Goal: Communication & Community: Answer question/provide support

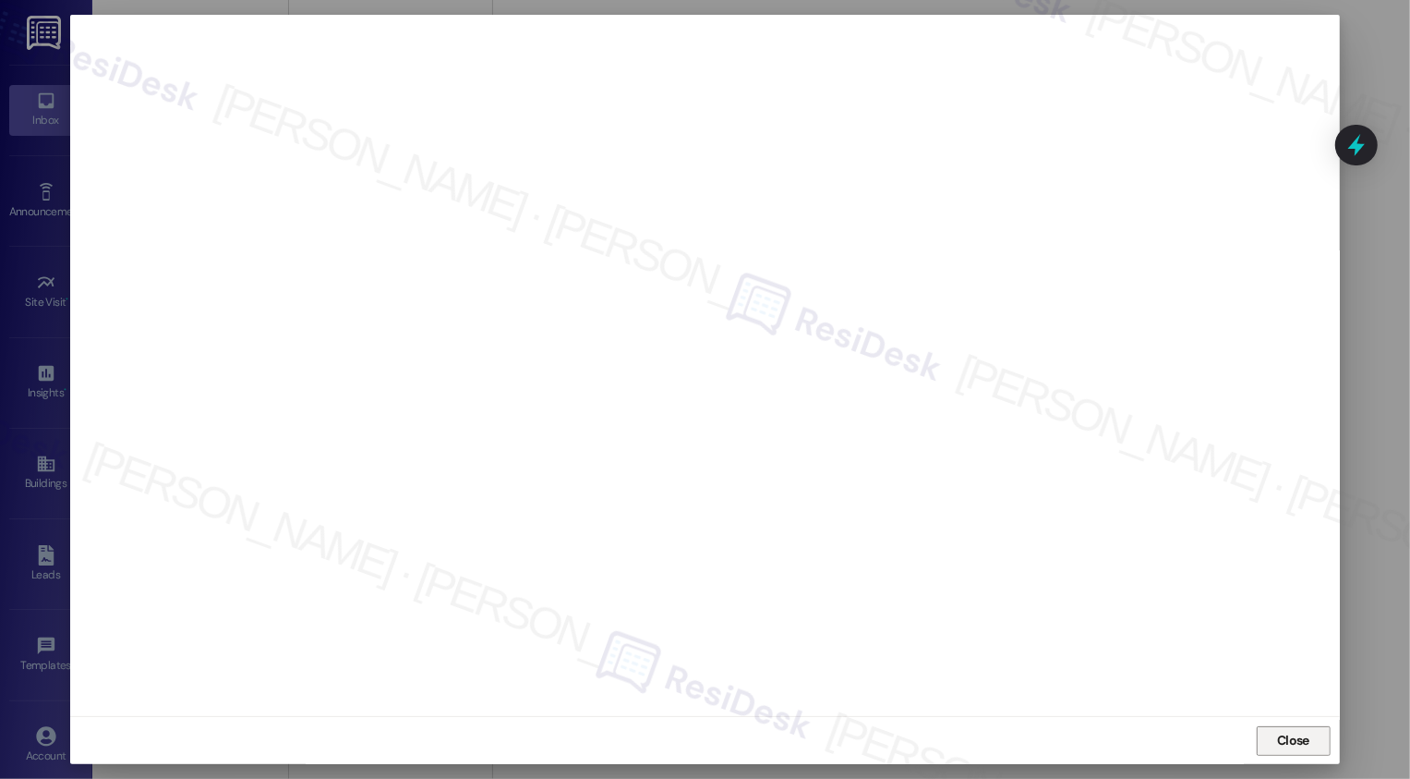
click at [1286, 741] on span "Close" at bounding box center [1293, 740] width 32 height 19
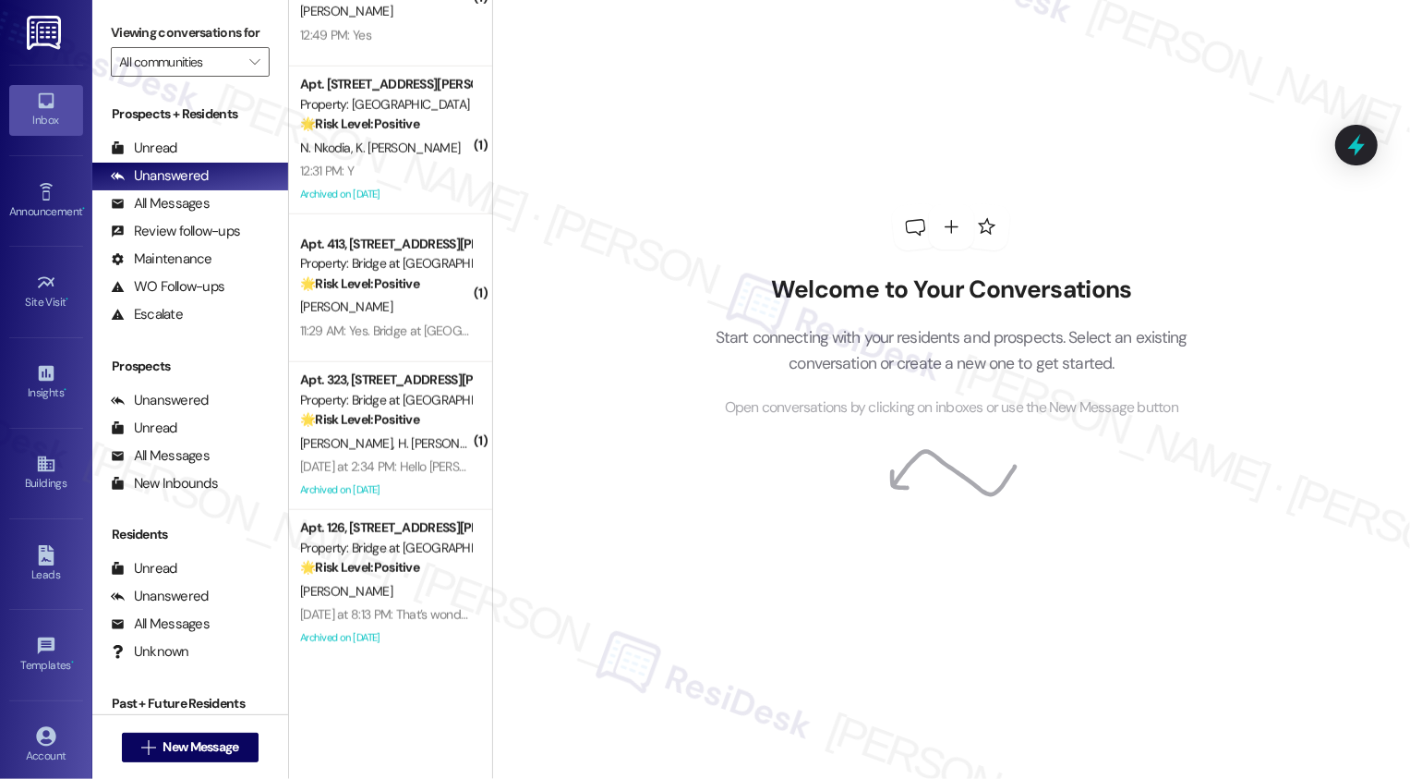
scroll to position [780, 0]
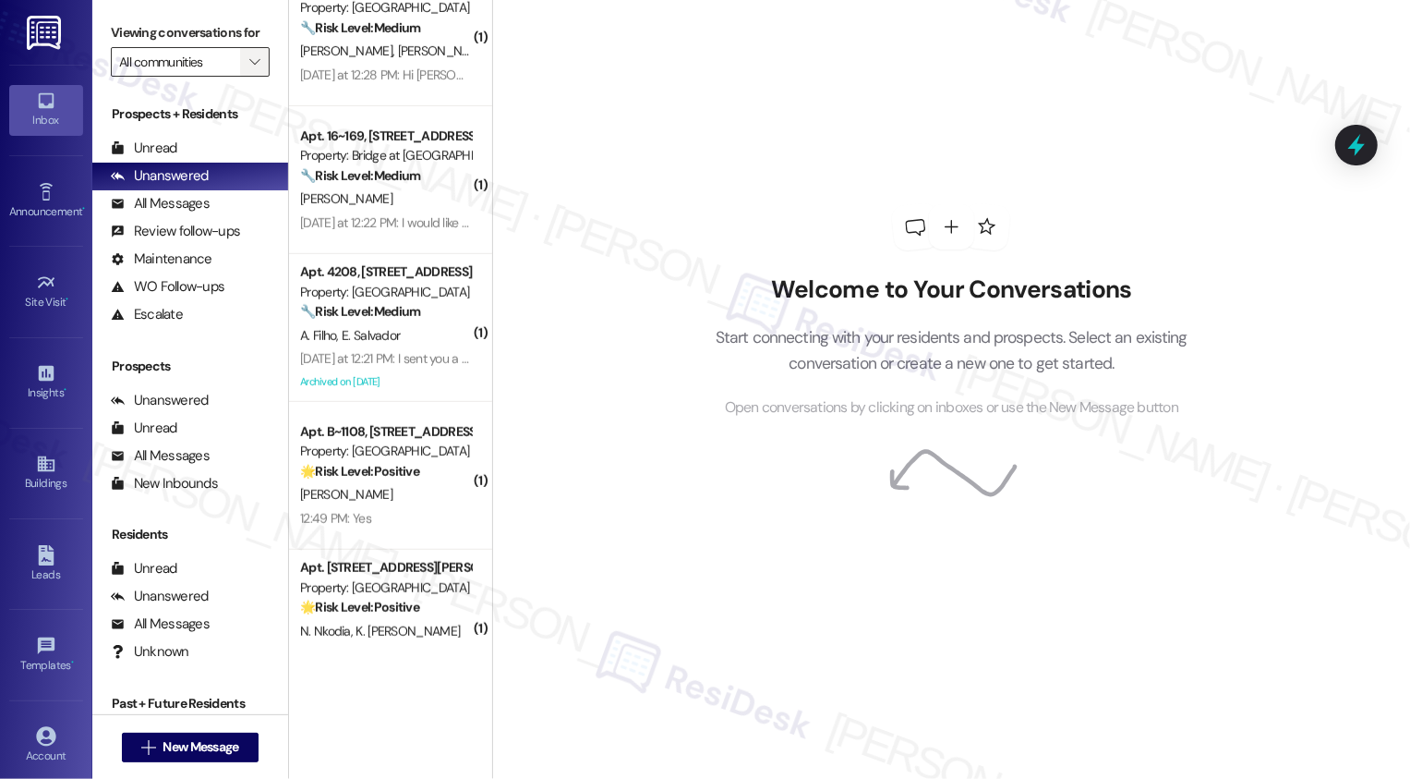
click at [247, 77] on span "" at bounding box center [255, 62] width 18 height 30
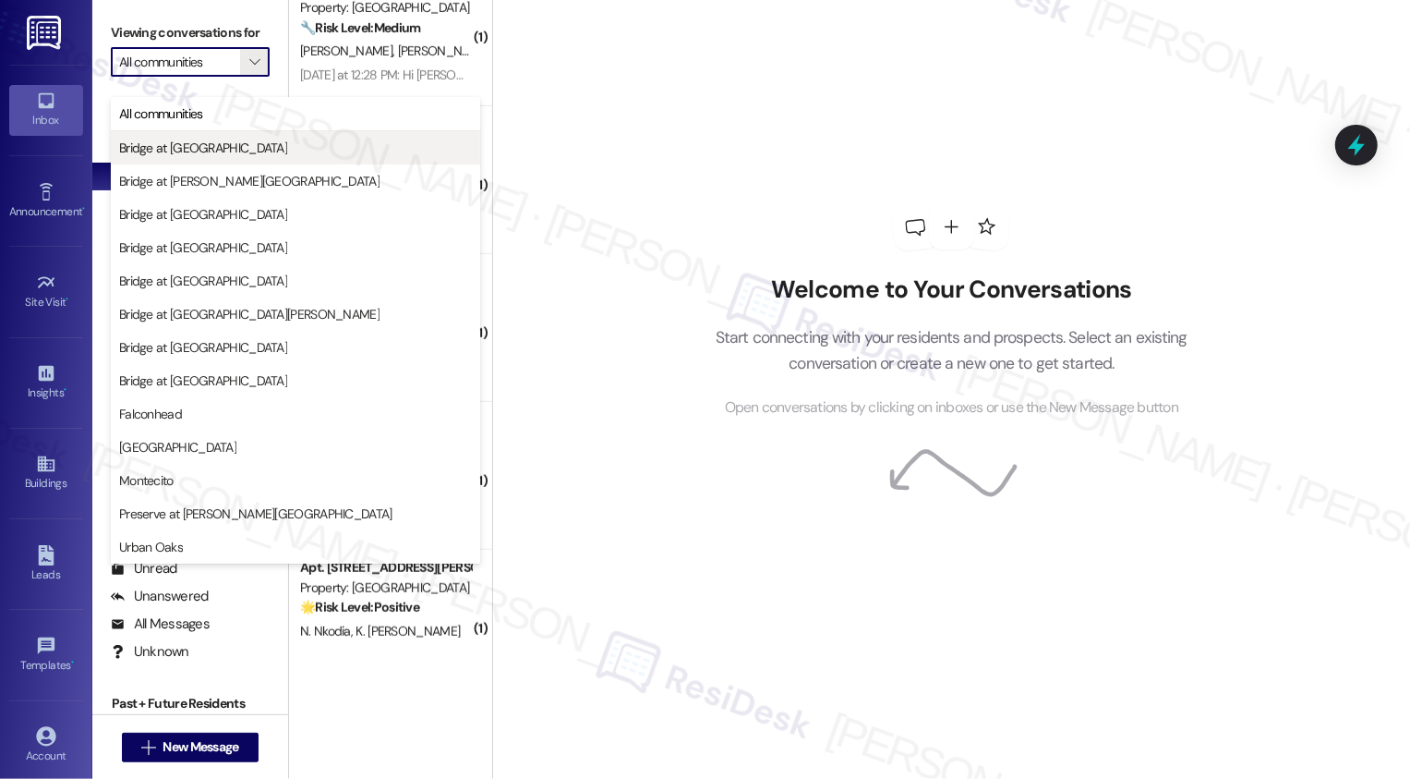
click at [202, 142] on span "Bridge at [GEOGRAPHIC_DATA]" at bounding box center [203, 148] width 168 height 18
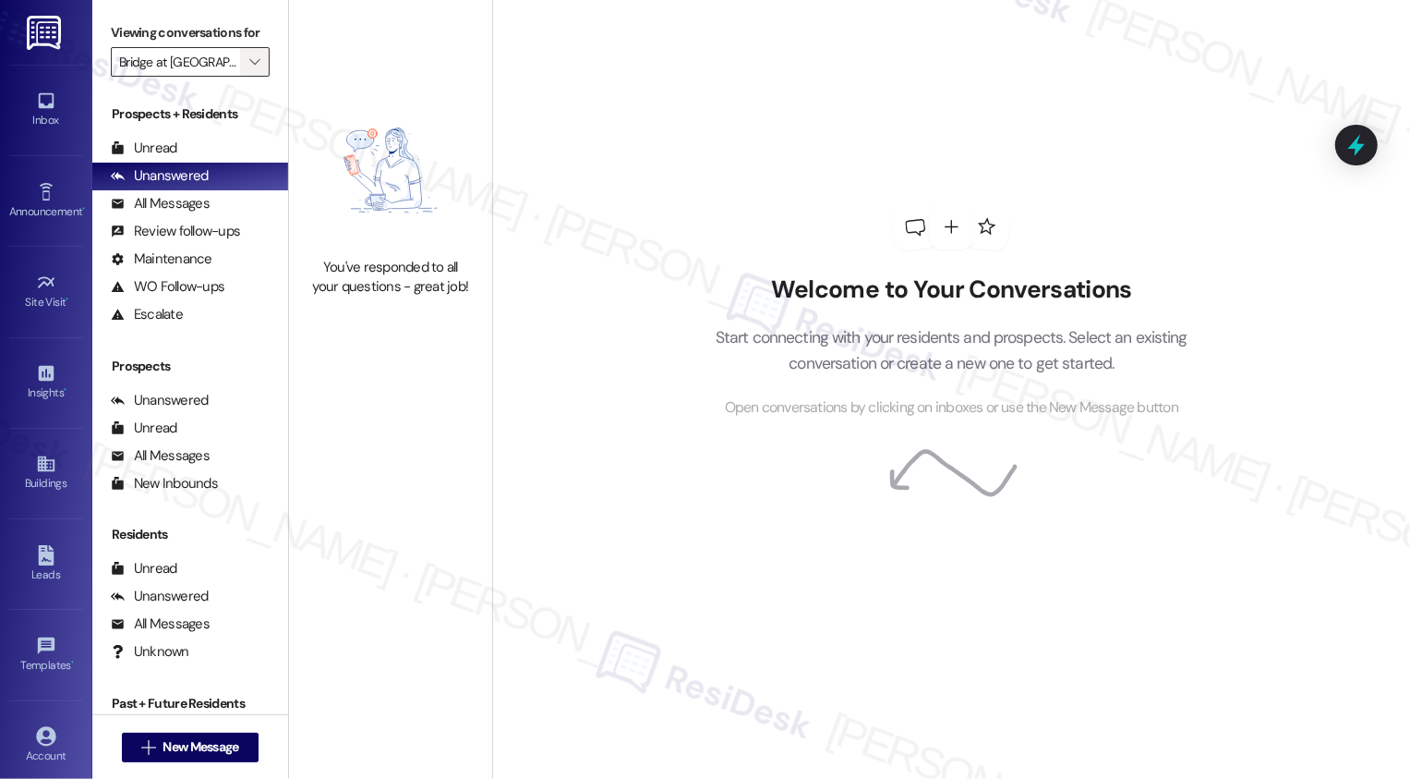
click at [249, 69] on icon "" at bounding box center [254, 61] width 10 height 15
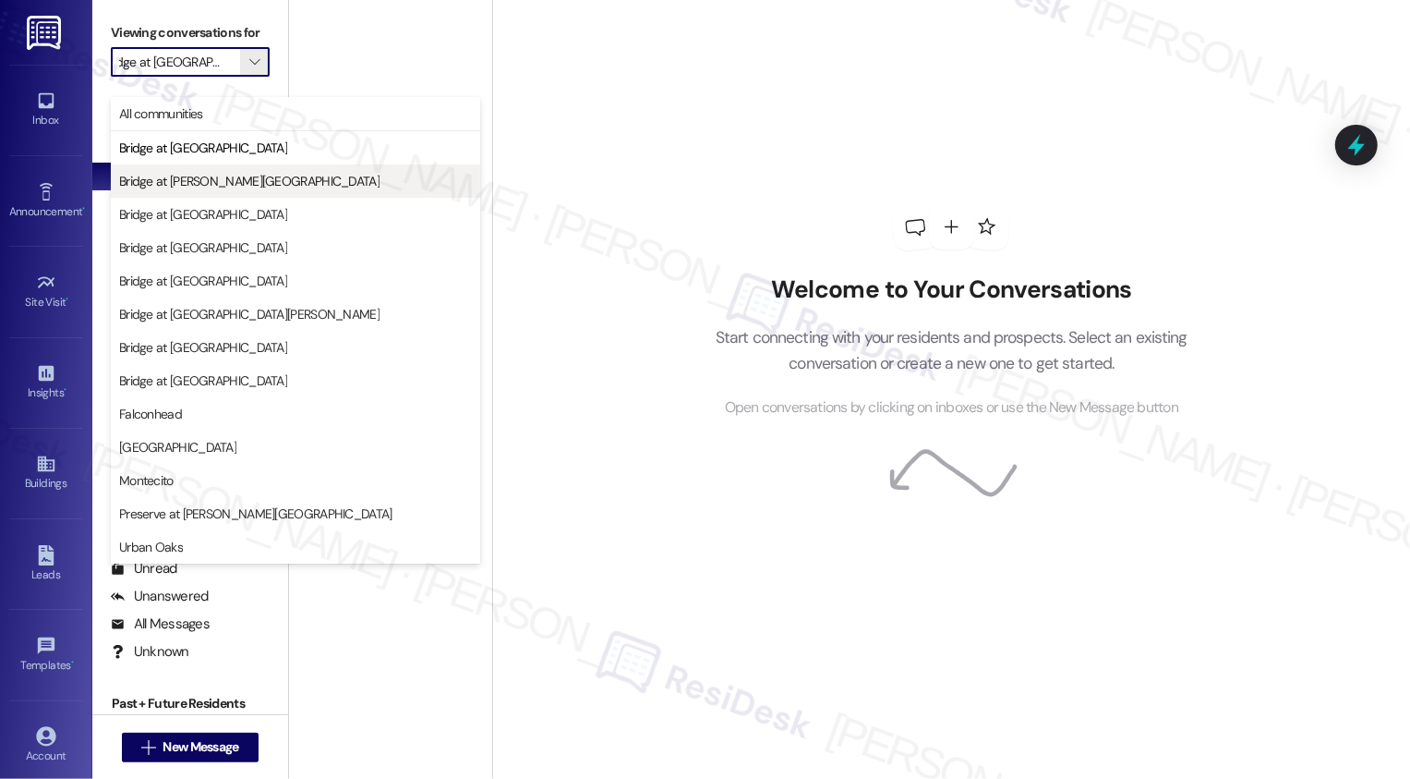
click at [224, 182] on span "Bridge at [PERSON_NAME][GEOGRAPHIC_DATA]" at bounding box center [249, 181] width 260 height 18
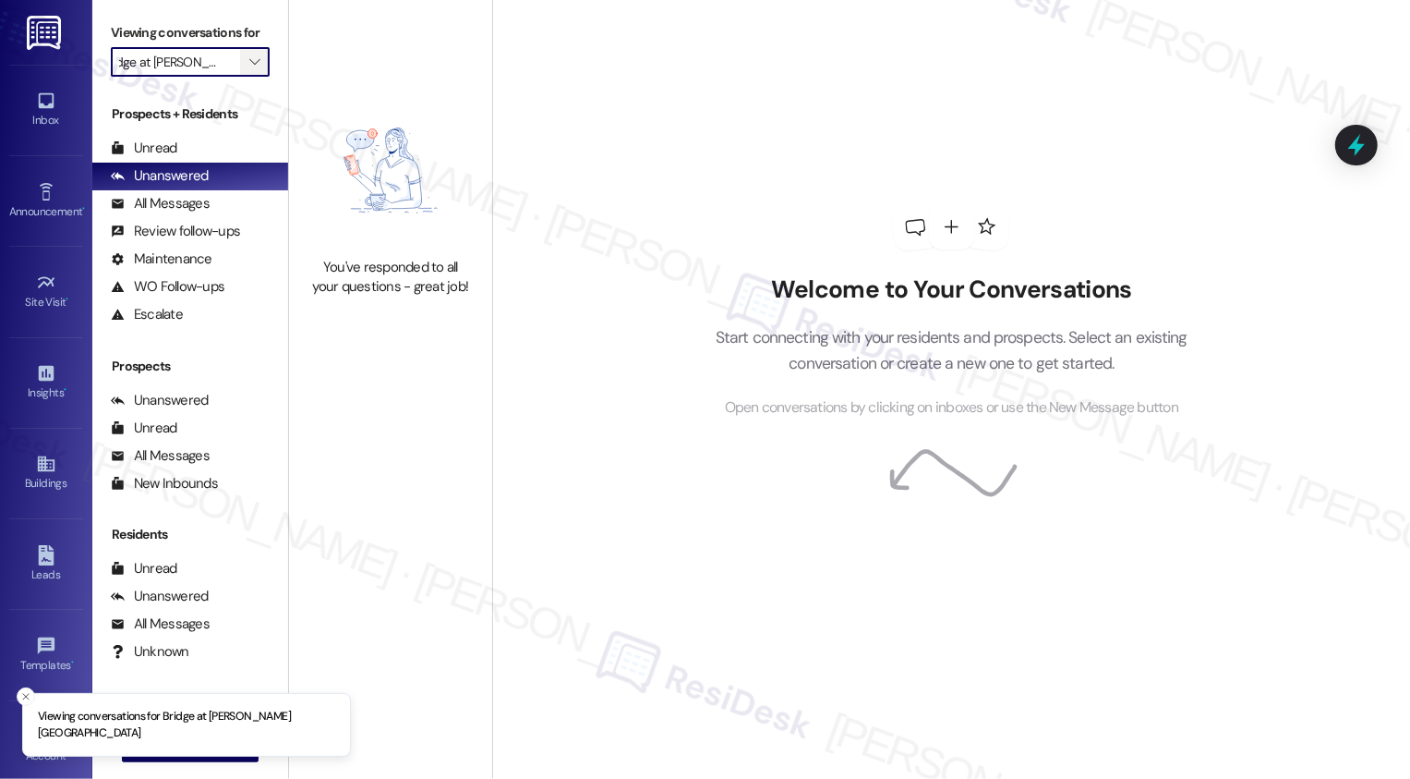
click at [249, 69] on icon "" at bounding box center [254, 61] width 10 height 15
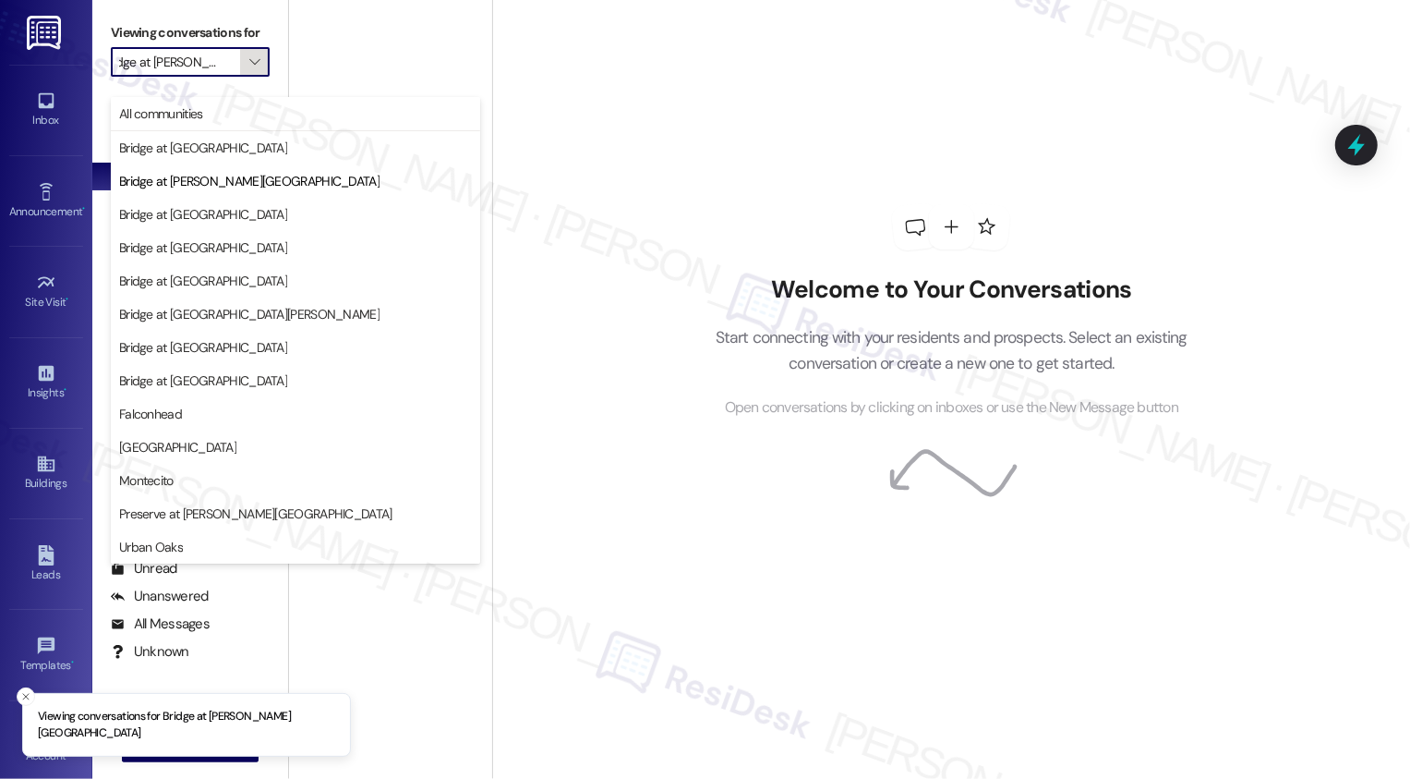
scroll to position [0, 30]
click at [236, 218] on span "Bridge at [GEOGRAPHIC_DATA]" at bounding box center [203, 214] width 168 height 18
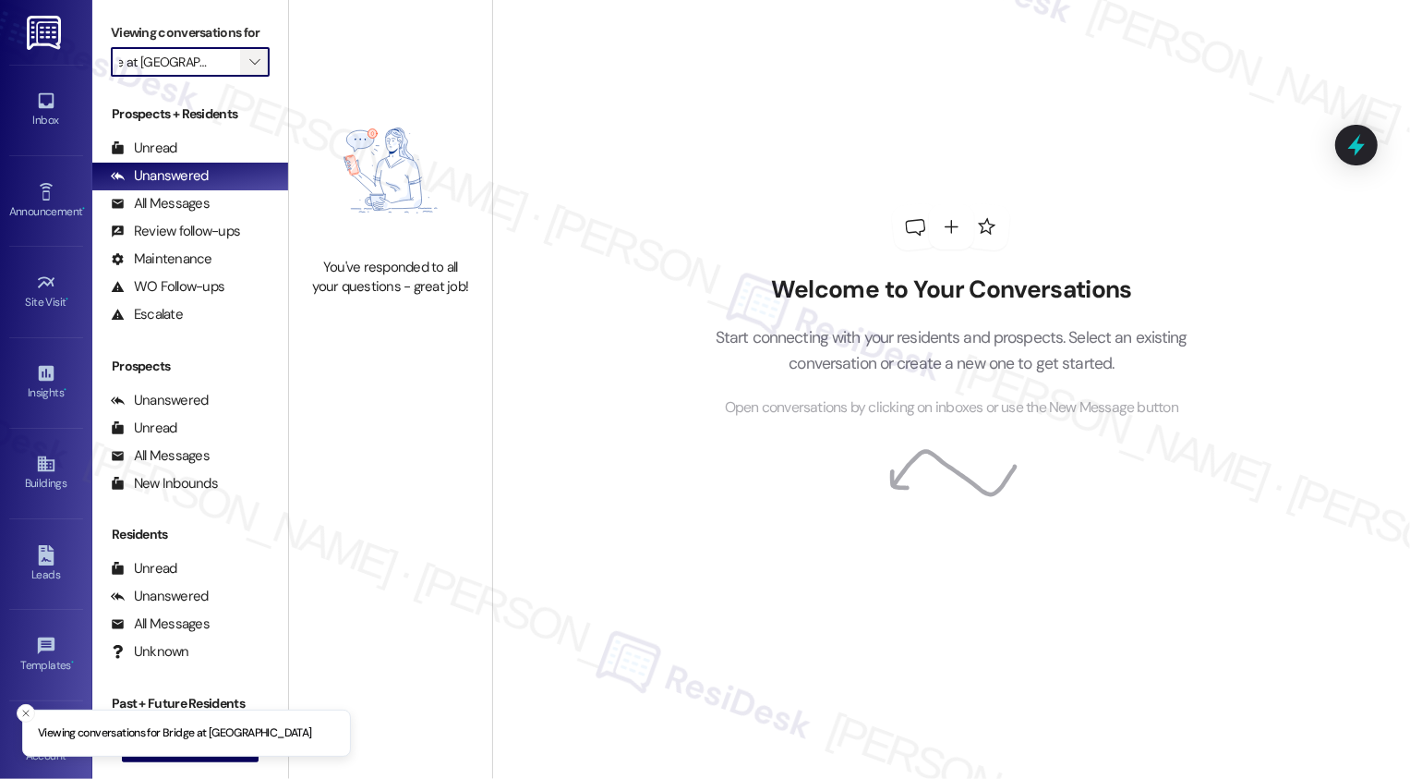
click at [249, 69] on icon "" at bounding box center [254, 61] width 10 height 15
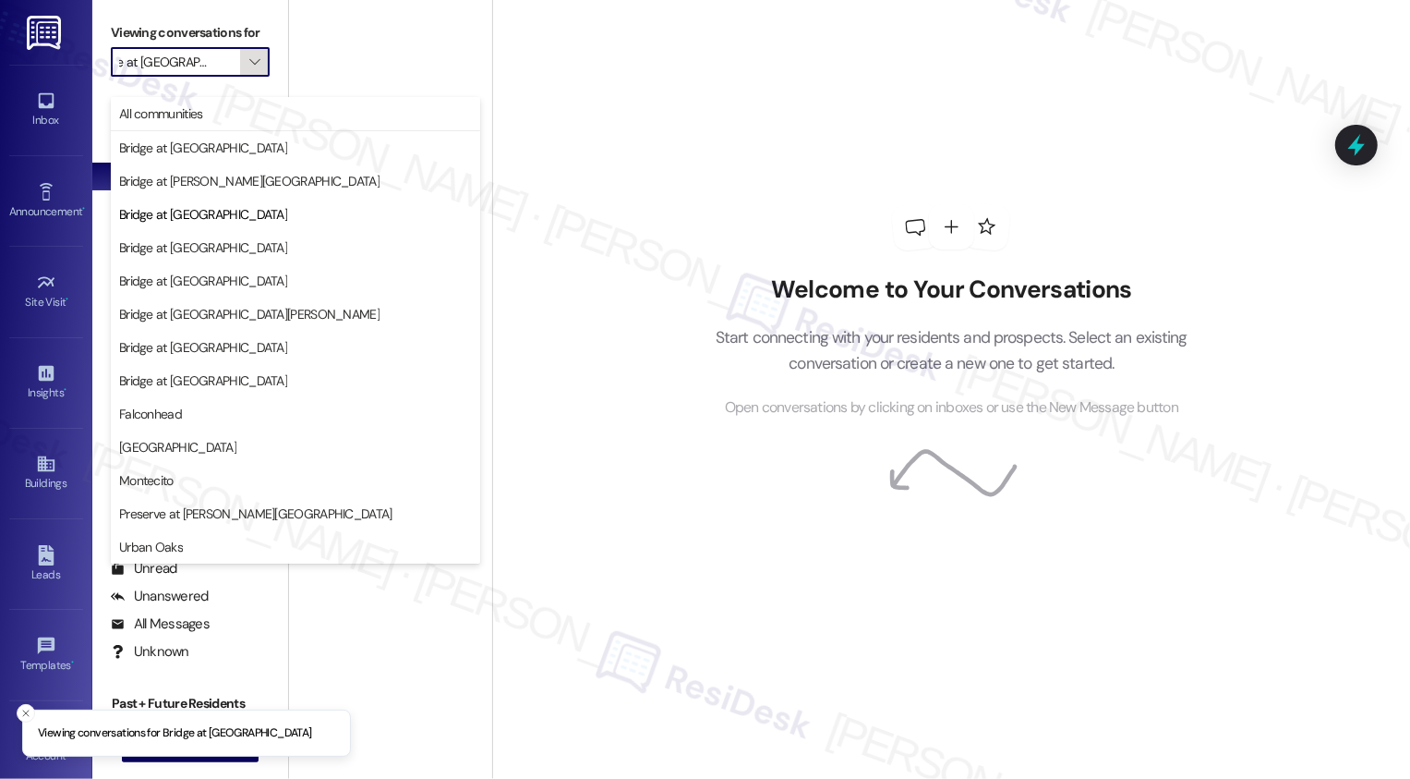
scroll to position [0, 48]
click at [227, 242] on span "Bridge at [GEOGRAPHIC_DATA]" at bounding box center [203, 247] width 168 height 18
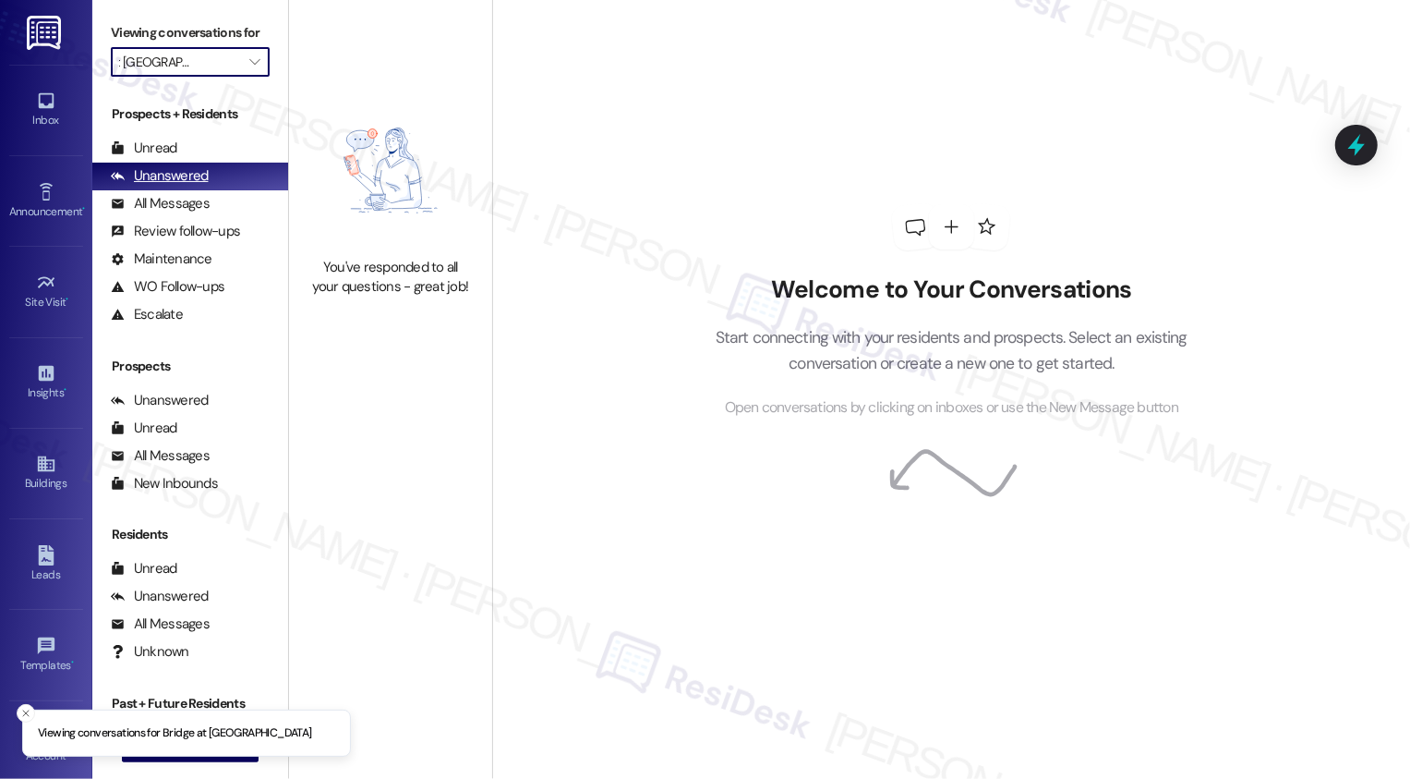
type input "Bridge at [GEOGRAPHIC_DATA]"
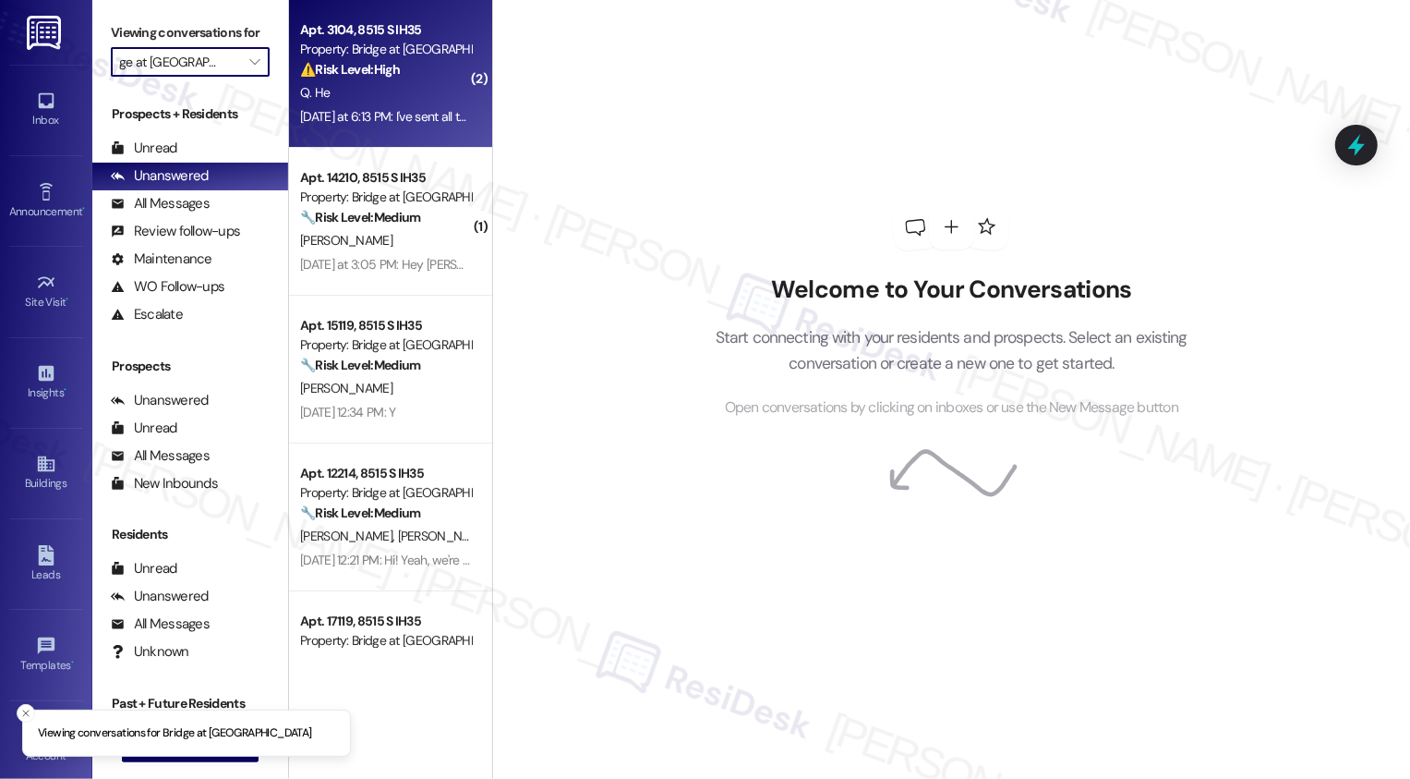
click at [368, 42] on div "Property: Bridge at [GEOGRAPHIC_DATA]" at bounding box center [385, 49] width 171 height 19
click at [398, 89] on div "Q. He" at bounding box center [385, 92] width 175 height 23
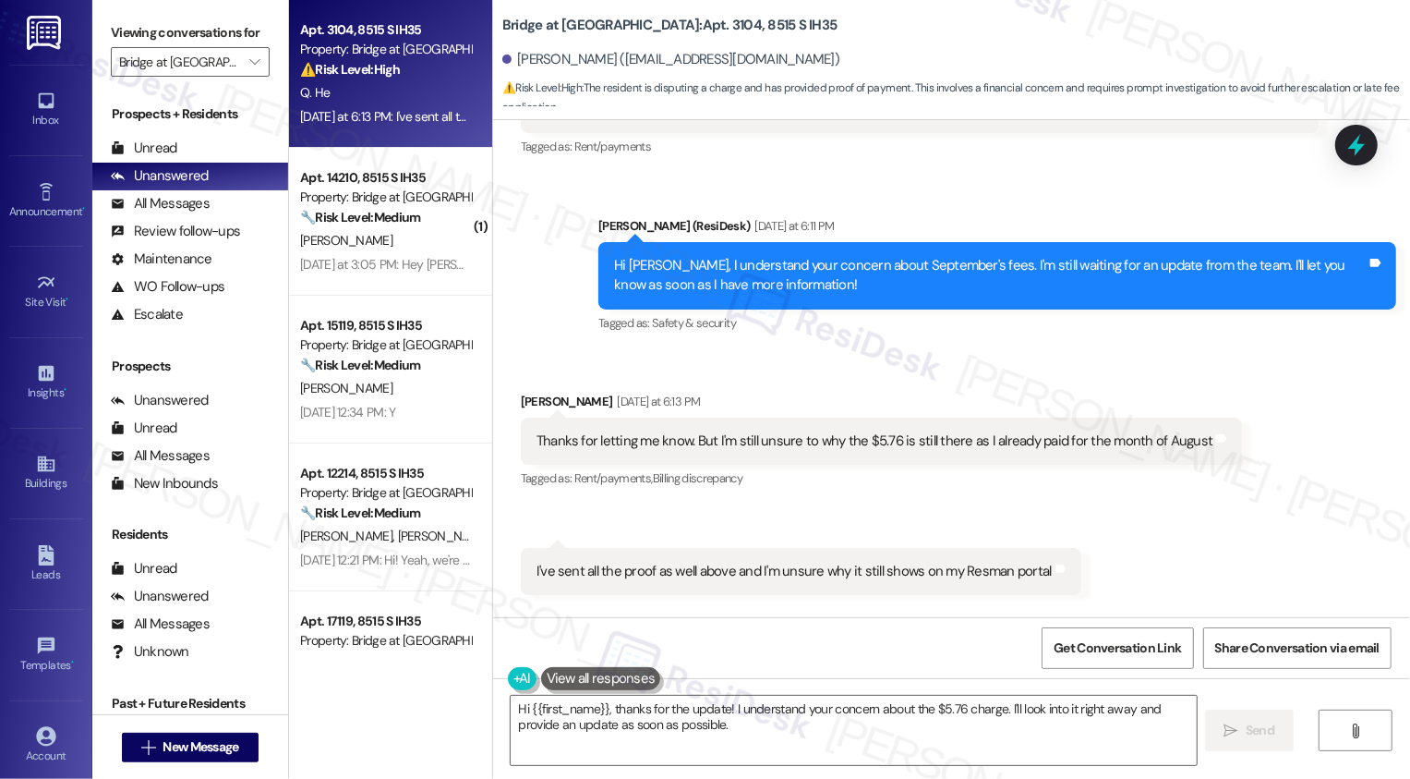
scroll to position [10634, 0]
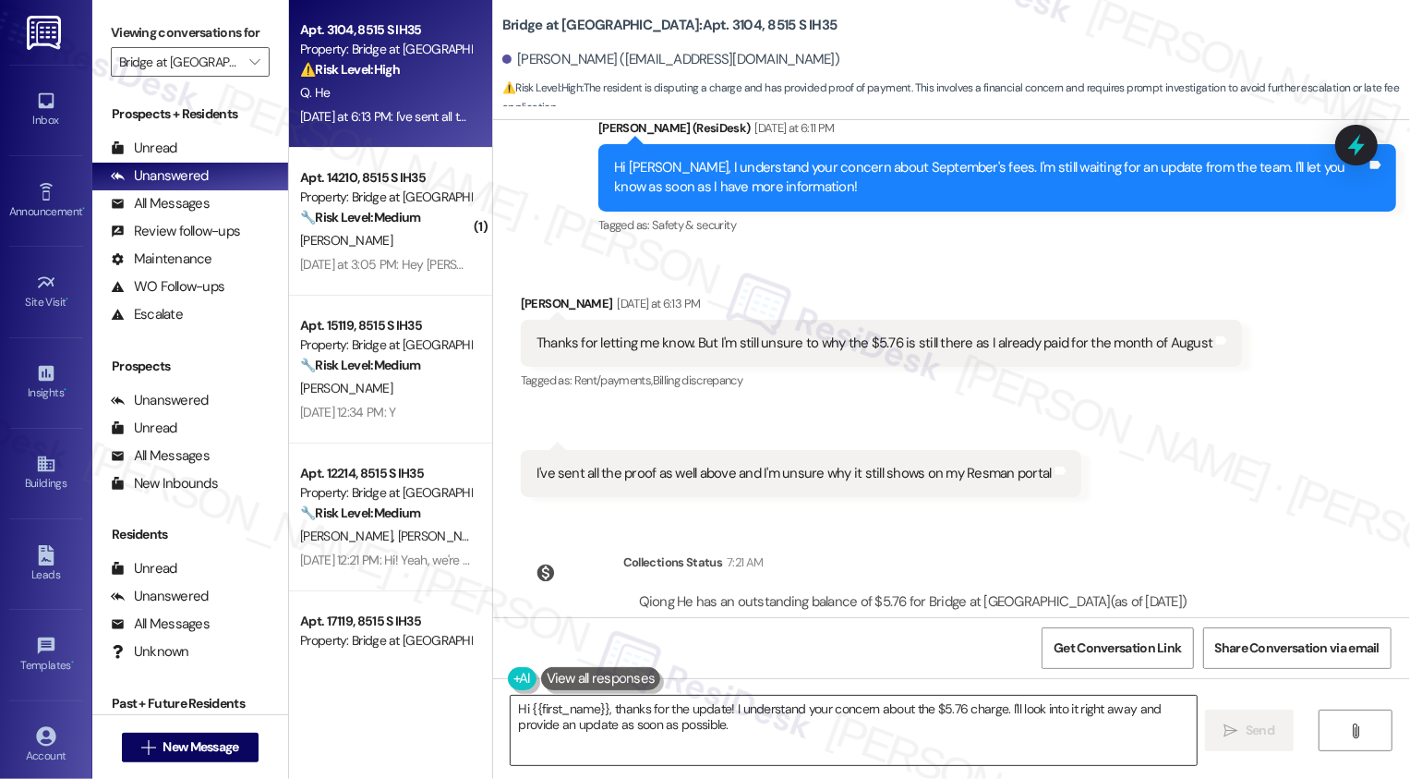
click at [642, 736] on textarea "Hi {{first_name}}, thanks for the update! I understand your concern about the $…" at bounding box center [854, 729] width 686 height 69
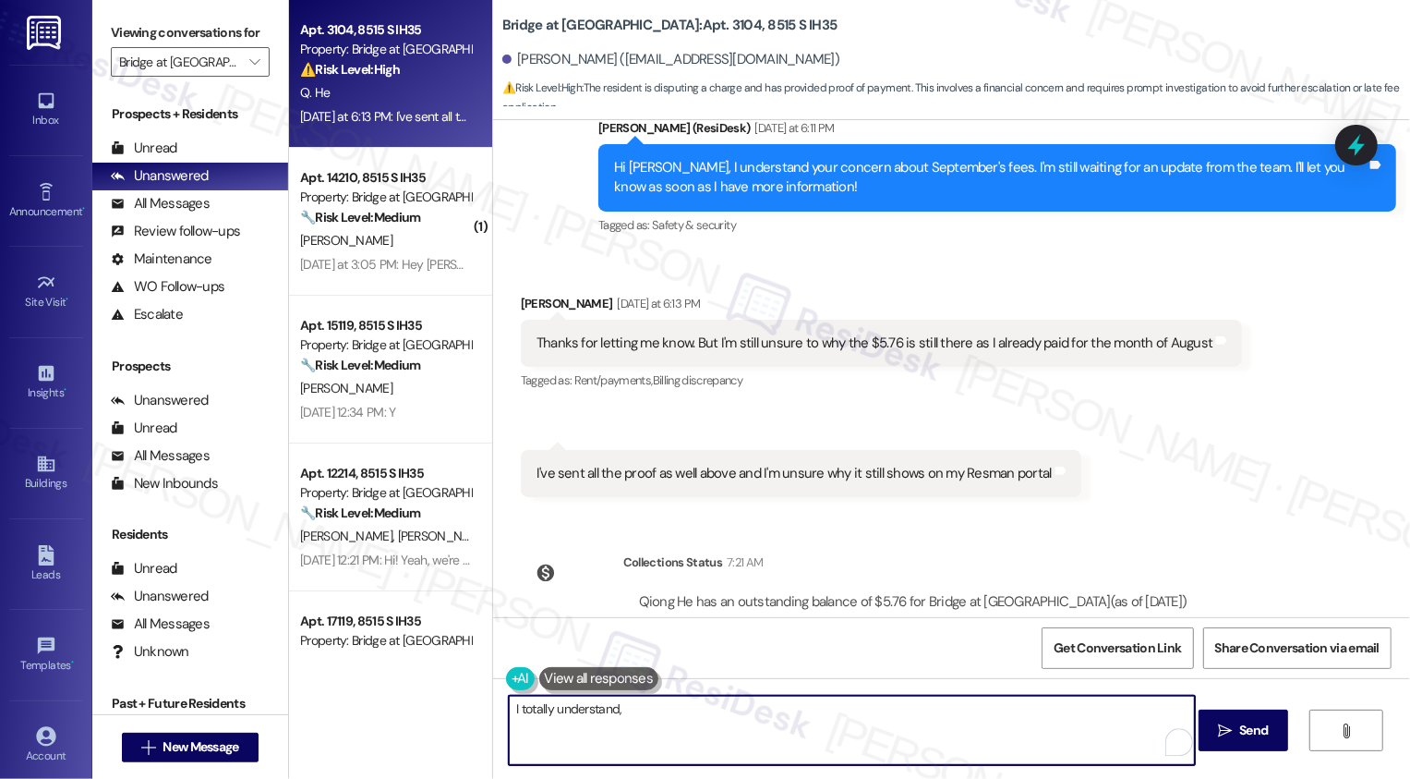
click at [521, 294] on div "Qiong He [DATE] at 6:13 PM" at bounding box center [882, 307] width 722 height 26
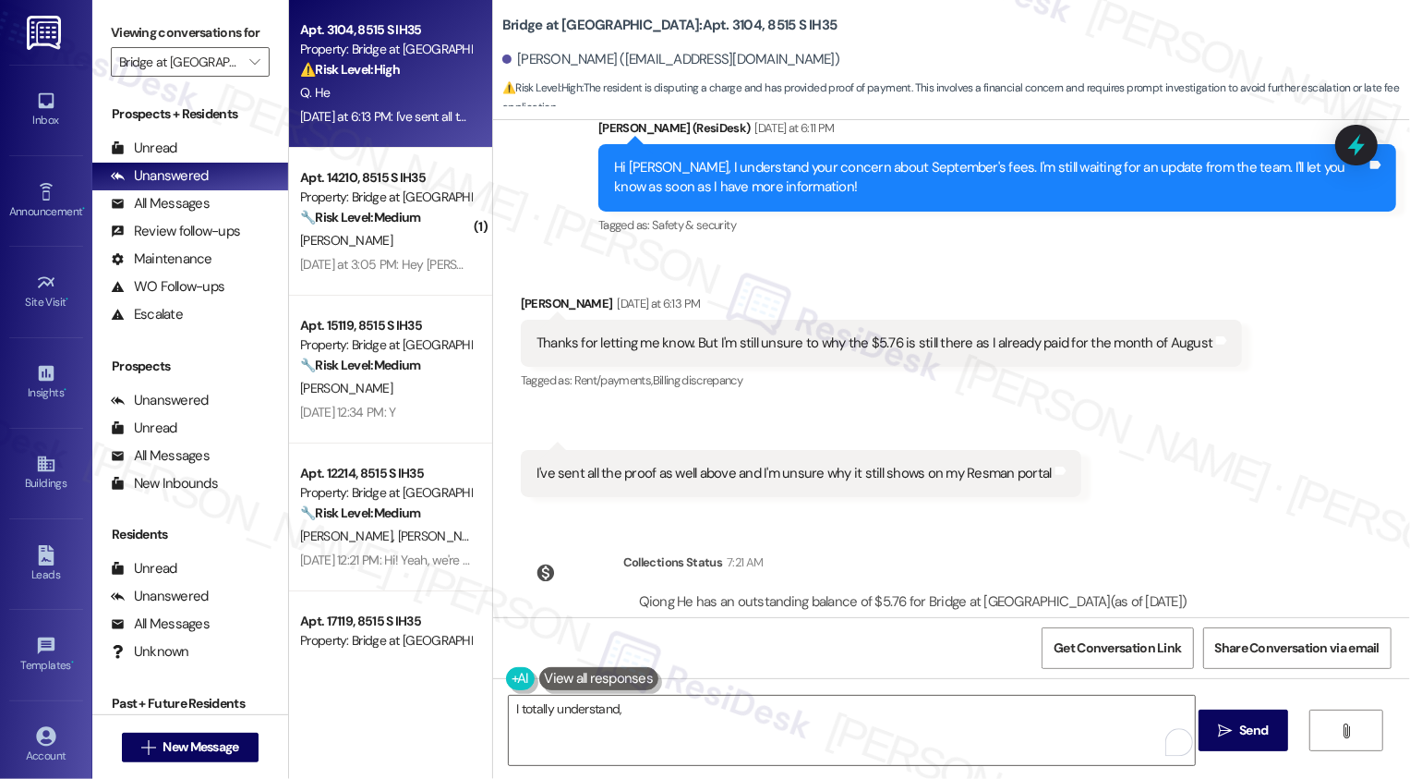
click at [521, 294] on div "Qiong He [DATE] at 6:13 PM" at bounding box center [882, 307] width 722 height 26
copy div "Qiong"
click at [689, 736] on textarea "I totally understand," at bounding box center [852, 729] width 686 height 69
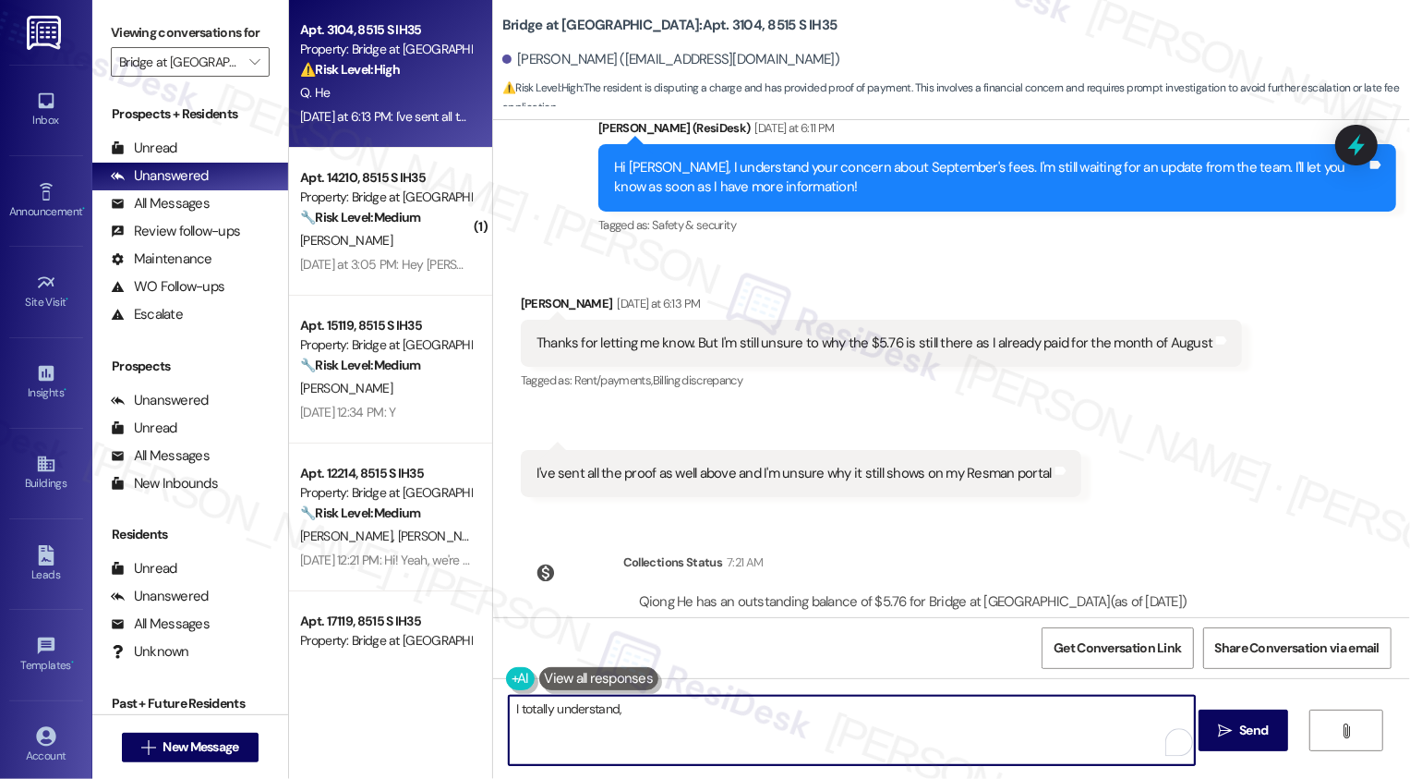
paste textarea "Qiong"
click at [885, 709] on textarea "I totally understand your concern, [PERSON_NAME]. I've followed up with the tea…" at bounding box center [852, 729] width 686 height 69
type textarea "I totally understand your concern, [PERSON_NAME]. I've followed up with the tea…"
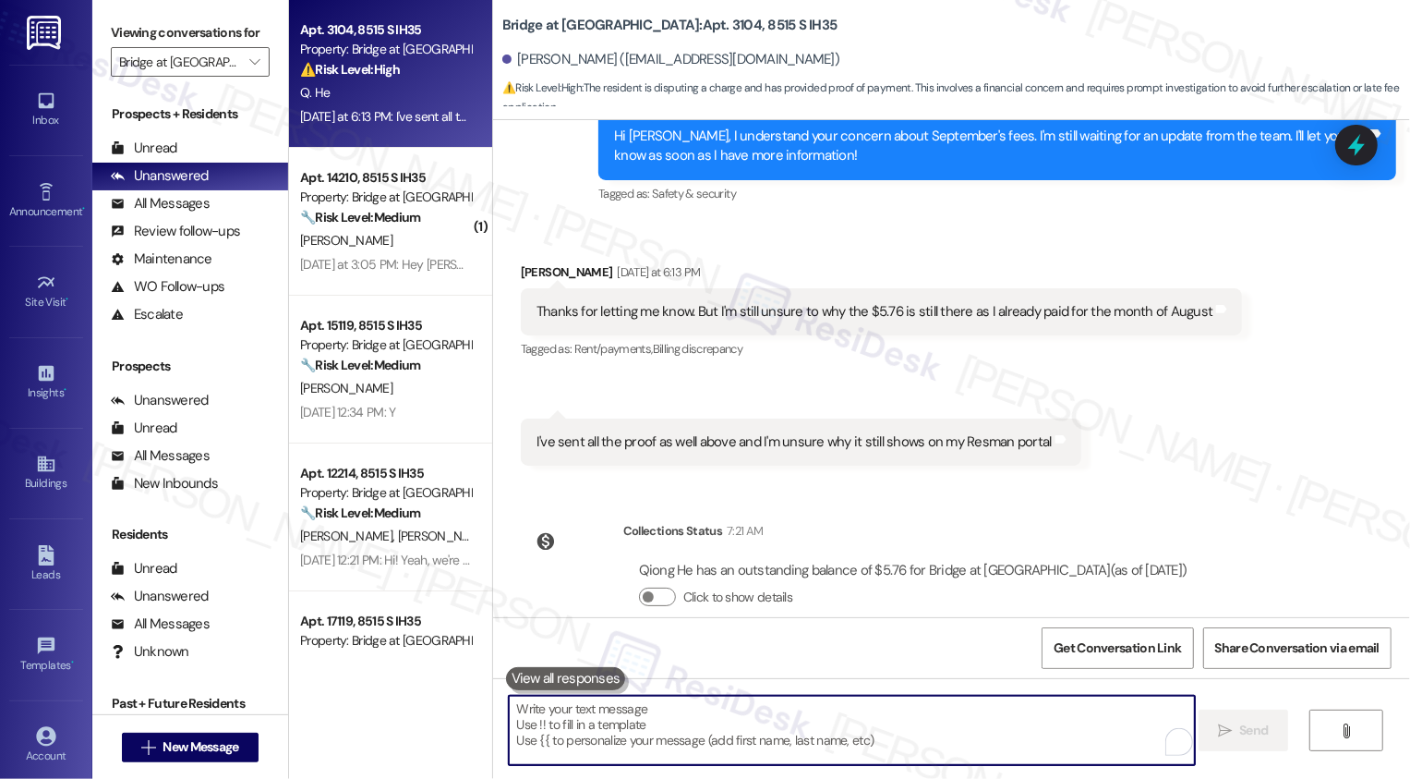
scroll to position [10762, 0]
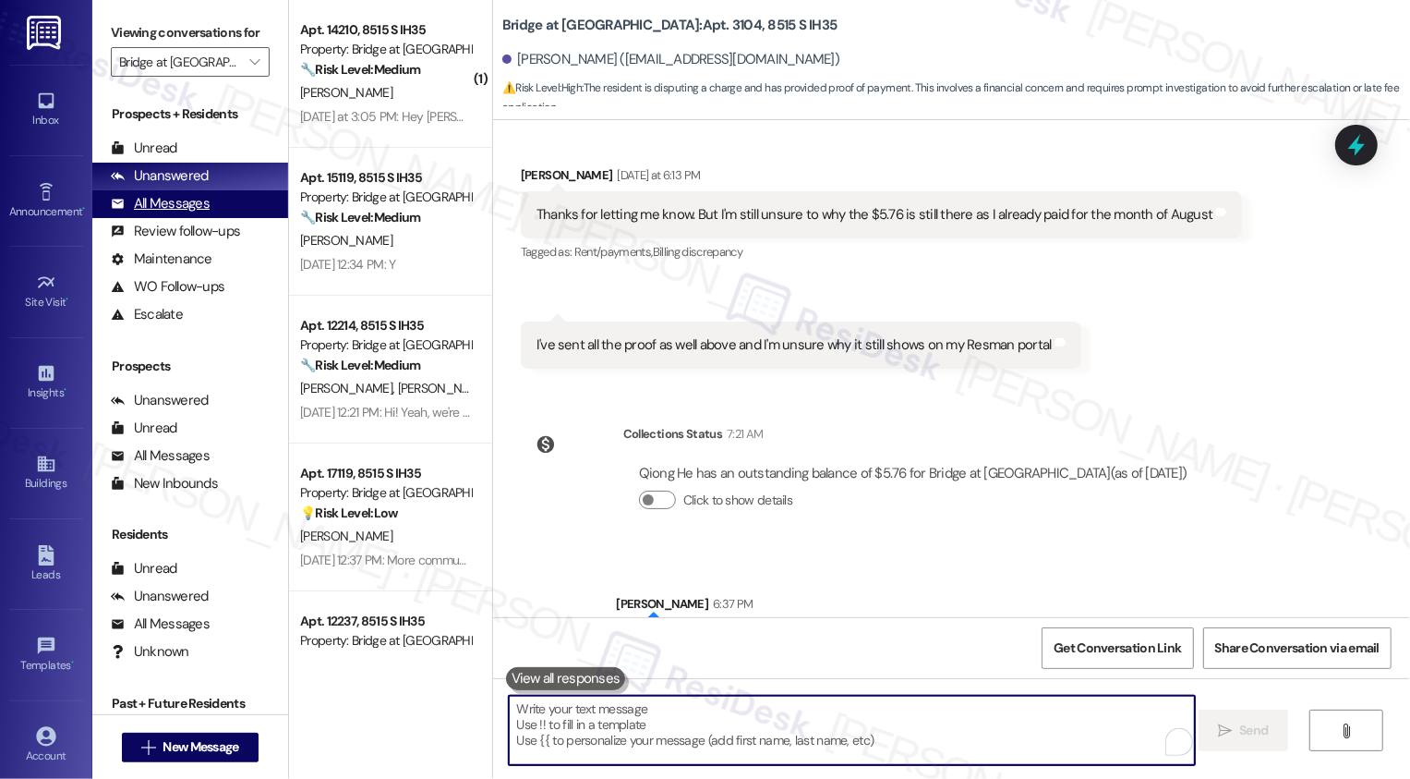
click at [248, 211] on div "All Messages (undefined)" at bounding box center [190, 204] width 196 height 28
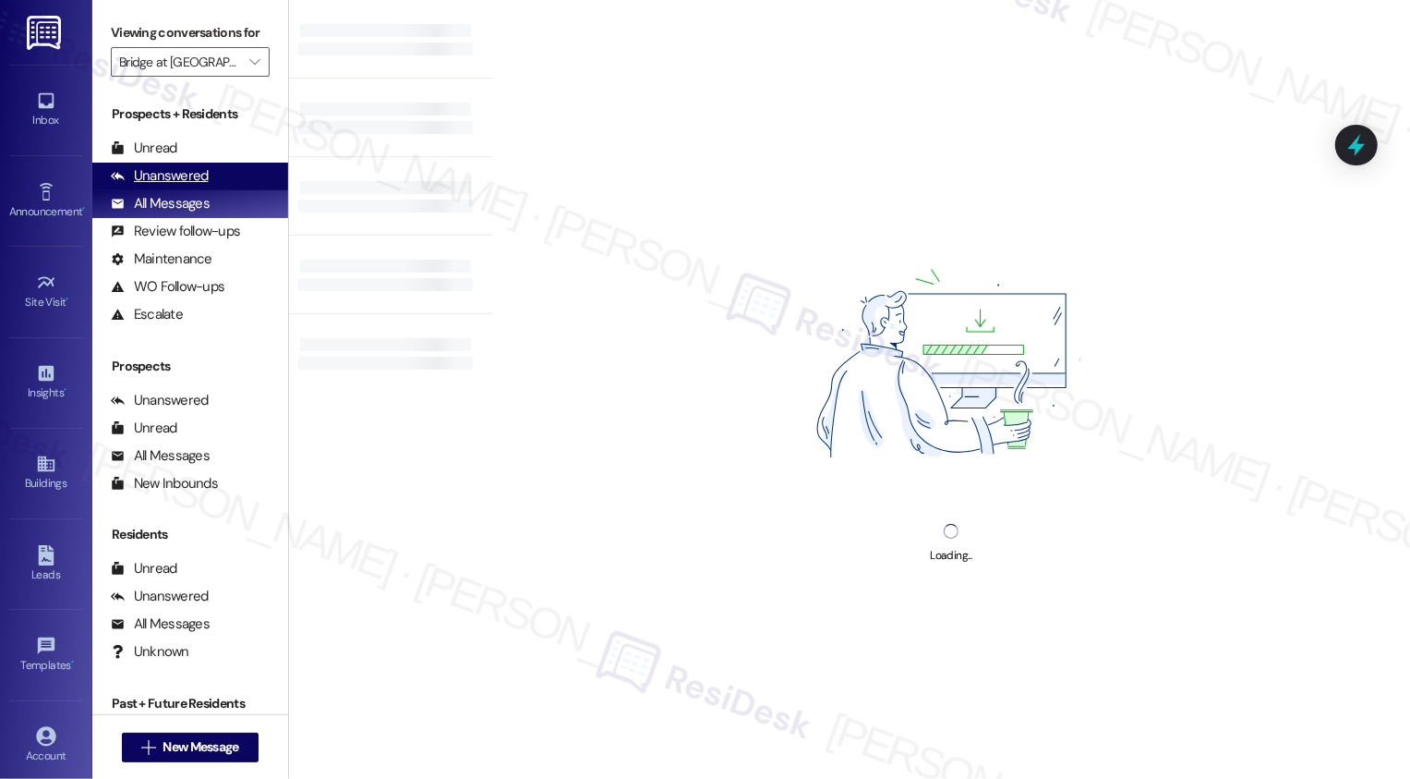
click at [236, 190] on div "Unanswered (0)" at bounding box center [190, 177] width 196 height 28
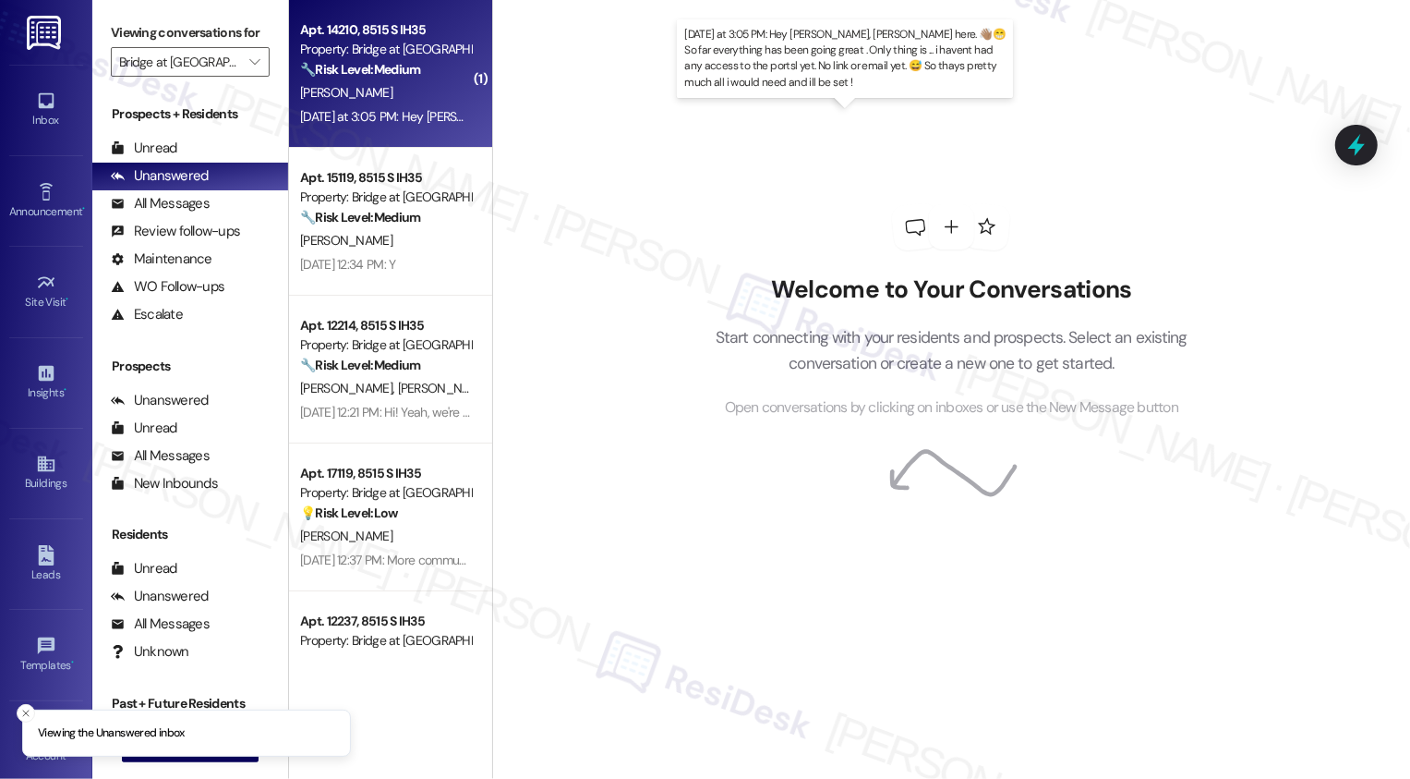
click at [346, 109] on div "[DATE] at 3:05 PM: Hey [PERSON_NAME], [PERSON_NAME] here. 👋🏽😁 So far everything…" at bounding box center [950, 116] width 1300 height 17
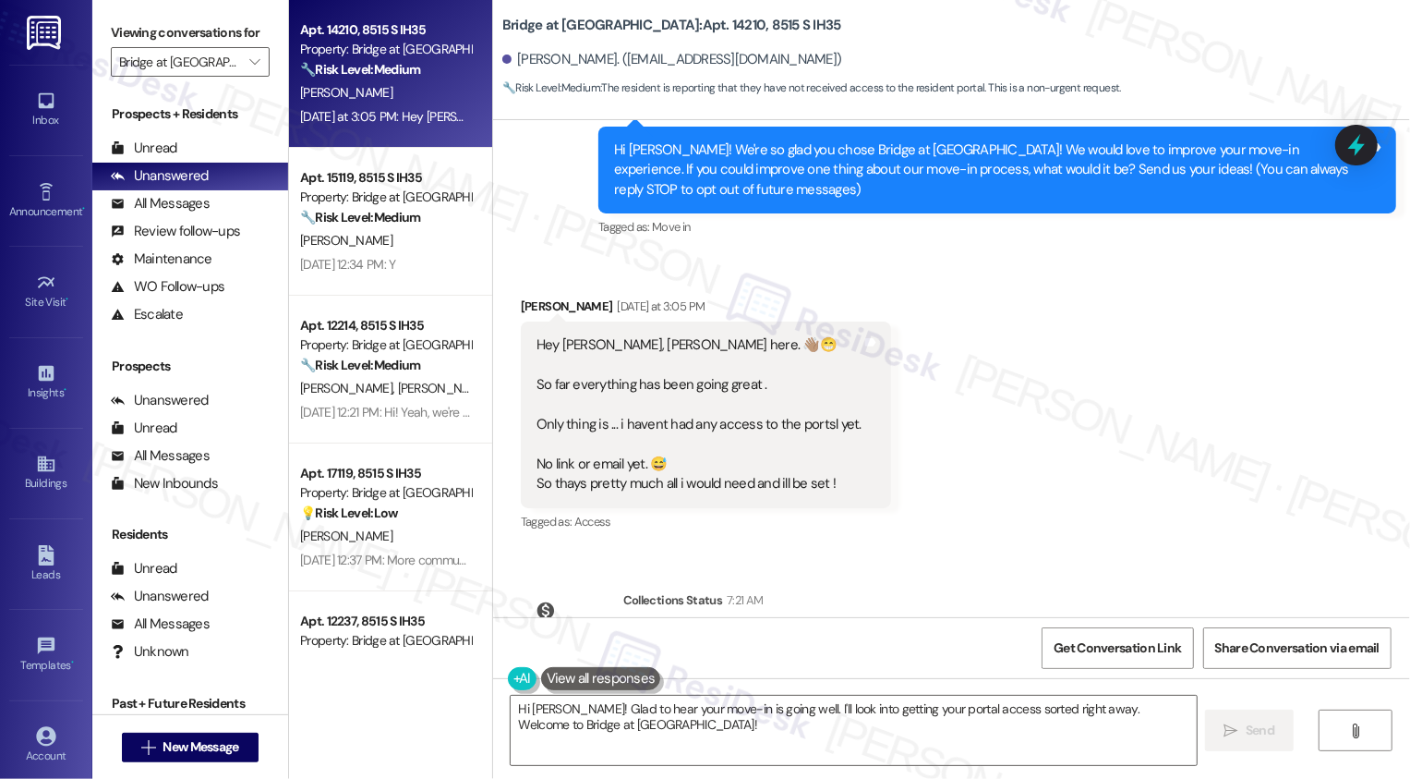
scroll to position [255, 0]
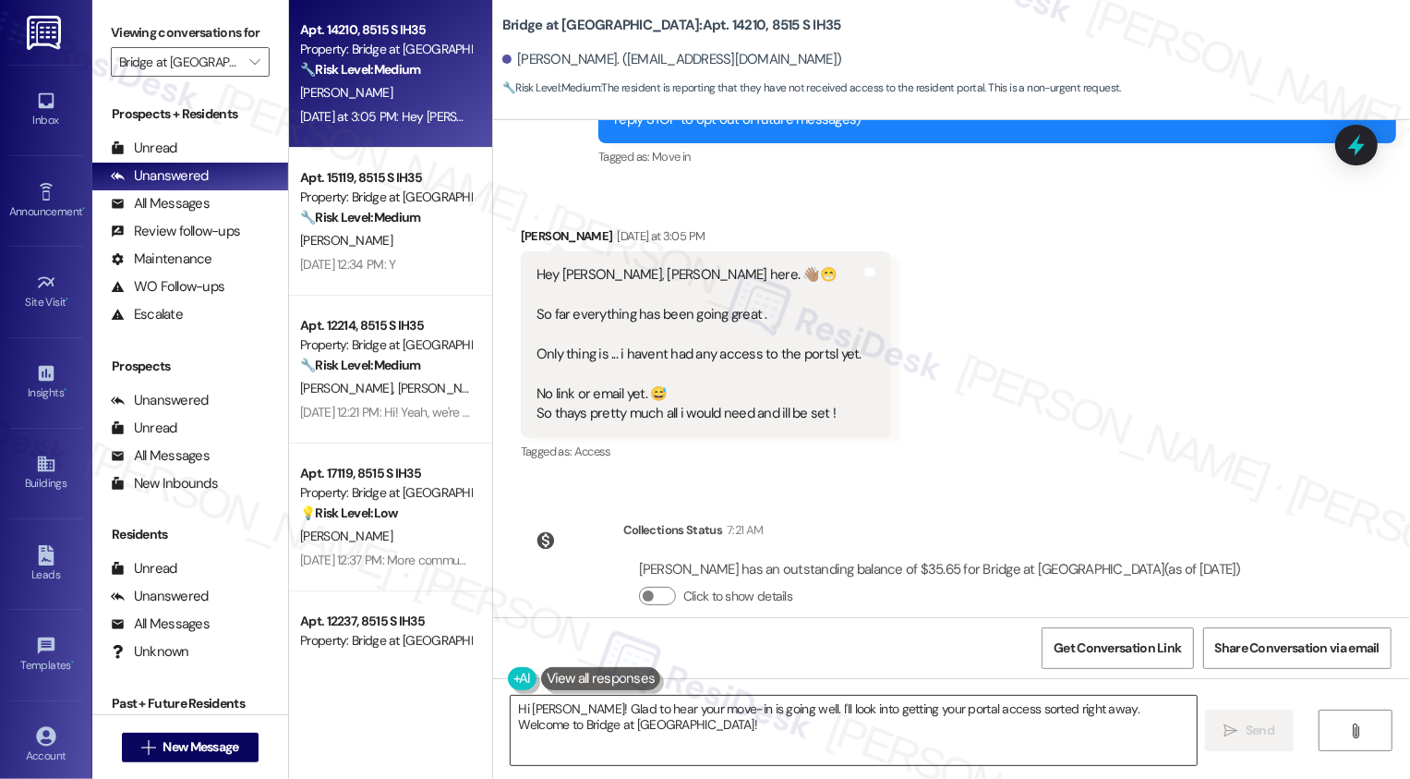
click at [576, 714] on textarea "Hi [PERSON_NAME]! Glad to hear your move-in is going well. I'll look into getti…" at bounding box center [854, 729] width 686 height 69
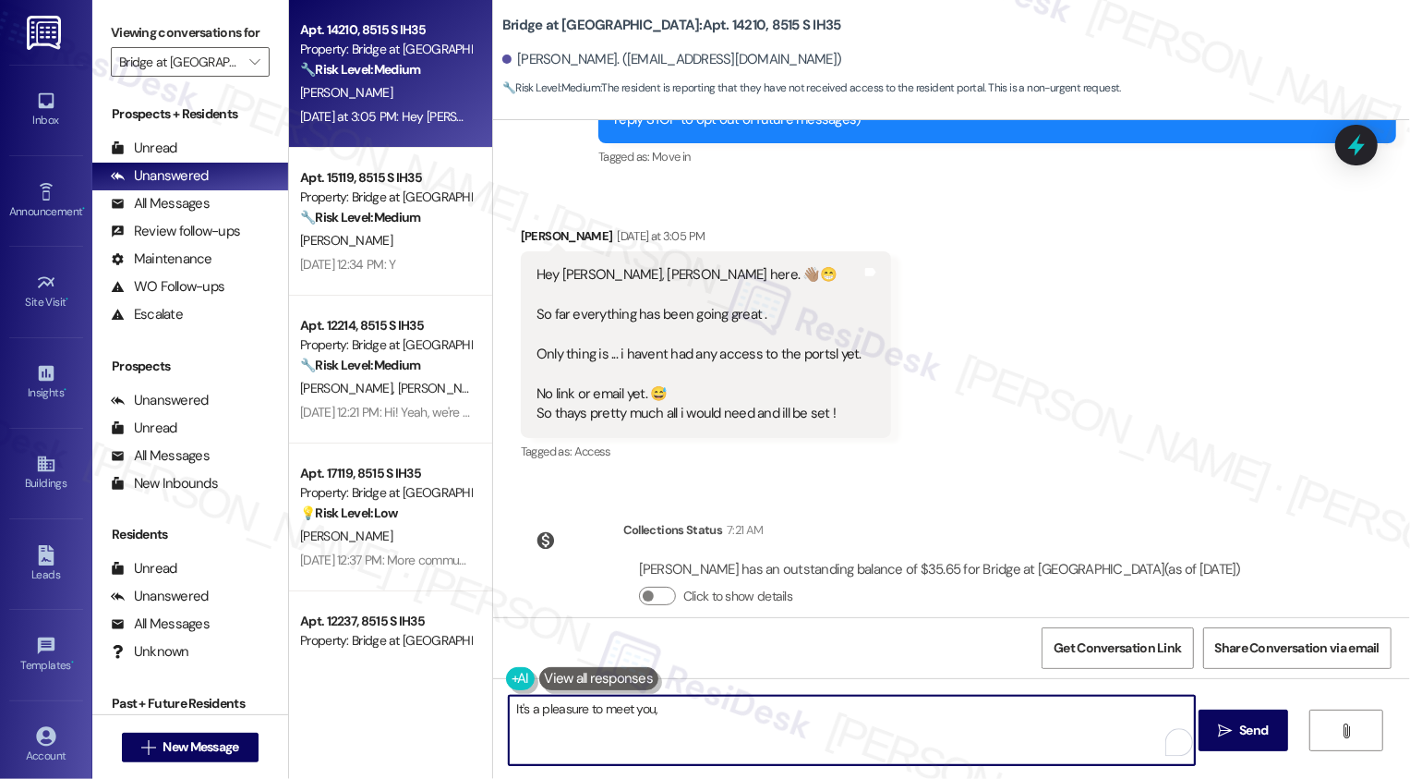
click at [526, 226] on div "[PERSON_NAME] [DATE] at 3:05 PM" at bounding box center [706, 239] width 370 height 26
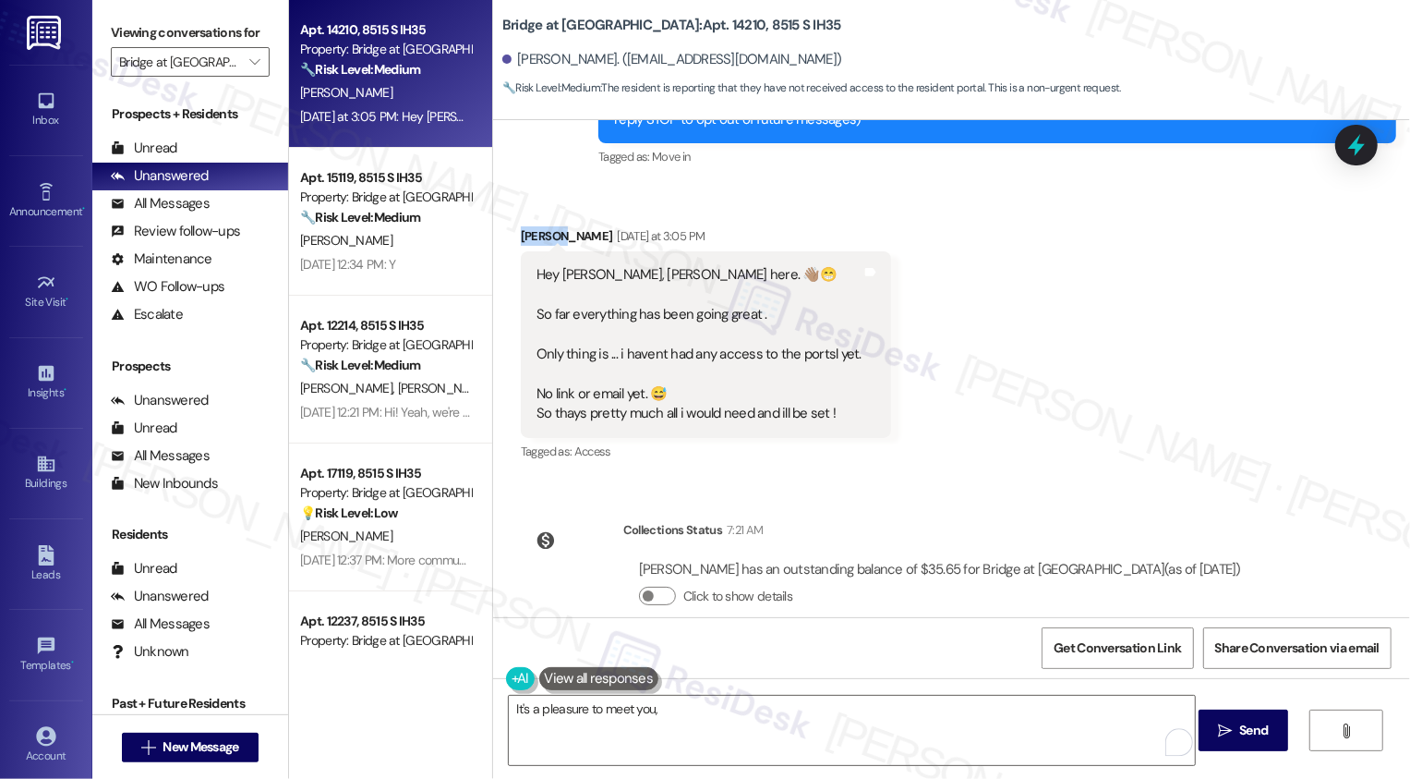
copy div "[PERSON_NAME]"
click at [671, 725] on textarea "It's a pleasure to meet you," at bounding box center [852, 729] width 686 height 69
paste textarea "[PERSON_NAME]"
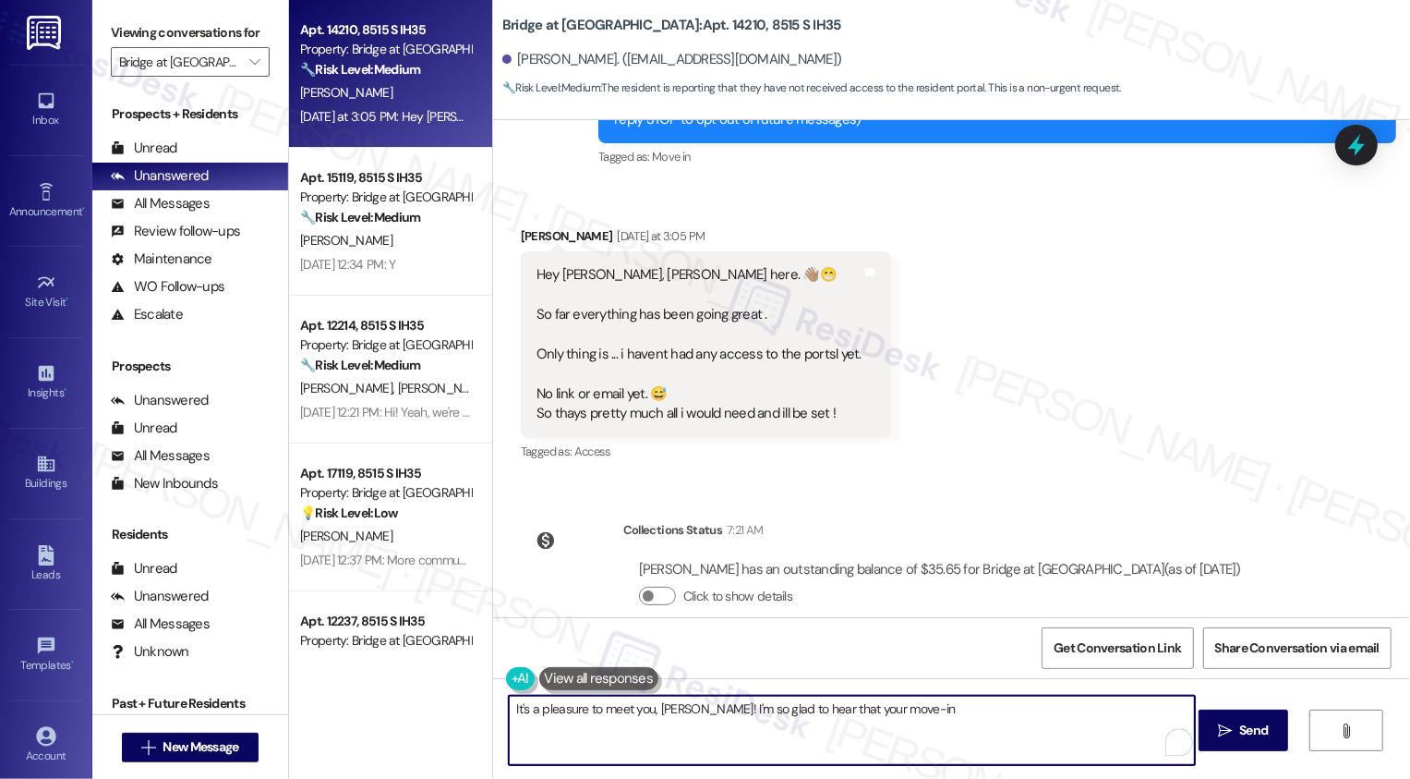
click at [554, 682] on button at bounding box center [599, 678] width 120 height 23
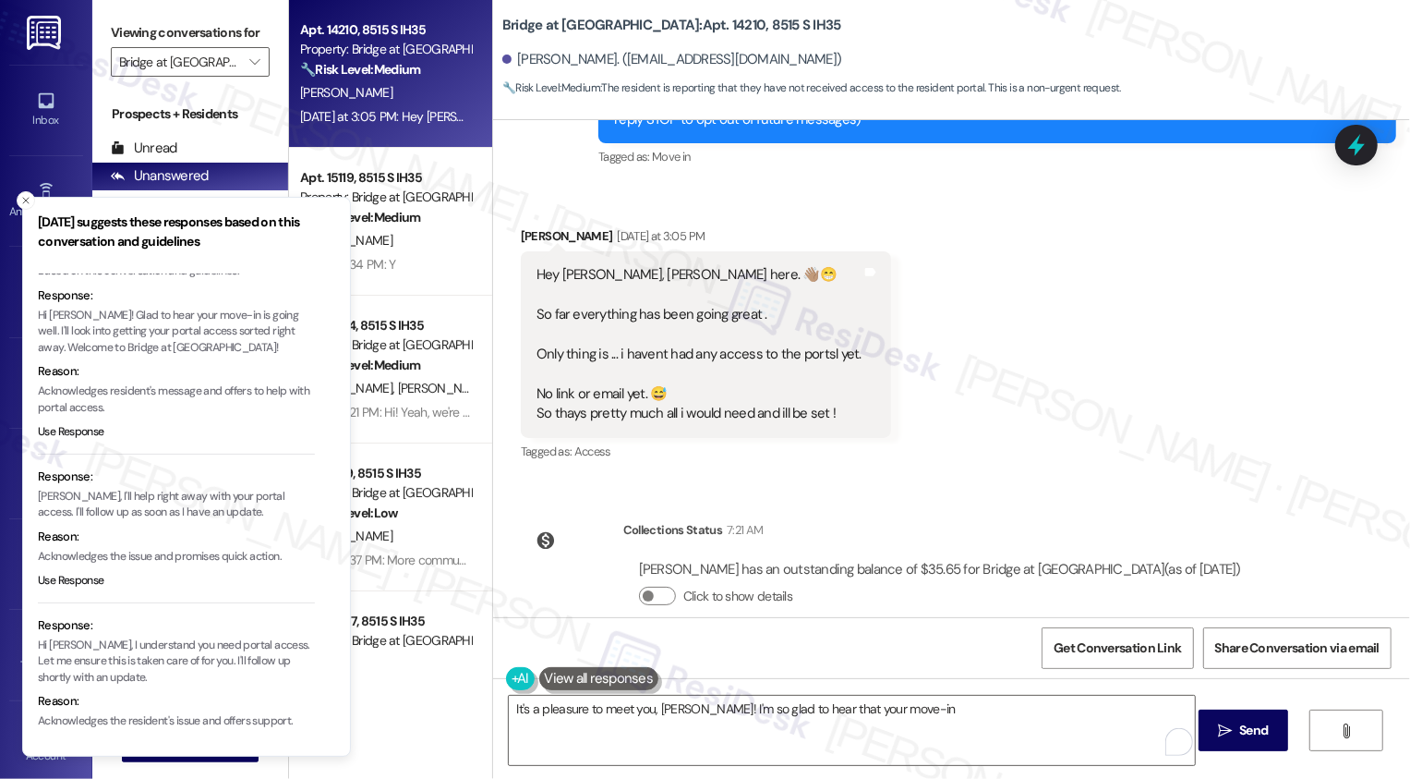
scroll to position [0, 0]
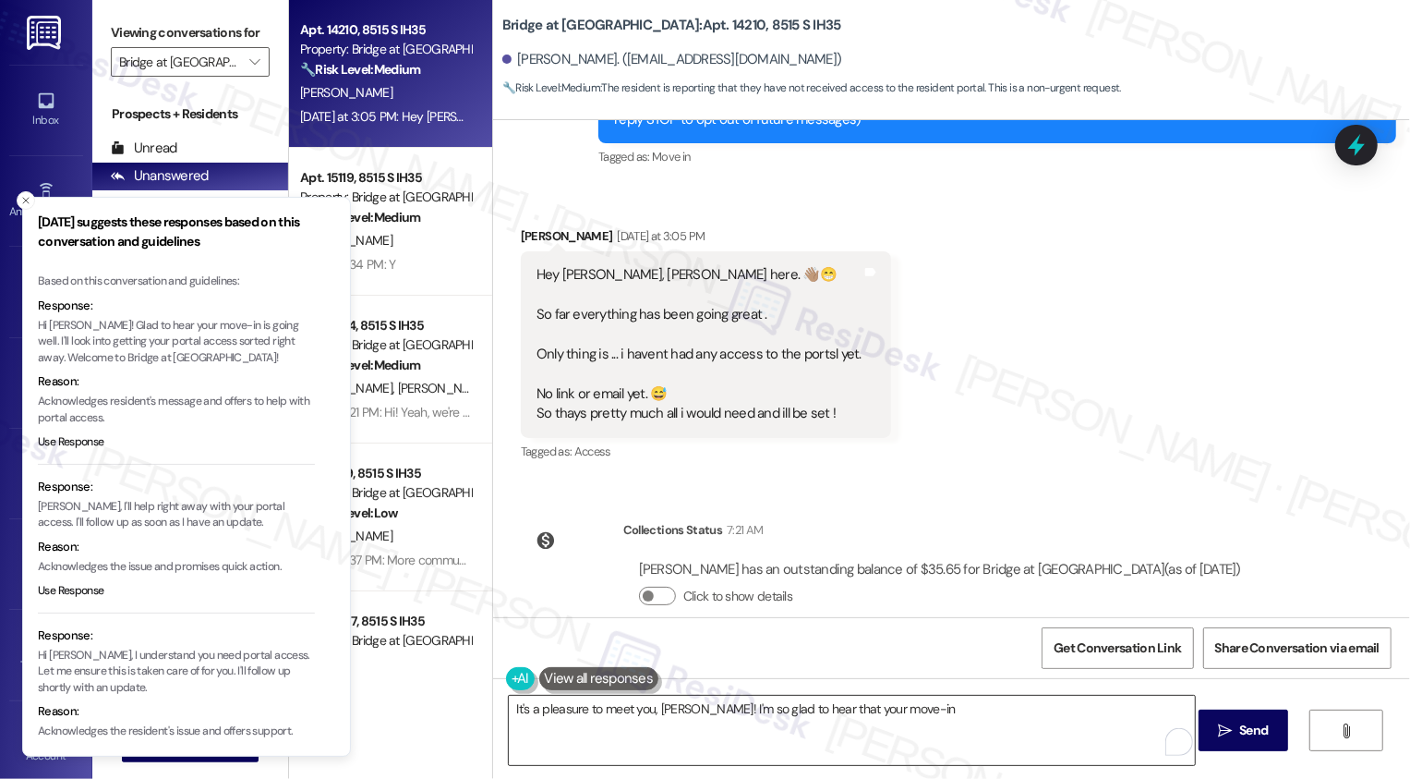
click at [947, 711] on textarea "It's a pleasure to meet you, [PERSON_NAME]! I'm so glad to hear that your move-…" at bounding box center [852, 729] width 686 height 69
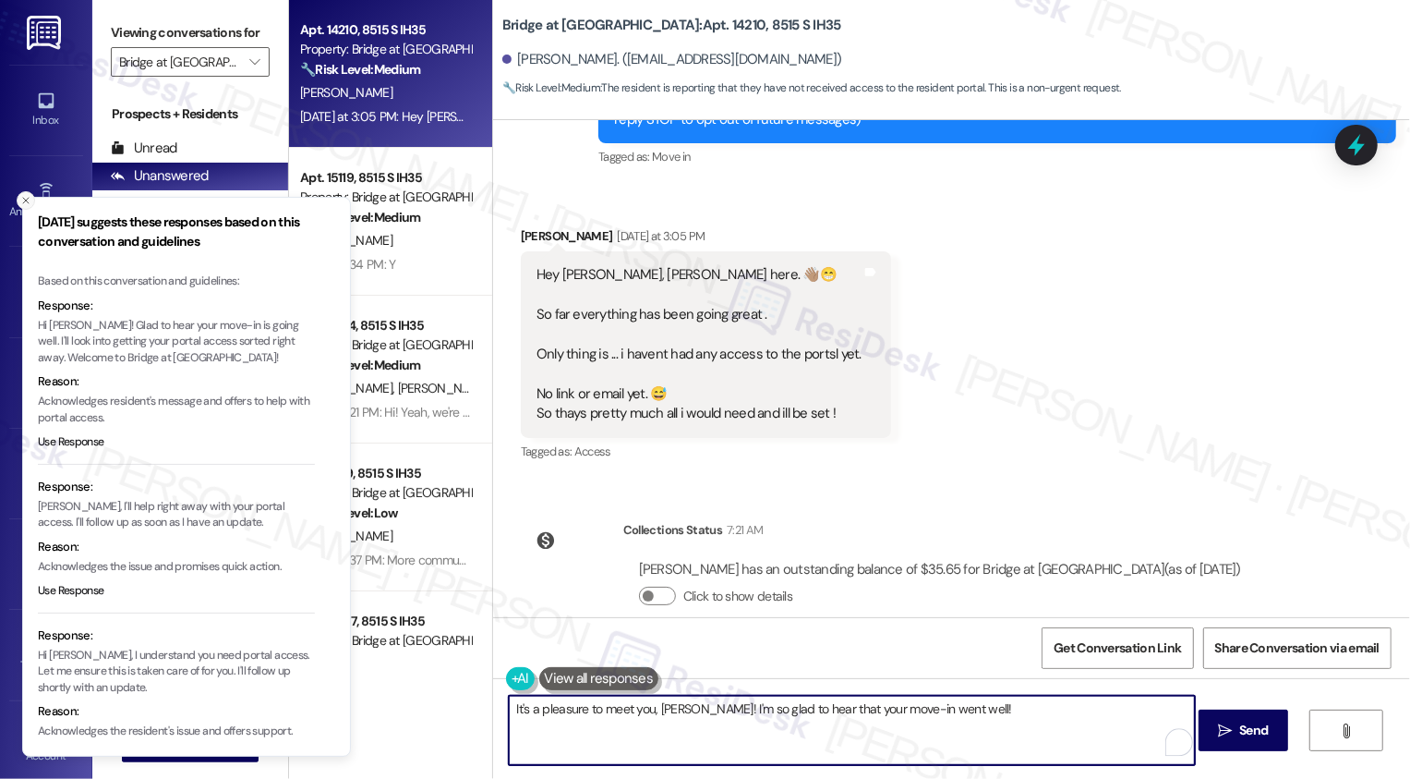
click at [26, 200] on line "Close toast" at bounding box center [26, 201] width 6 height 6
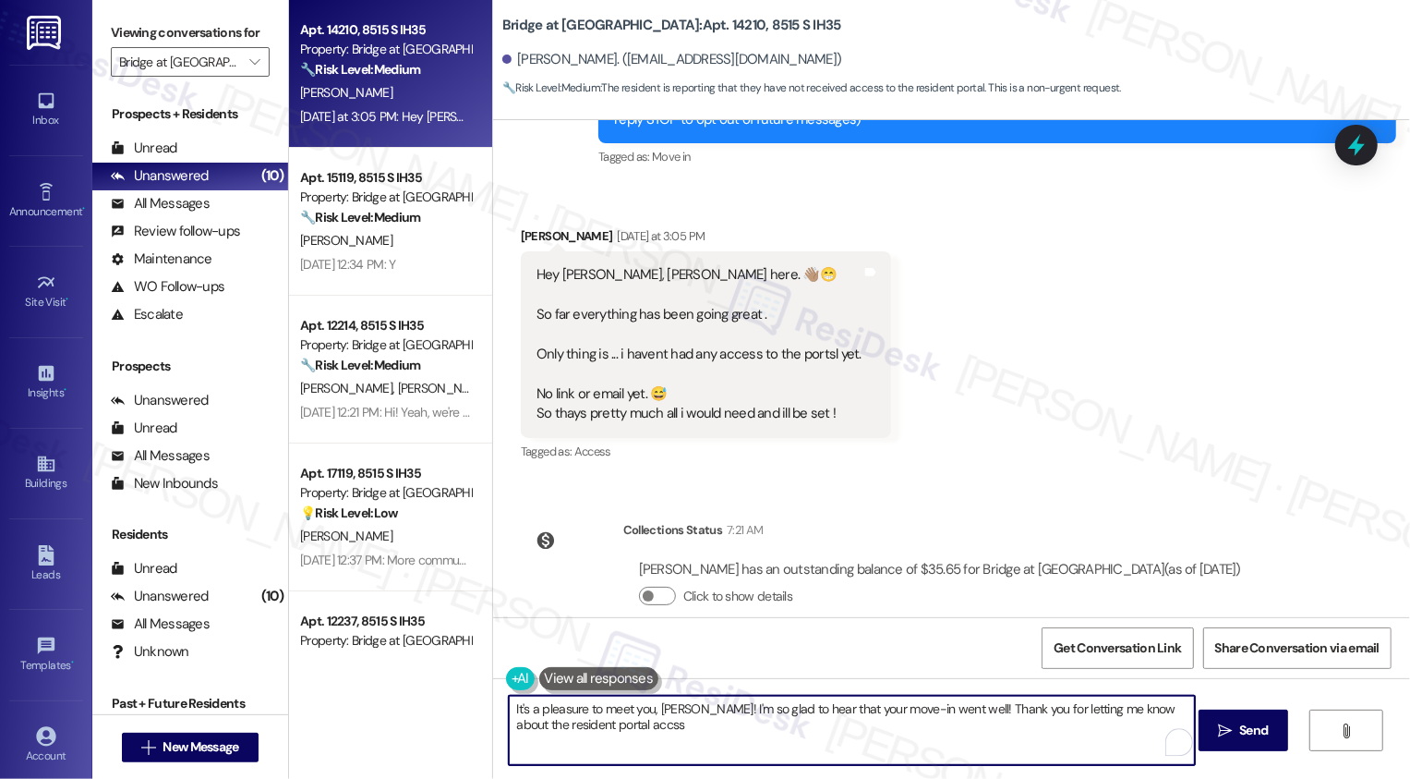
click at [1120, 709] on textarea "It's a pleasure to meet you, [PERSON_NAME]! I'm so glad to hear that your move-…" at bounding box center [852, 729] width 686 height 69
drag, startPoint x: 614, startPoint y: 724, endPoint x: 958, endPoint y: 723, distance: 343.6
click at [958, 724] on textarea "It's a pleasure to meet you, [PERSON_NAME]! I'm so glad to hear that your move-…" at bounding box center [852, 729] width 686 height 69
paste textarea "🙂"
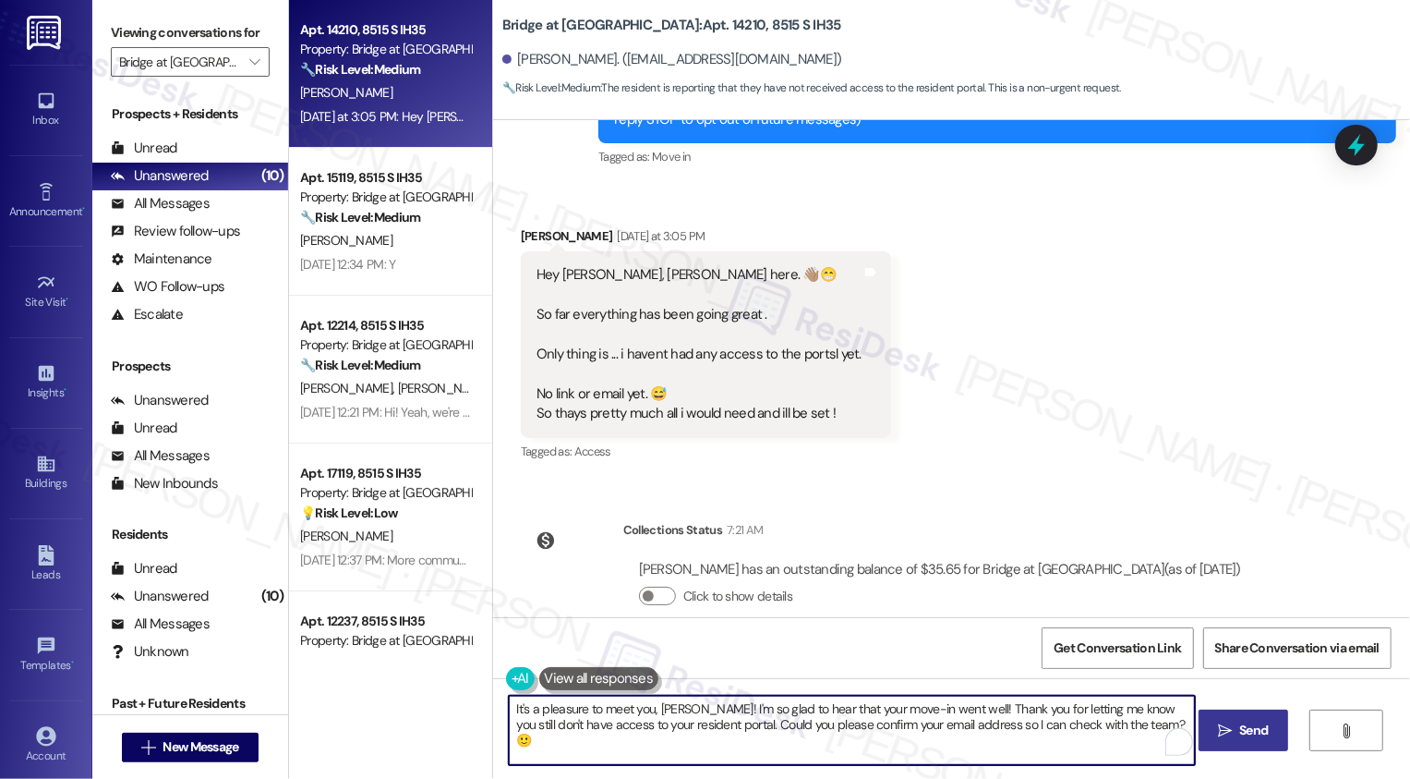
type textarea "It's a pleasure to meet you, [PERSON_NAME]! I'm so glad to hear that your move-…"
click at [1214, 739] on span " Send" at bounding box center [1243, 729] width 58 height 19
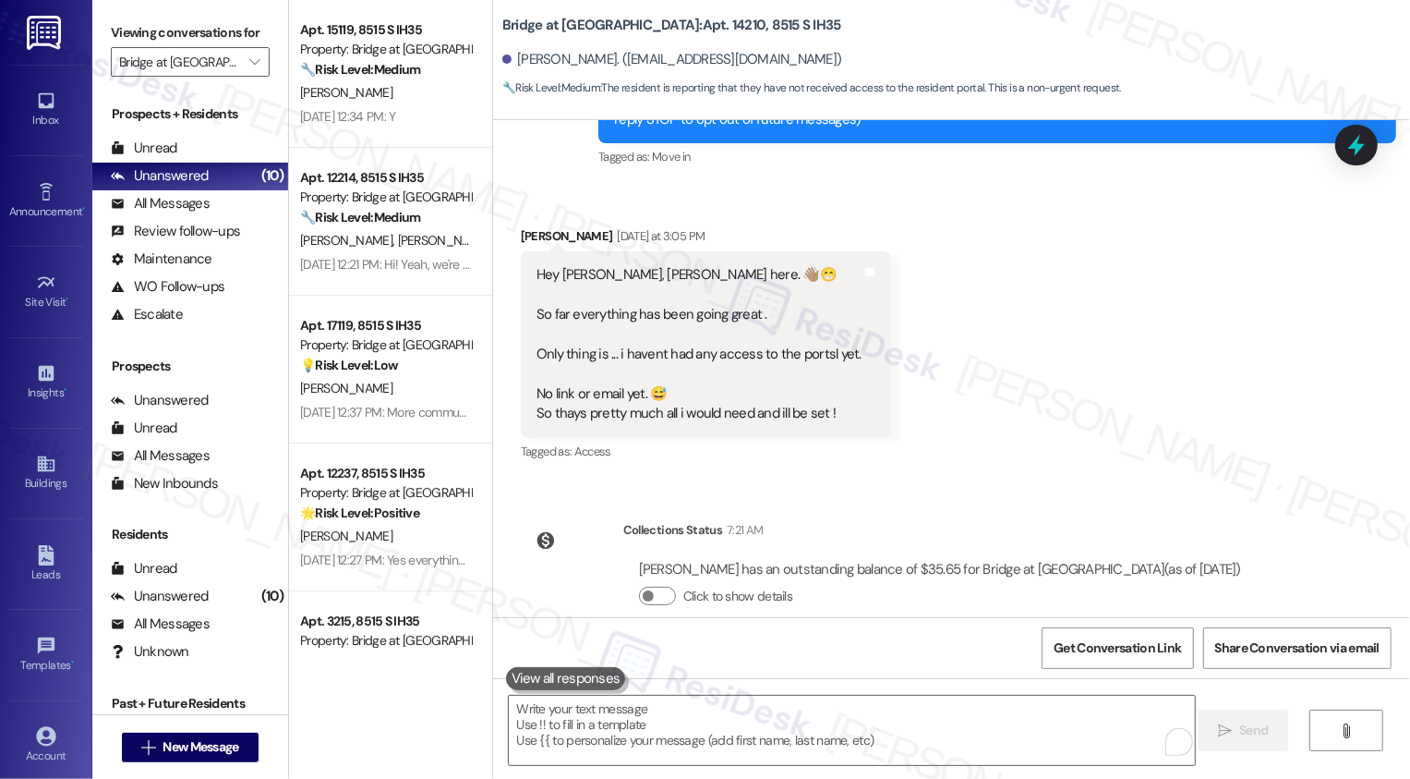
scroll to position [435, 0]
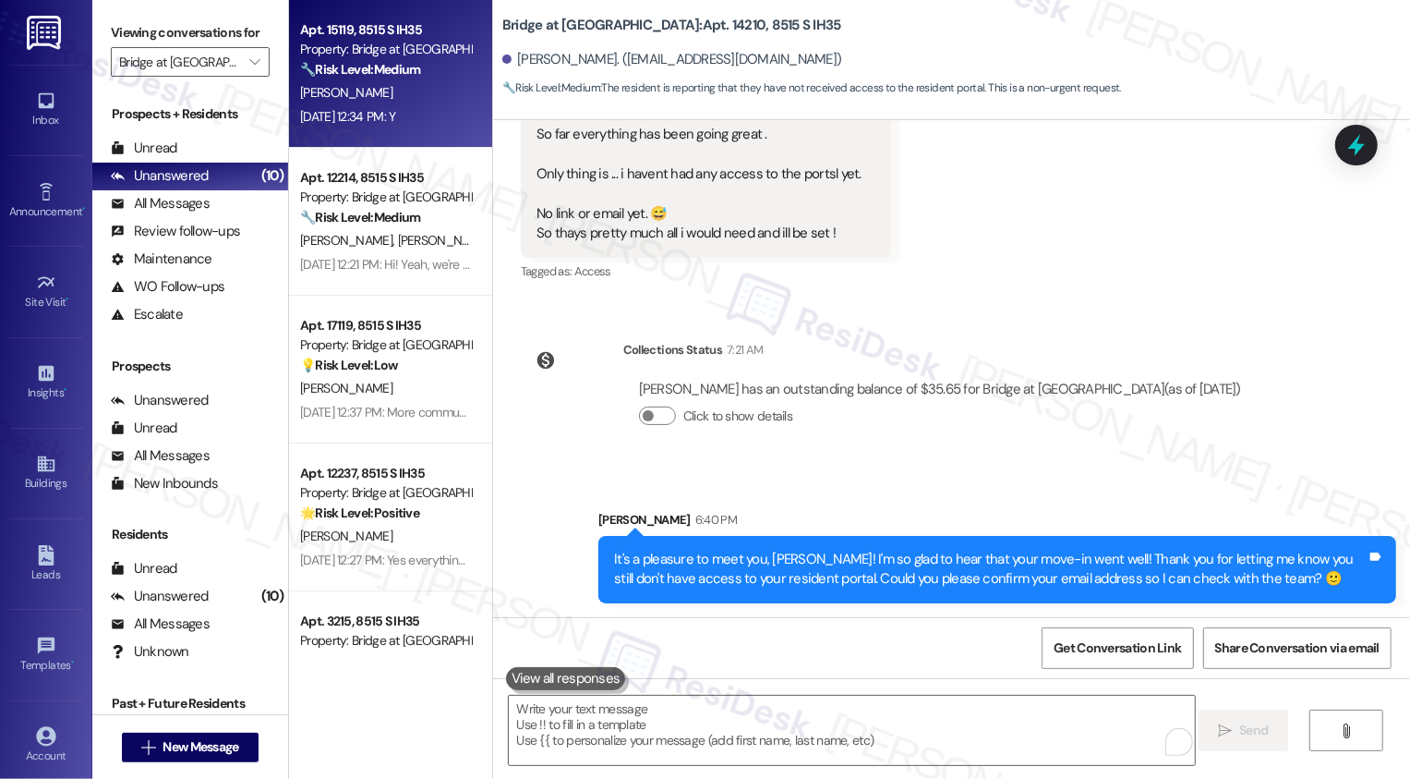
click at [376, 118] on div "[DATE] 12:34 PM: Y [DATE] 12:34 PM: Y" at bounding box center [347, 116] width 95 height 17
type textarea "Fetching suggested responses. Please feel free to read through the conversation…"
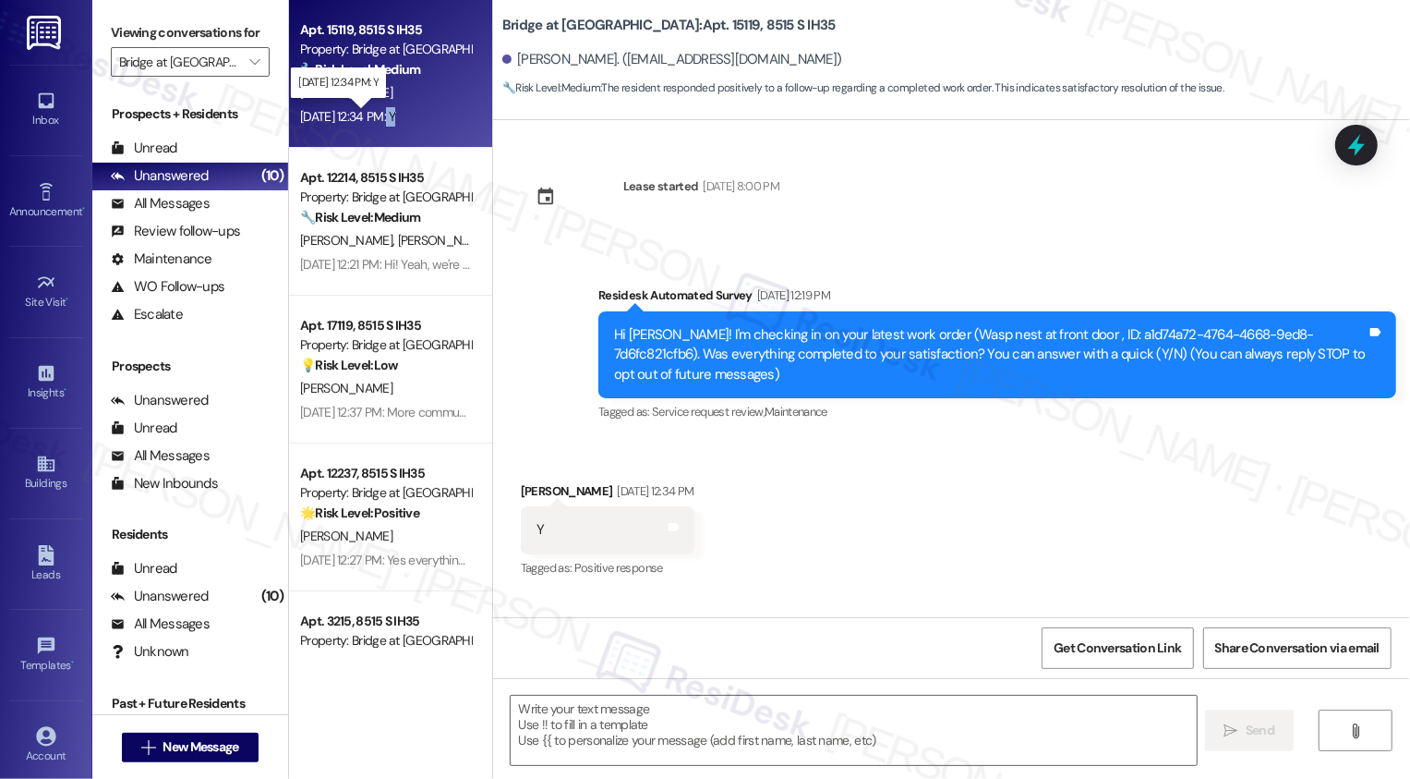
type textarea "Fetching suggested responses. Please feel free to read through the conversation…"
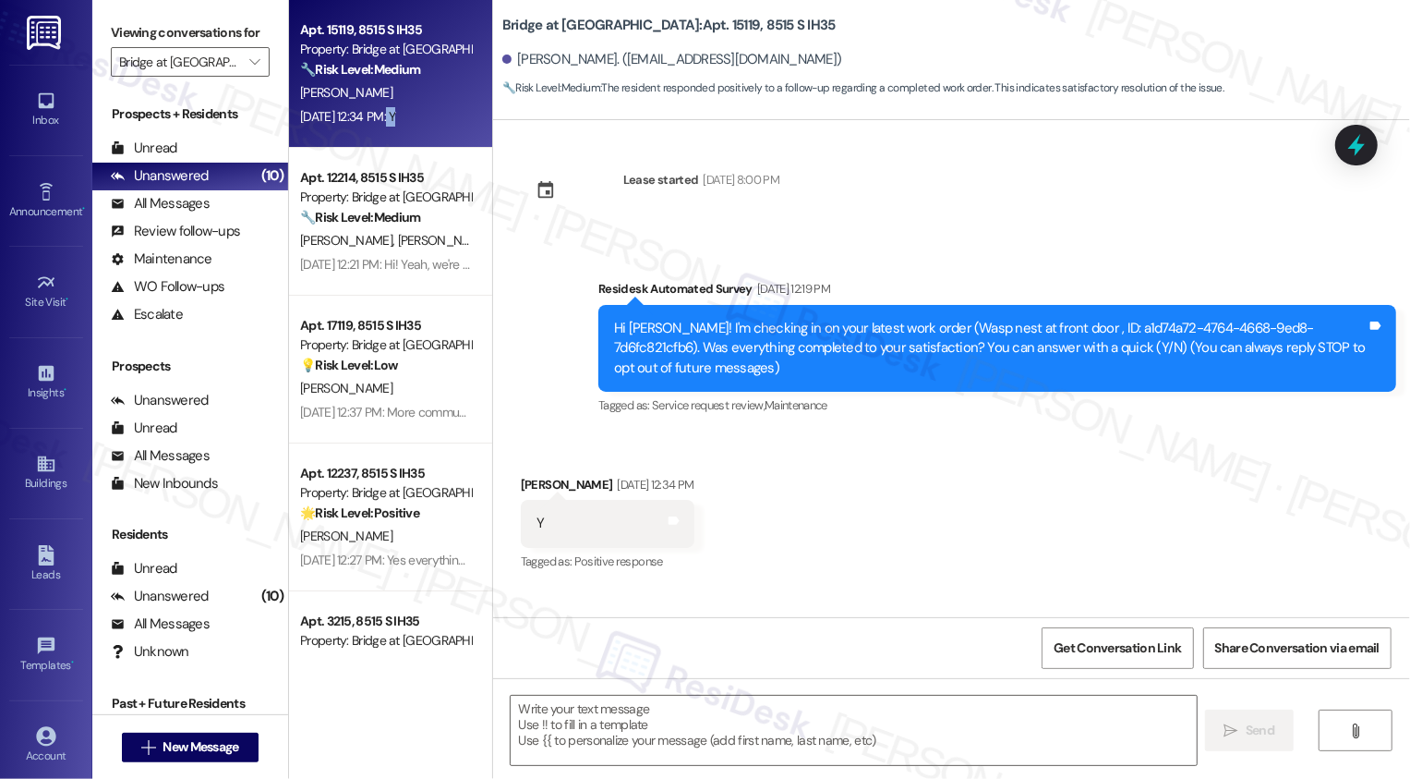
scroll to position [0, 0]
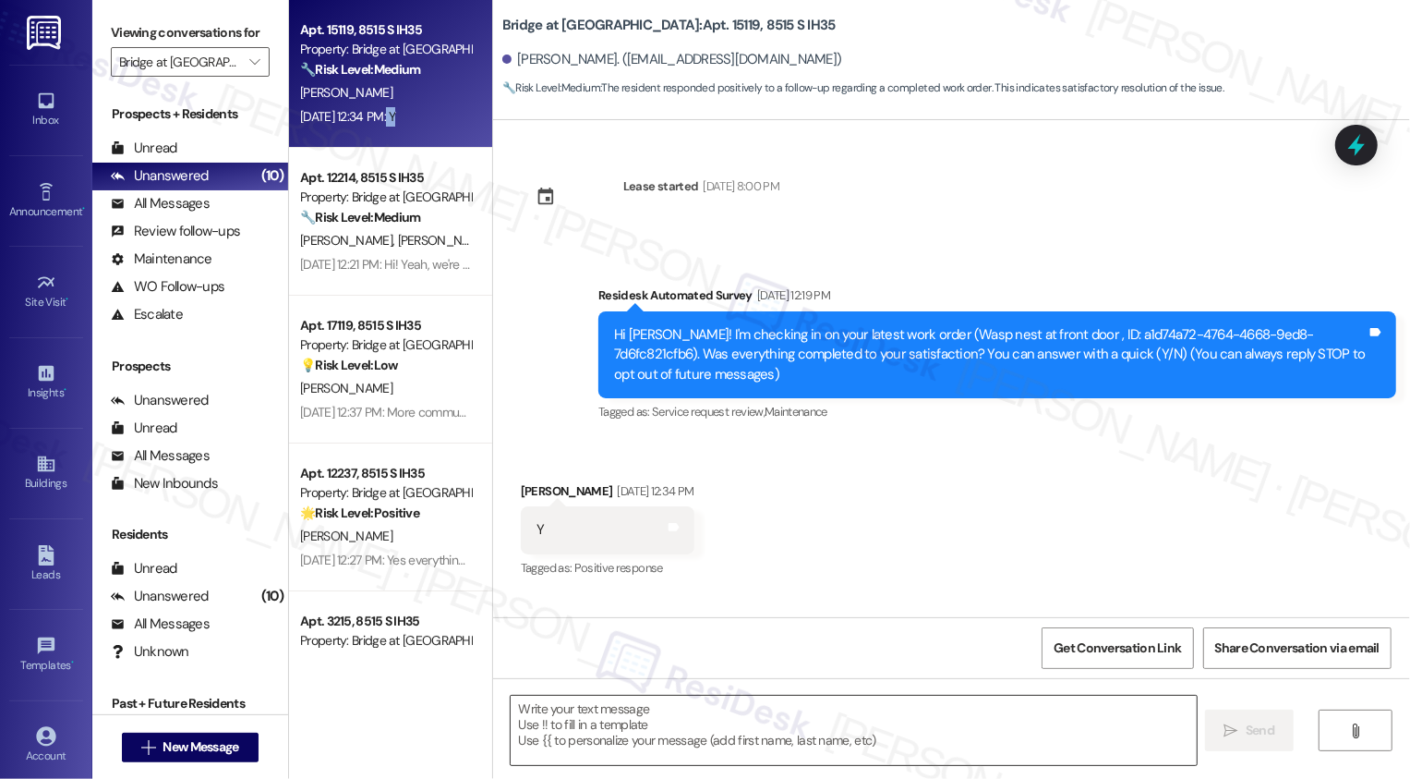
click at [667, 741] on textarea at bounding box center [854, 729] width 686 height 69
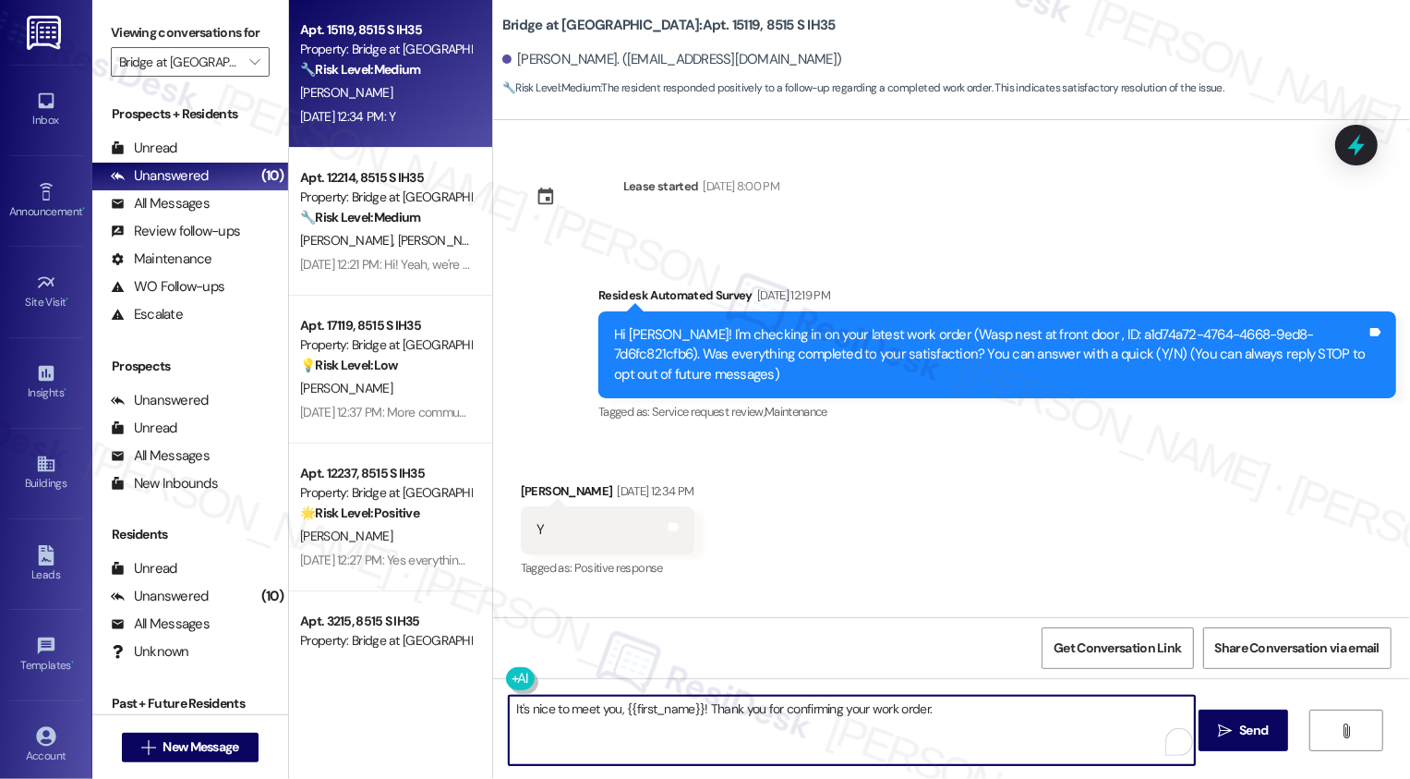
paste textarea "If you don't mind me asking, how has your experience been so far? Has the prope…"
type textarea "It's nice to meet you, {{first_name}}! Thank you for confirming your work order…"
click at [962, 729] on textarea "It's nice to meet you, {{first_name}}! Thank you for confirming your work order…" at bounding box center [852, 729] width 686 height 69
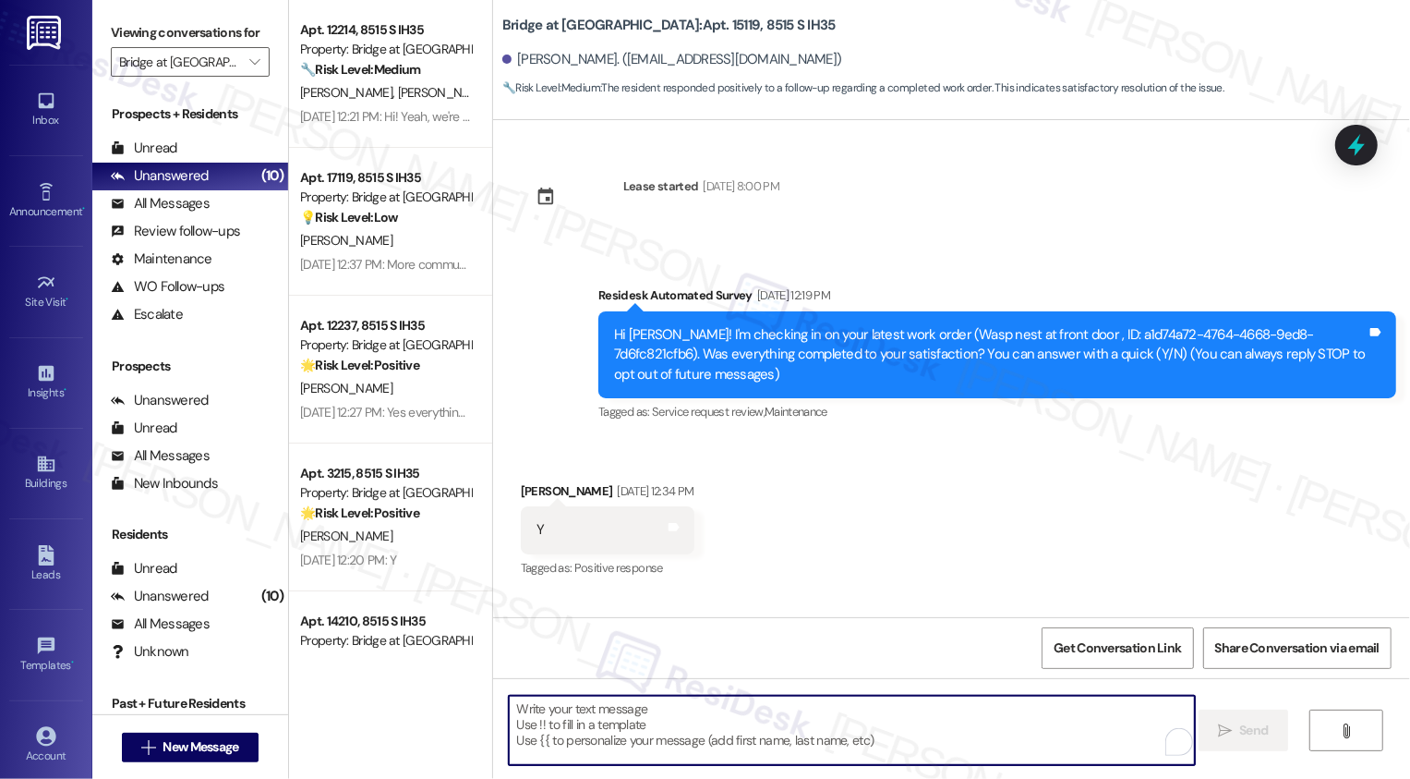
scroll to position [296, 0]
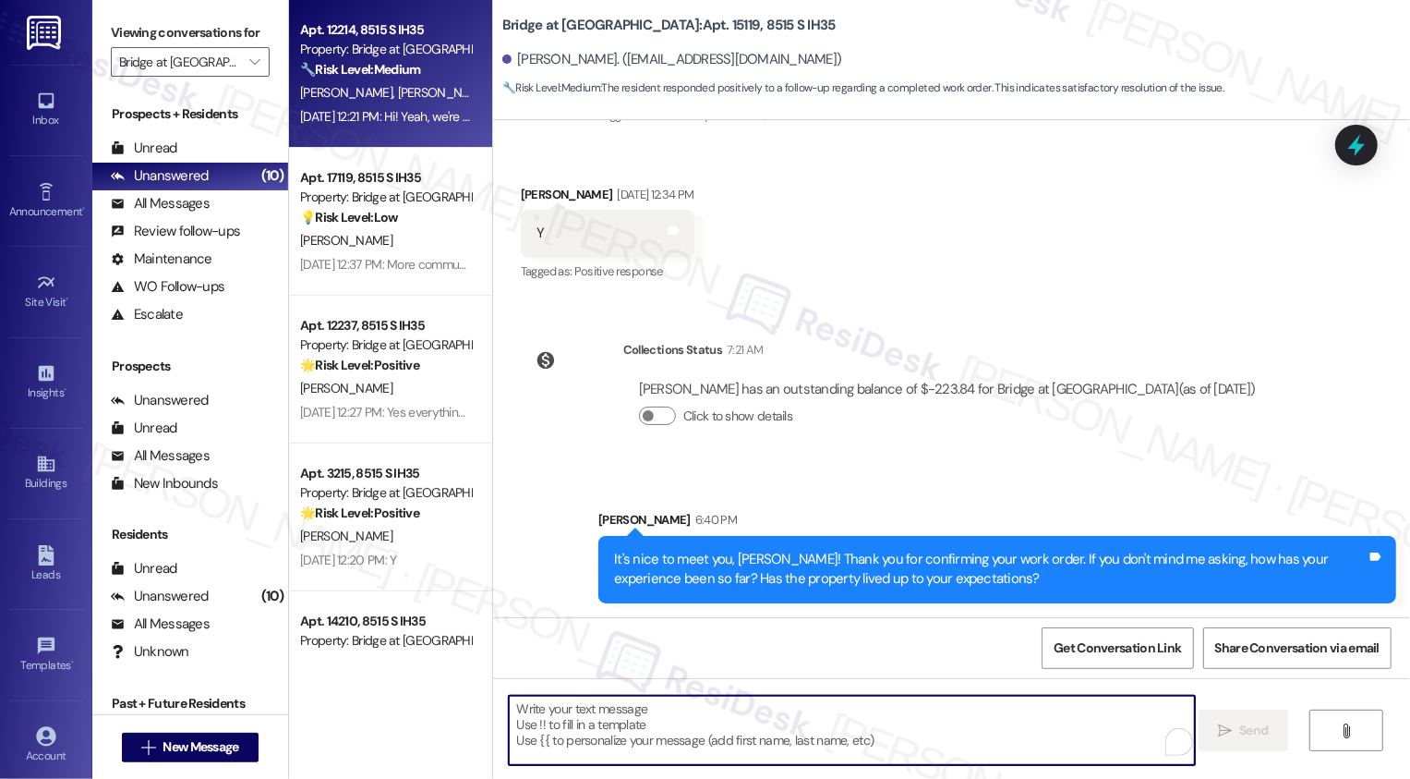
click at [356, 62] on strong "🔧 Risk Level: Medium" at bounding box center [360, 69] width 120 height 17
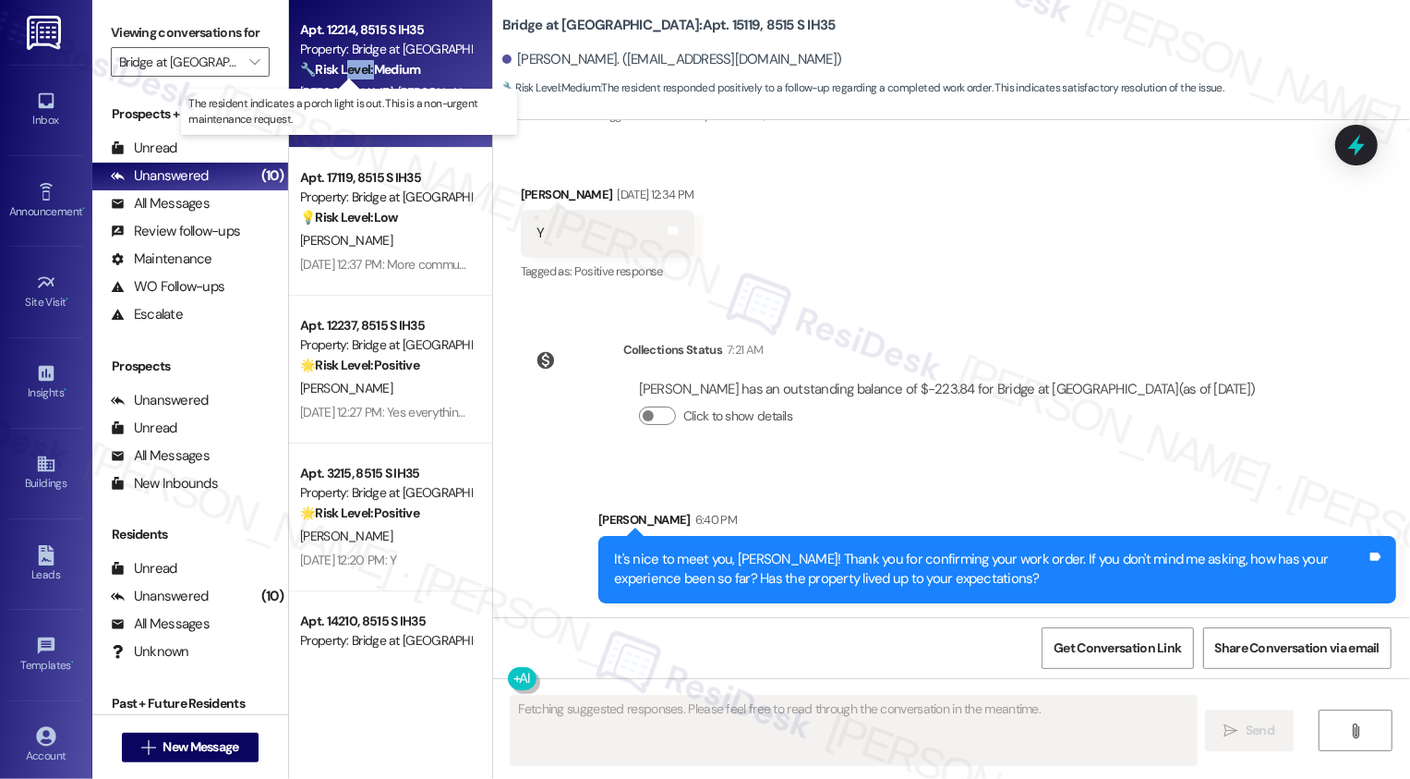
click at [356, 62] on strong "🔧 Risk Level: Medium" at bounding box center [360, 69] width 120 height 17
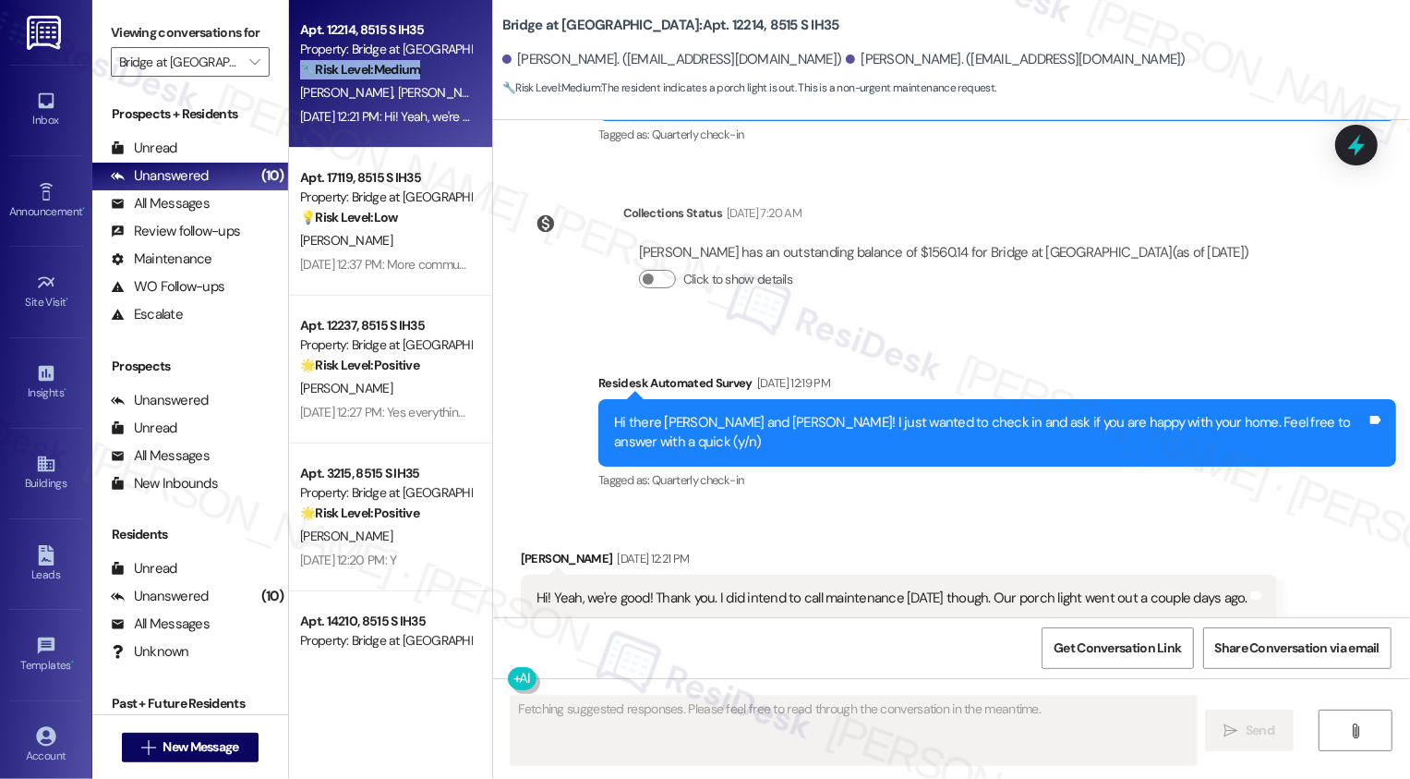
scroll to position [519, 0]
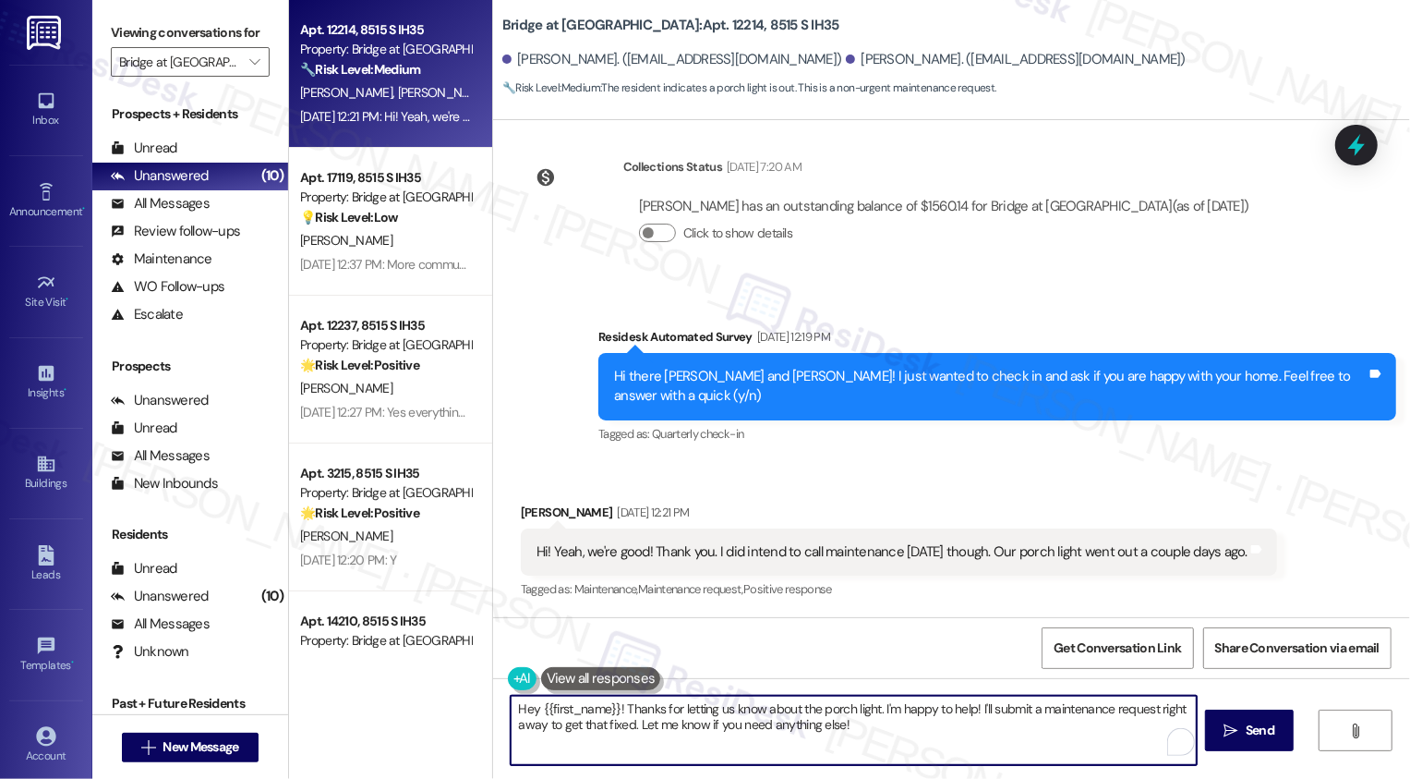
drag, startPoint x: 876, startPoint y: 708, endPoint x: 919, endPoint y: 763, distance: 69.7
click at [919, 763] on textarea "Hey {{first_name}}! Thanks for letting us know about the porch light. I'm happy…" at bounding box center [854, 729] width 686 height 69
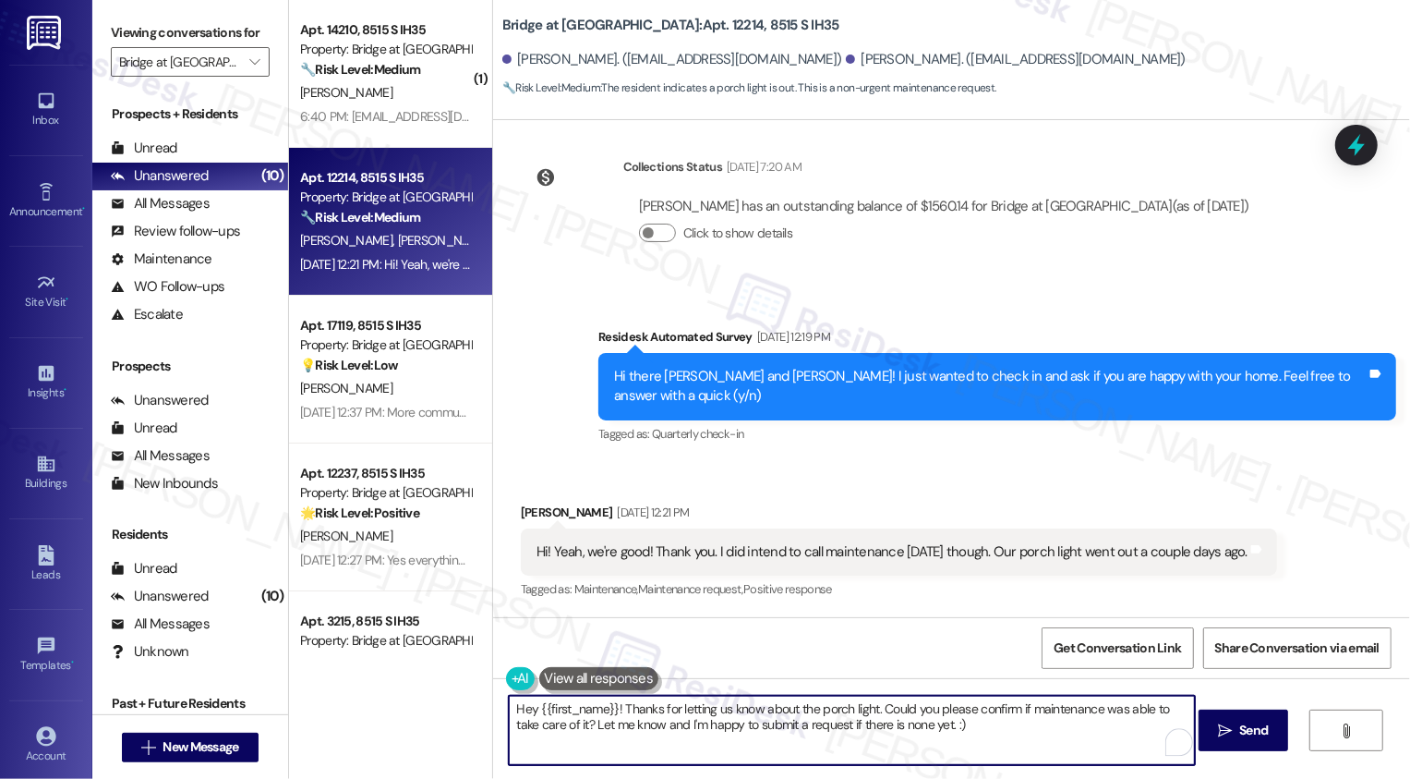
click at [611, 707] on textarea "Hey {{first_name}}! Thanks for letting us know about the porch light. Could you…" at bounding box center [852, 729] width 686 height 69
paste textarea "’m so glad to hear you’re happy with your home! Thanks for letting us know abou…"
click at [682, 725] on textarea "Hey {{first_name}}! I’m so glad to hear you’re happy with your home! Thanks for…" at bounding box center [852, 729] width 686 height 69
click at [570, 706] on textarea "Hey {{first_name}}! I’m so glad to hear you’re happy with your home! Thanks for…" at bounding box center [852, 729] width 686 height 69
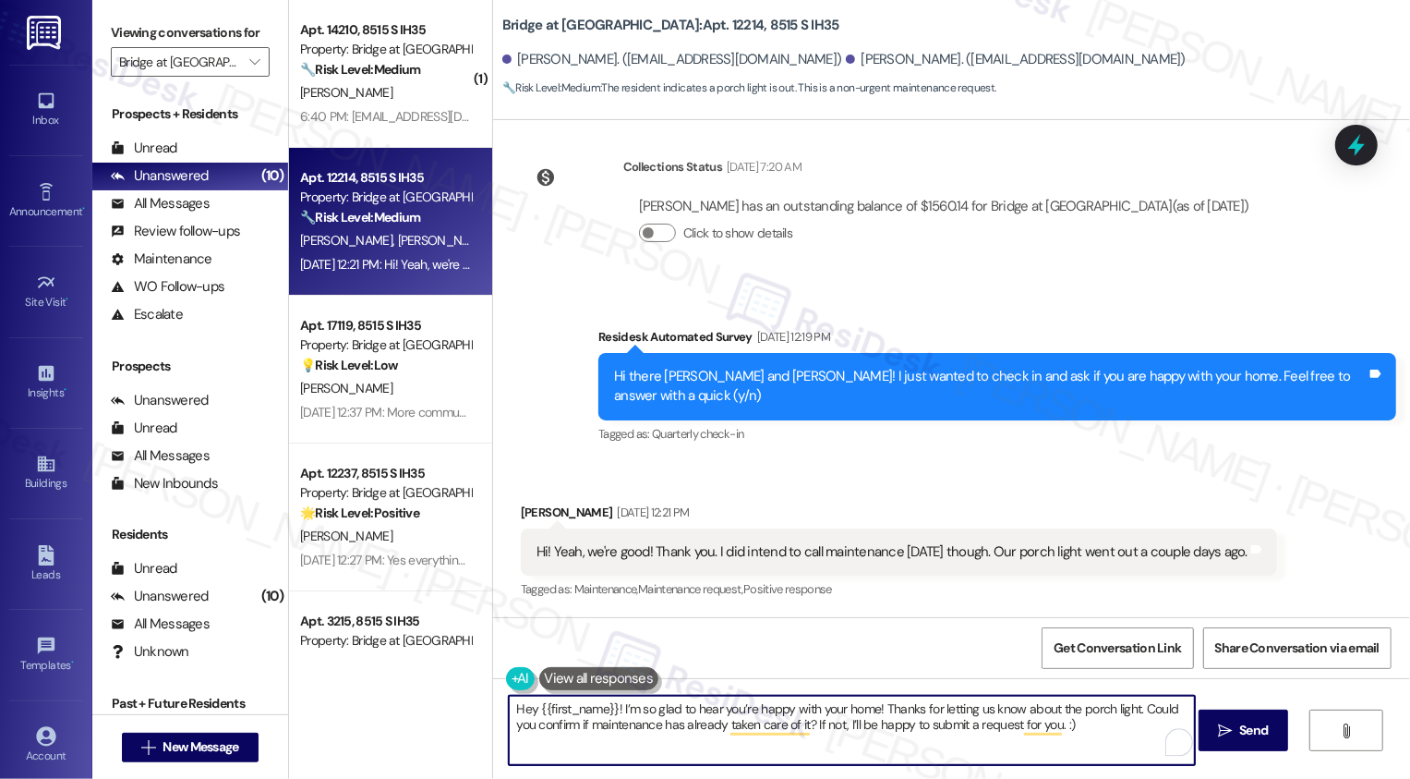
click at [541, 511] on div "[PERSON_NAME] [DATE] 12:21 PM" at bounding box center [899, 515] width 756 height 26
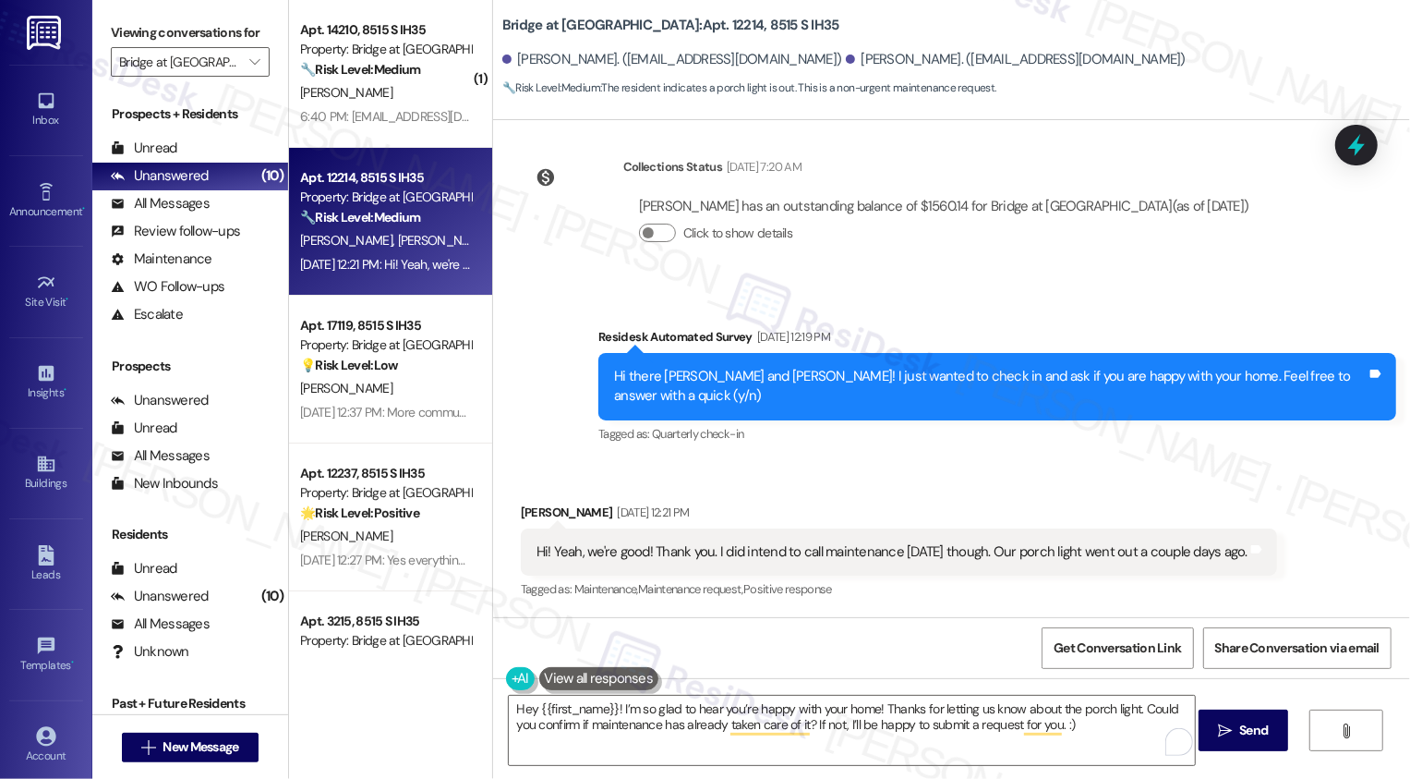
click at [541, 511] on div "[PERSON_NAME] [DATE] 12:21 PM" at bounding box center [899, 515] width 756 height 26
copy div "[PERSON_NAME]"
click at [571, 707] on textarea "Hey {{first_name}}! I’m so glad to hear you’re happy with your home! Thanks for…" at bounding box center [852, 729] width 686 height 69
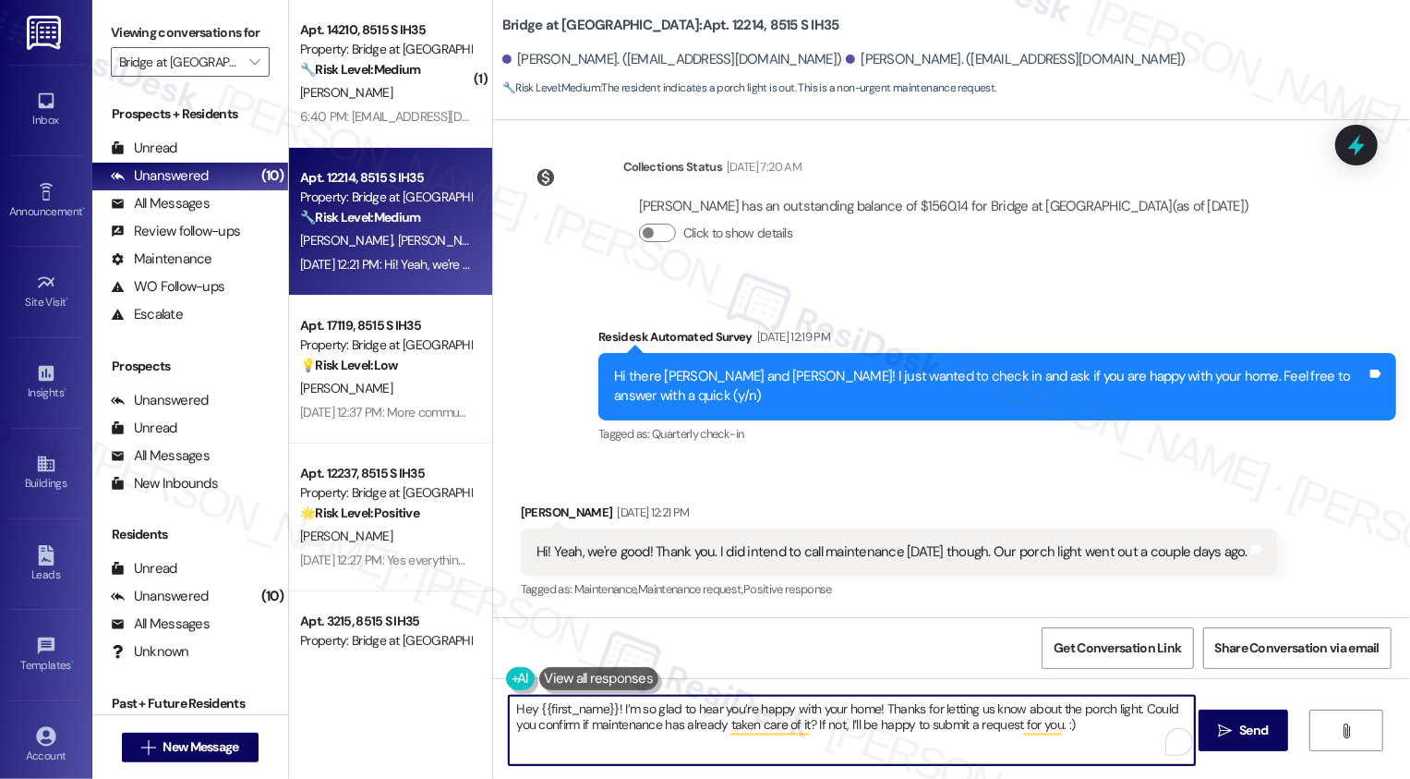
click at [571, 707] on textarea "Hey {{first_name}}! I’m so glad to hear you’re happy with your home! Thanks for…" at bounding box center [852, 729] width 686 height 69
paste textarea "[PERSON_NAME]"
click at [516, 708] on textarea "Hey [PERSON_NAME]! I’m so glad to hear you’re happy with your home! Thanks for …" at bounding box center [852, 729] width 686 height 69
click at [776, 731] on textarea "Hi [PERSON_NAME]! I’m so glad to hear you’re happy with your home! Thanks for l…" at bounding box center [852, 729] width 686 height 69
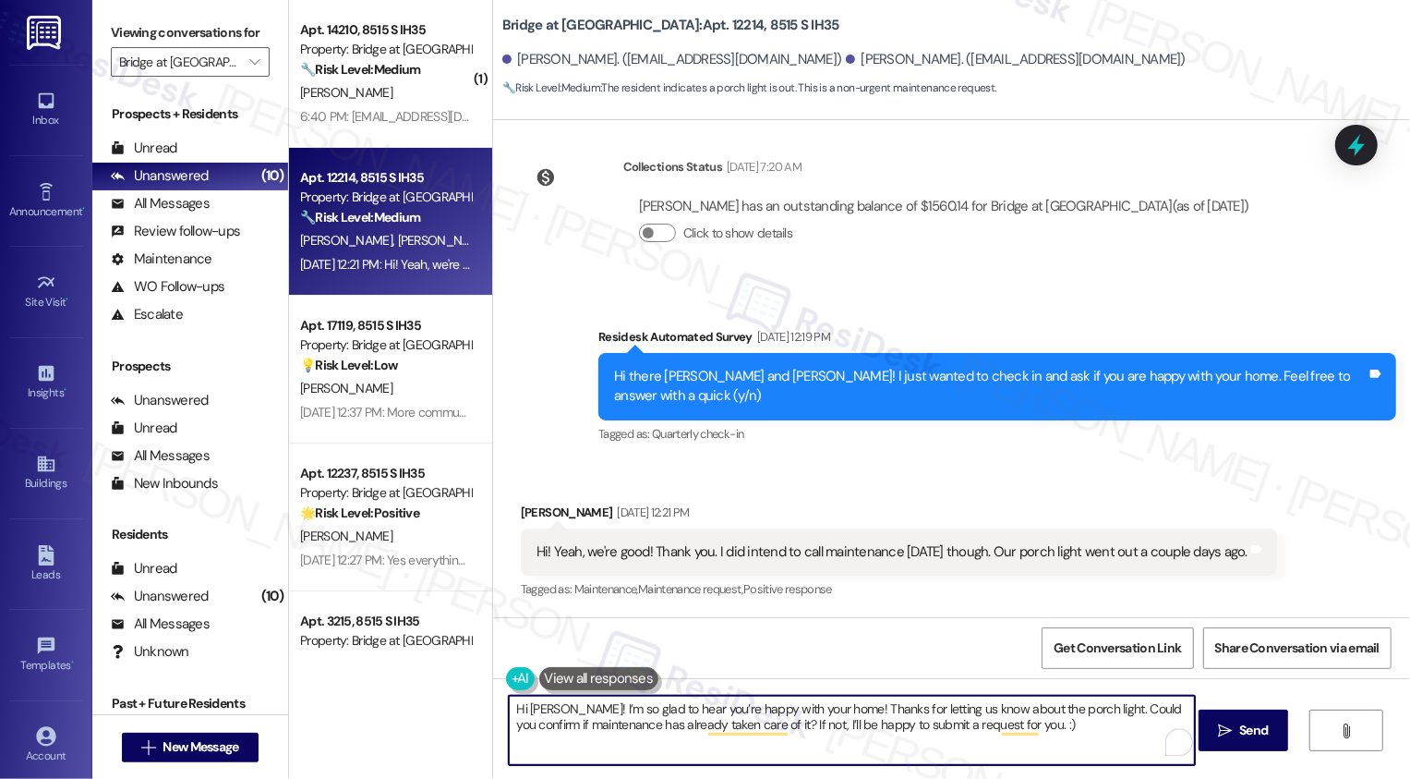
click at [911, 731] on textarea "Hi [PERSON_NAME]! I’m so glad to hear you’re happy with your home! Thanks for l…" at bounding box center [852, 729] width 686 height 69
click at [1106, 727] on textarea "Hi [PERSON_NAME]! I’m so glad to hear you’re happy with your home! Thanks for l…" at bounding box center [852, 729] width 686 height 69
click at [742, 730] on textarea "Hi [PERSON_NAME]! I’m so glad to hear you’re happy with your home! Thanks for l…" at bounding box center [852, 729] width 686 height 69
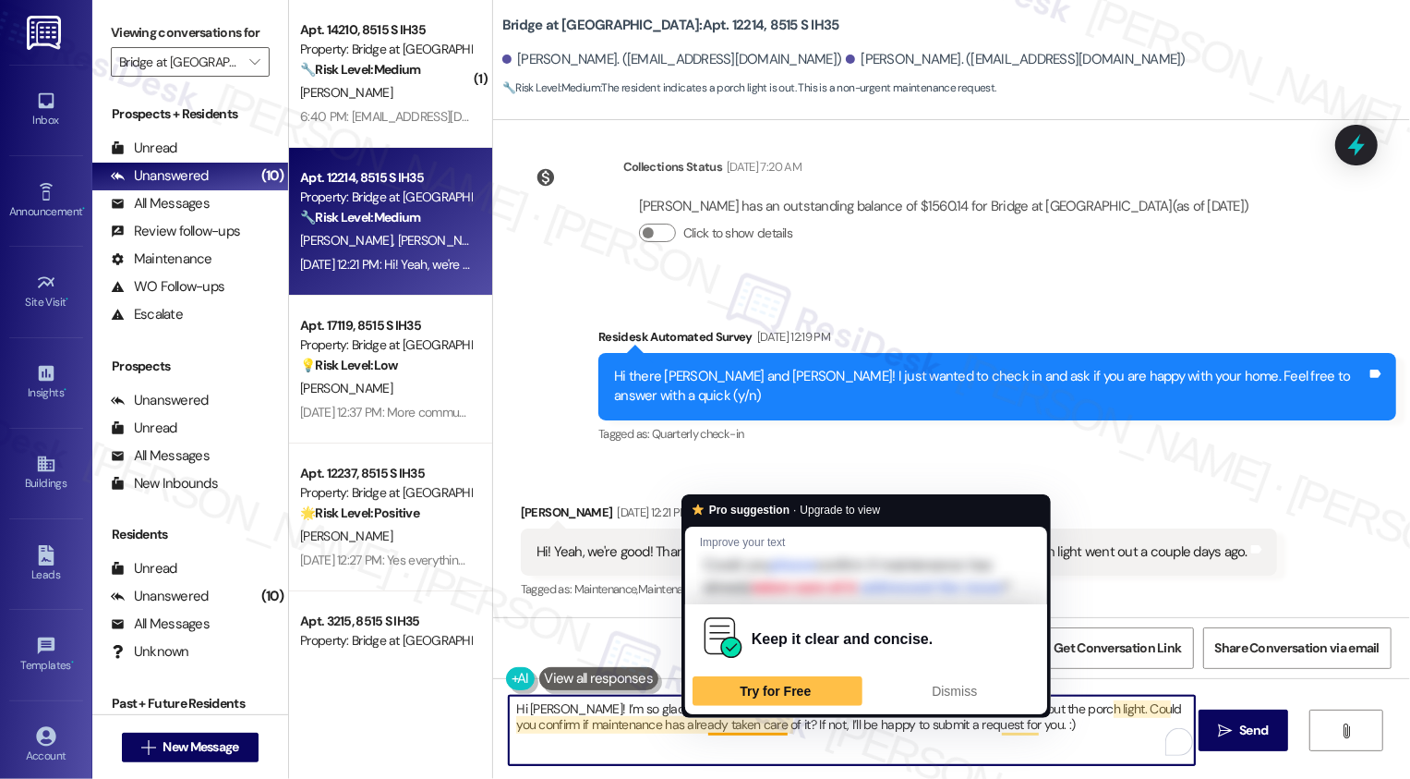
click at [819, 733] on textarea "Hi [PERSON_NAME]! I’m so glad to hear you’re happy with your home! Thanks for l…" at bounding box center [852, 729] width 686 height 69
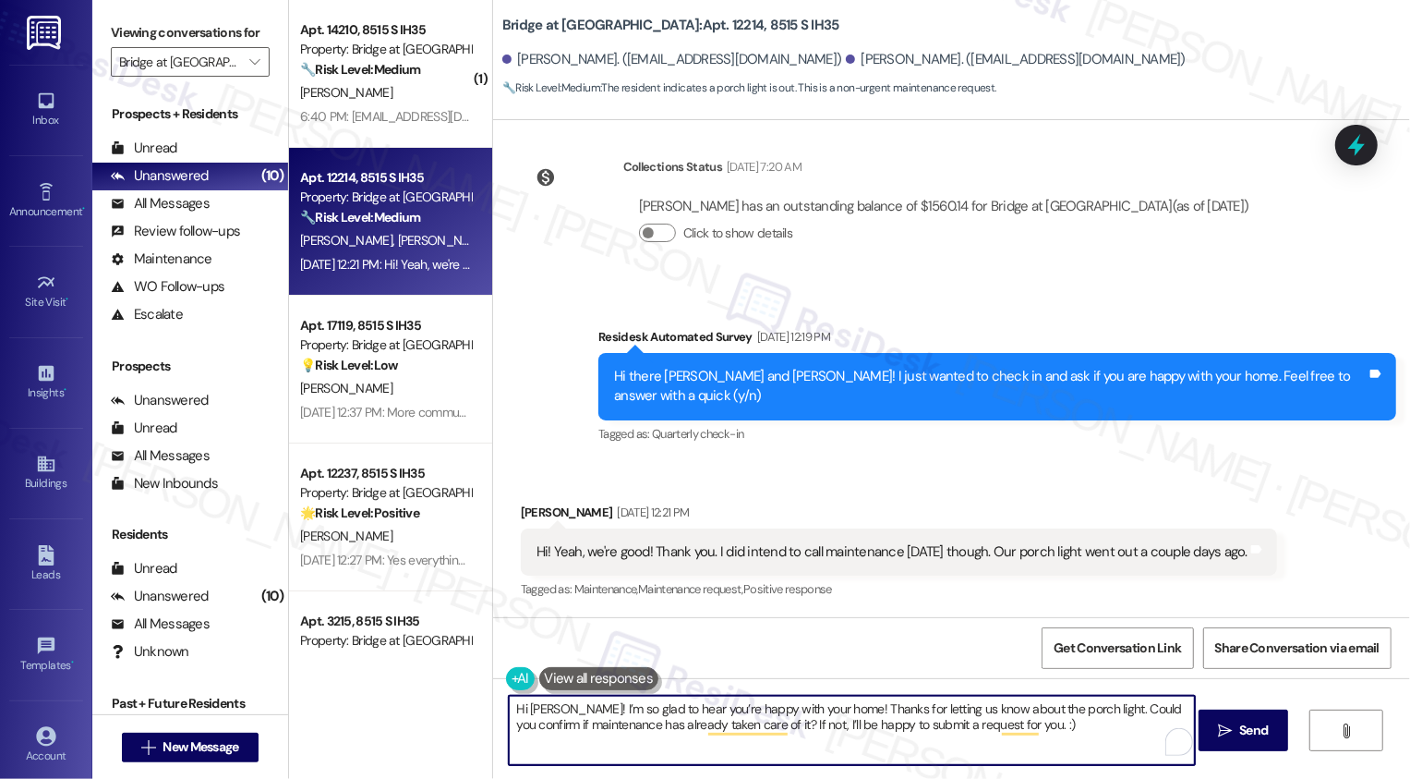
click at [950, 741] on textarea "Hi [PERSON_NAME]! I’m so glad to hear you’re happy with your home! Thanks for l…" at bounding box center [852, 729] width 686 height 69
type textarea "Hi [PERSON_NAME]! I’m so glad to hear you’re happy with your home! Thanks for l…"
click at [1214, 733] on span " Send" at bounding box center [1243, 729] width 58 height 19
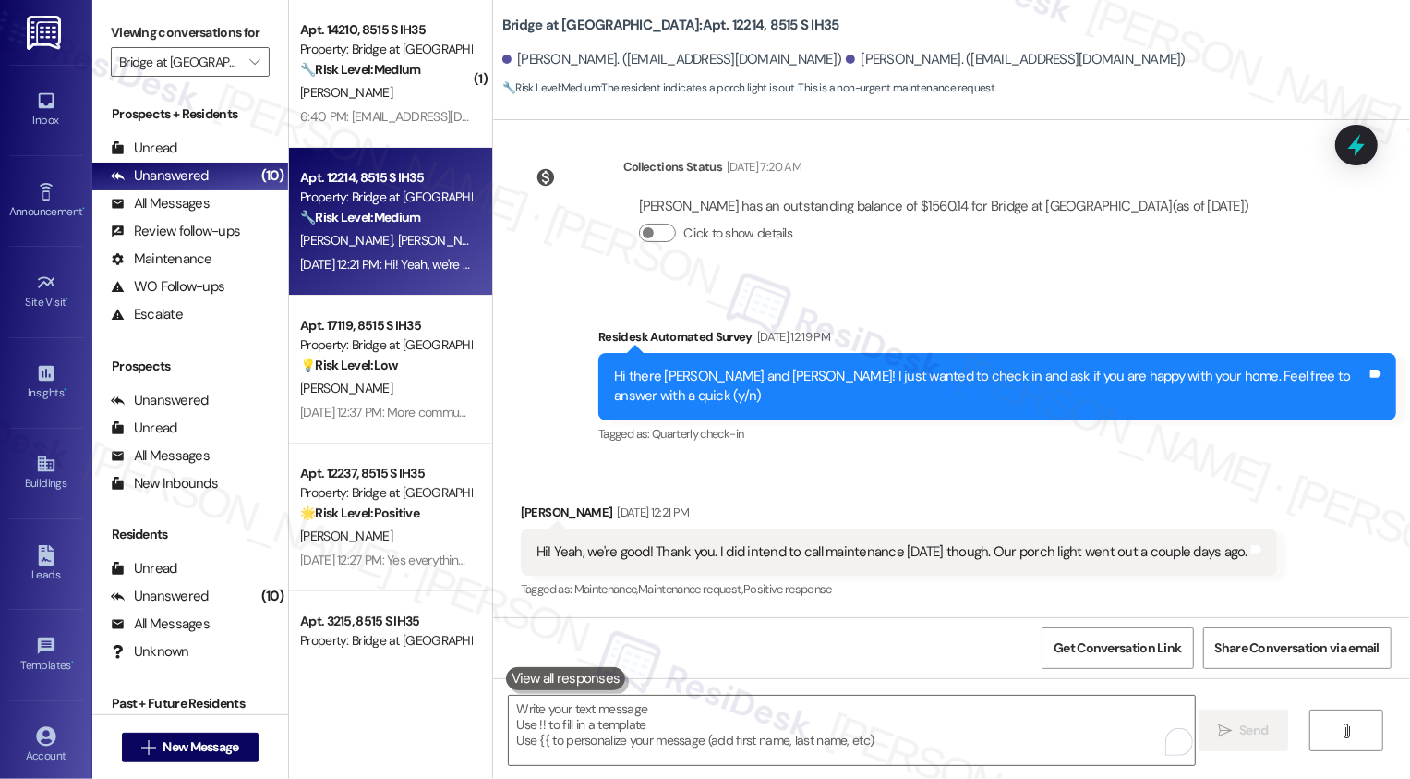
scroll to position [668, 0]
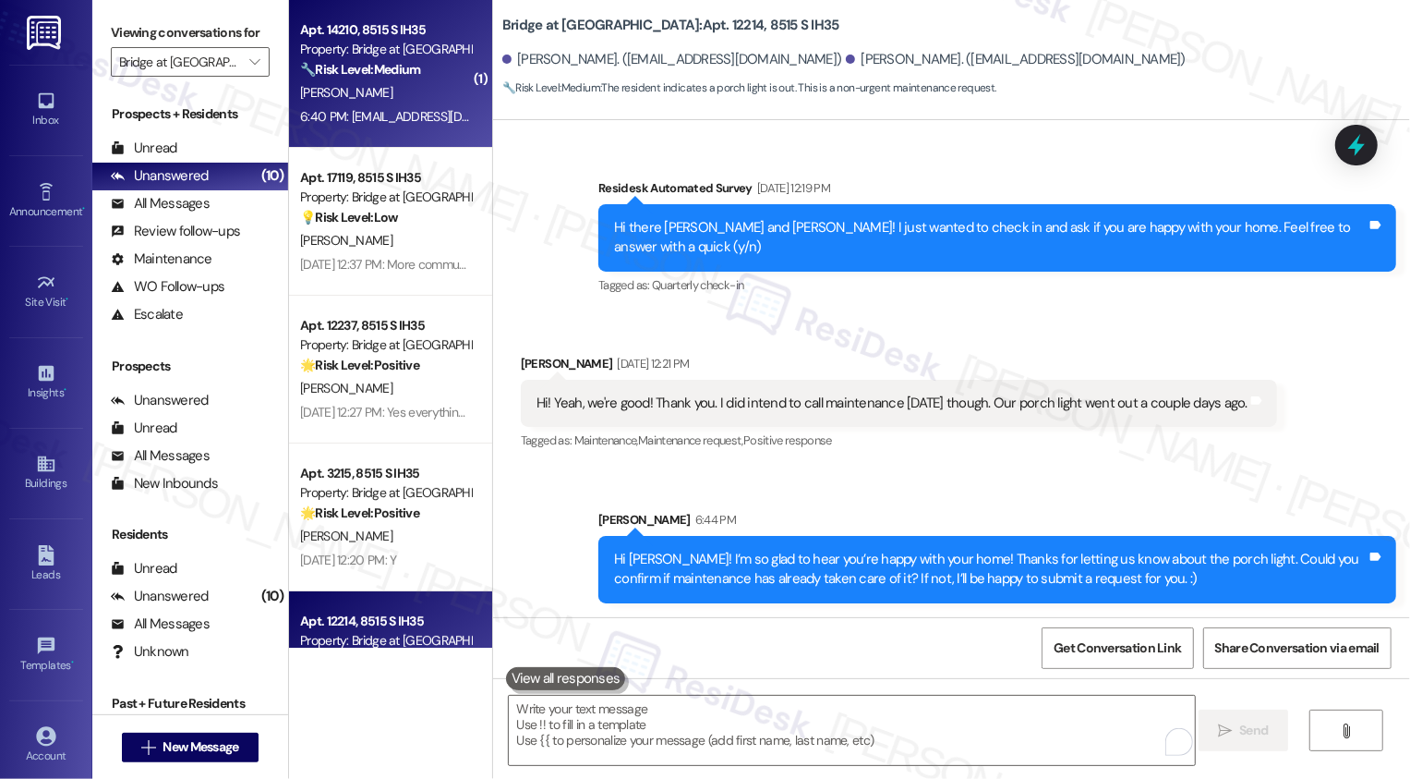
click at [397, 75] on strong "🔧 Risk Level: Medium" at bounding box center [360, 69] width 120 height 17
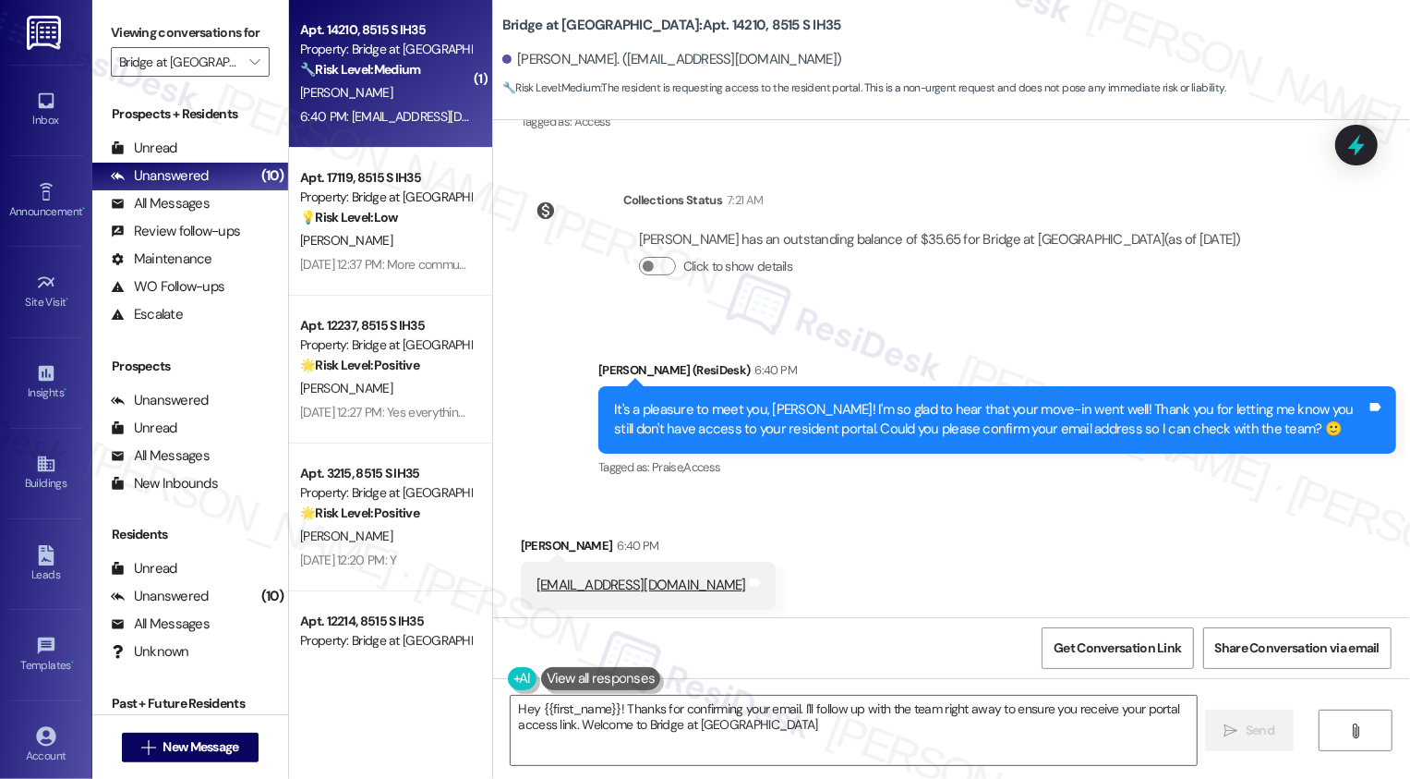
type textarea "Hey {{first_name}}! Thanks for confirming your email. I'll follow up with the t…"
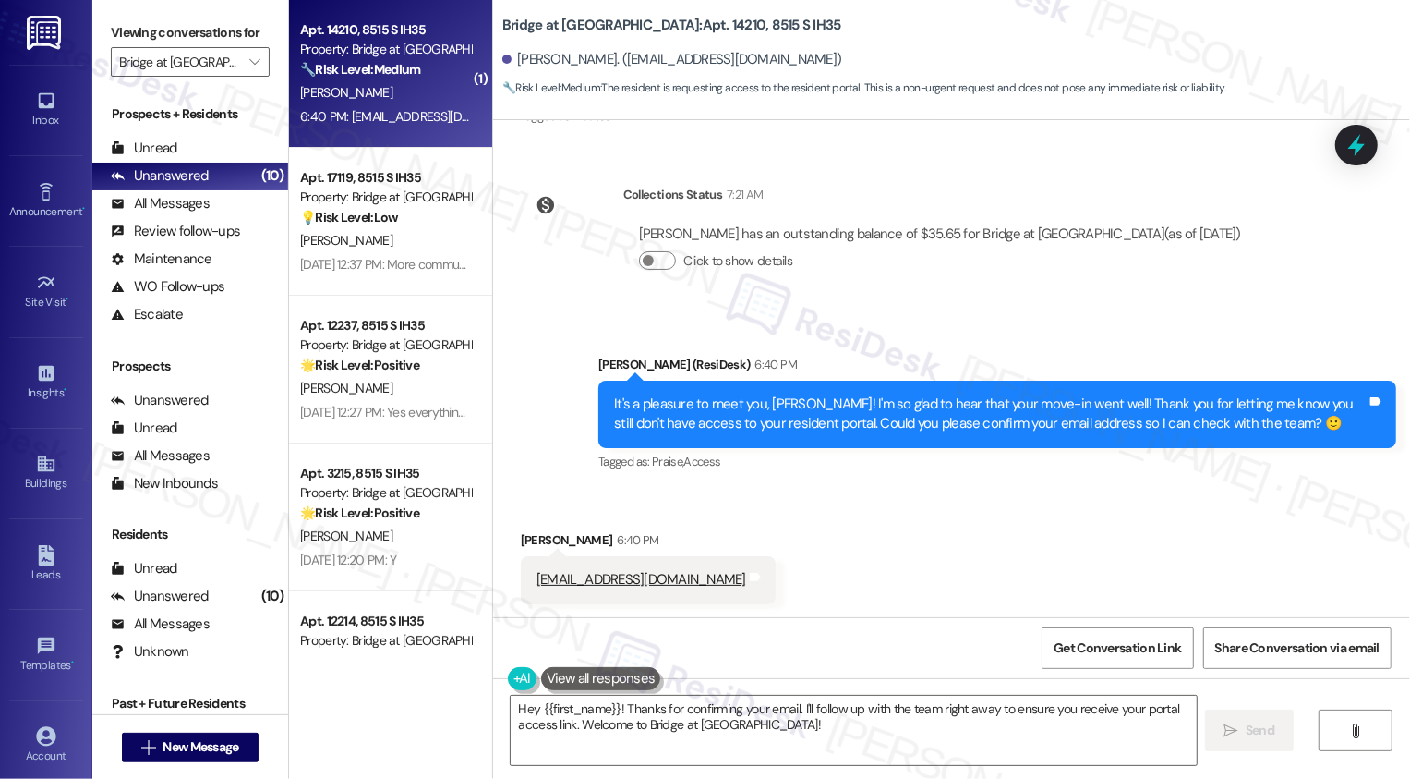
scroll to position [591, 0]
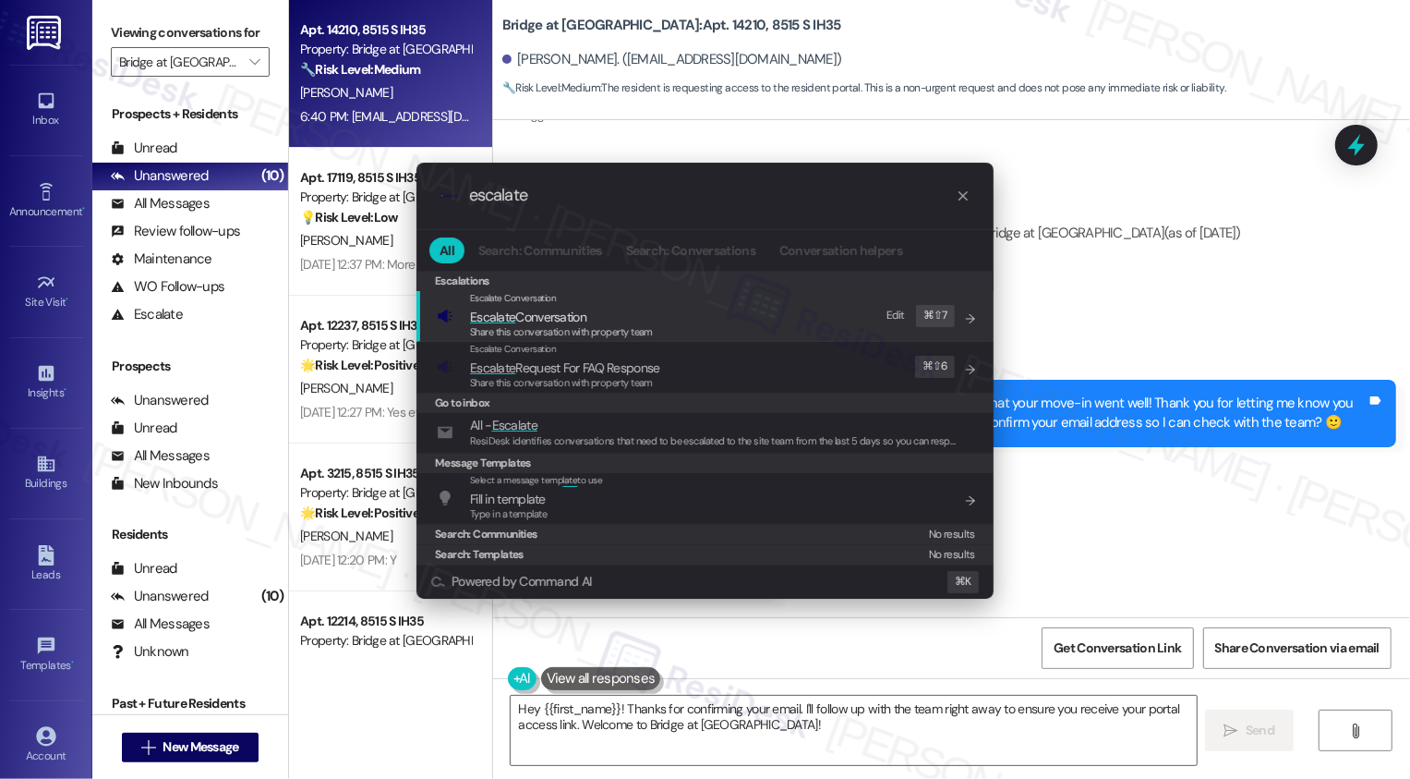
type input "escalate"
click at [516, 326] on span "Share this conversation with property team" at bounding box center [561, 331] width 183 height 13
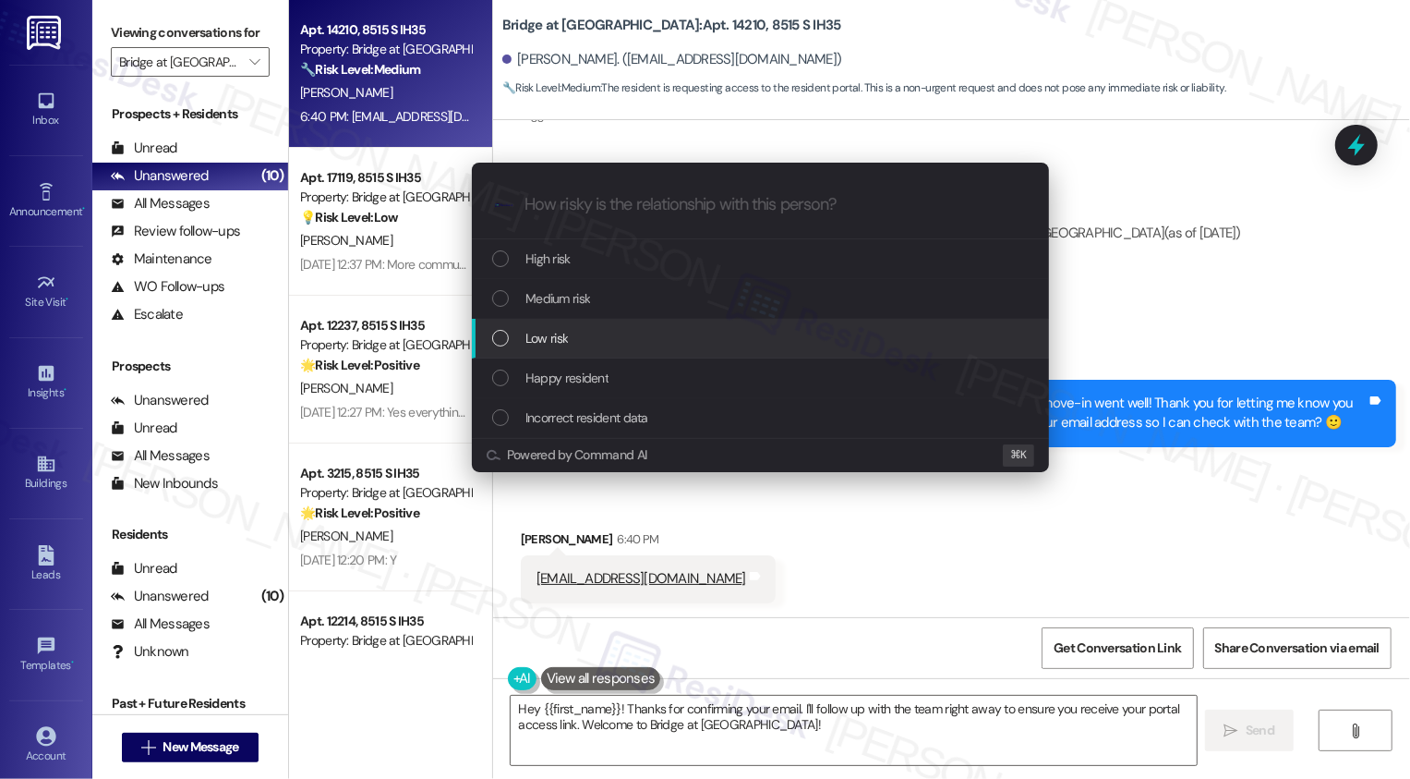
click at [563, 345] on span "Low risk" at bounding box center [547, 338] width 42 height 20
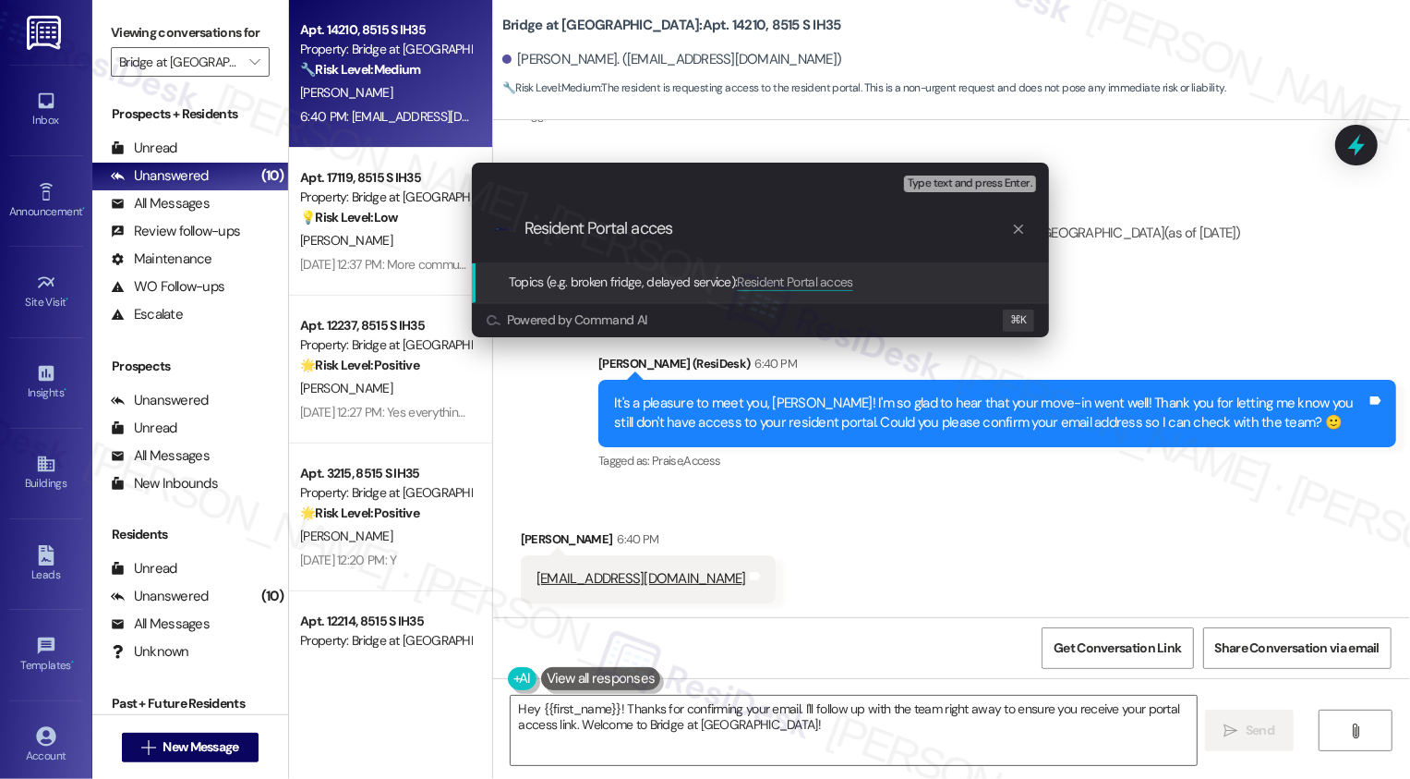
type input "Resident Portal access"
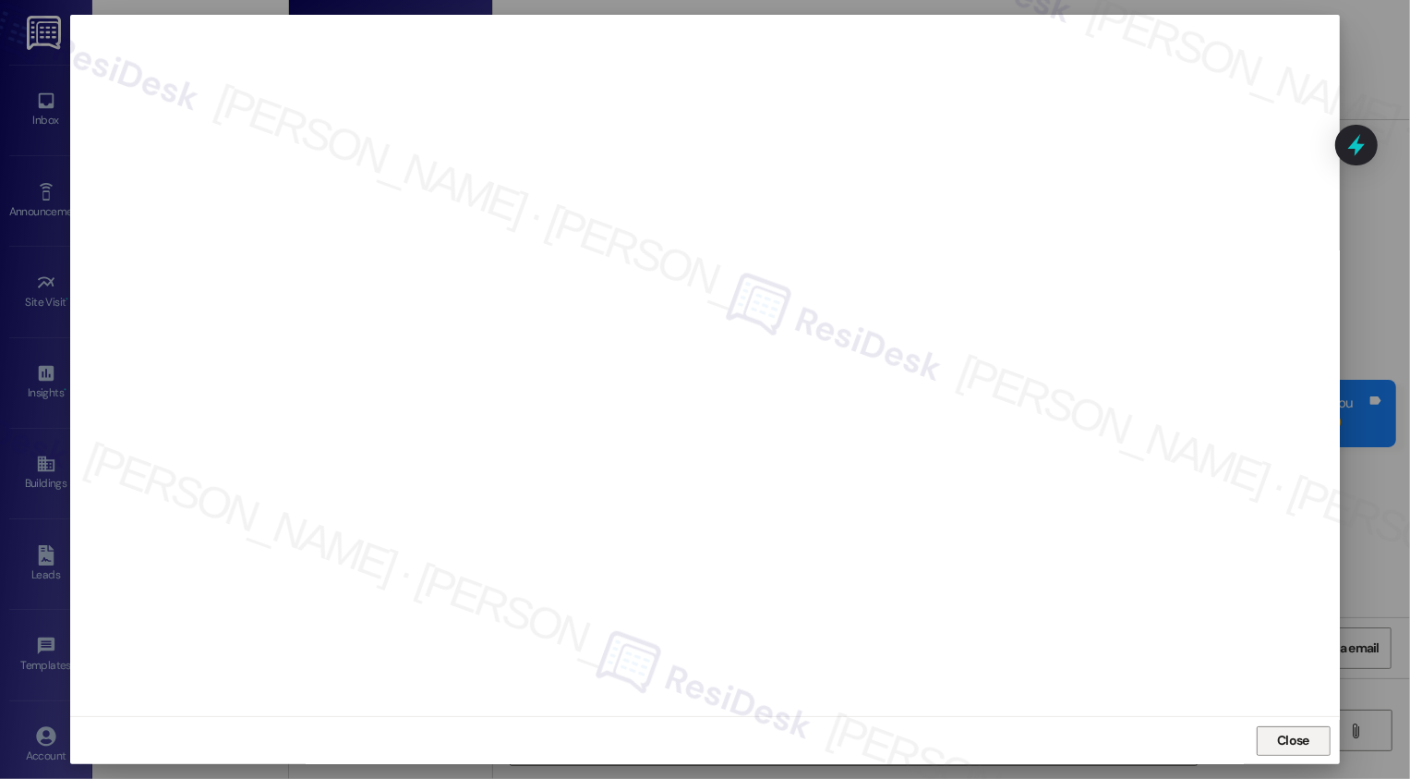
click at [1278, 737] on button "Close" at bounding box center [1294, 741] width 74 height 30
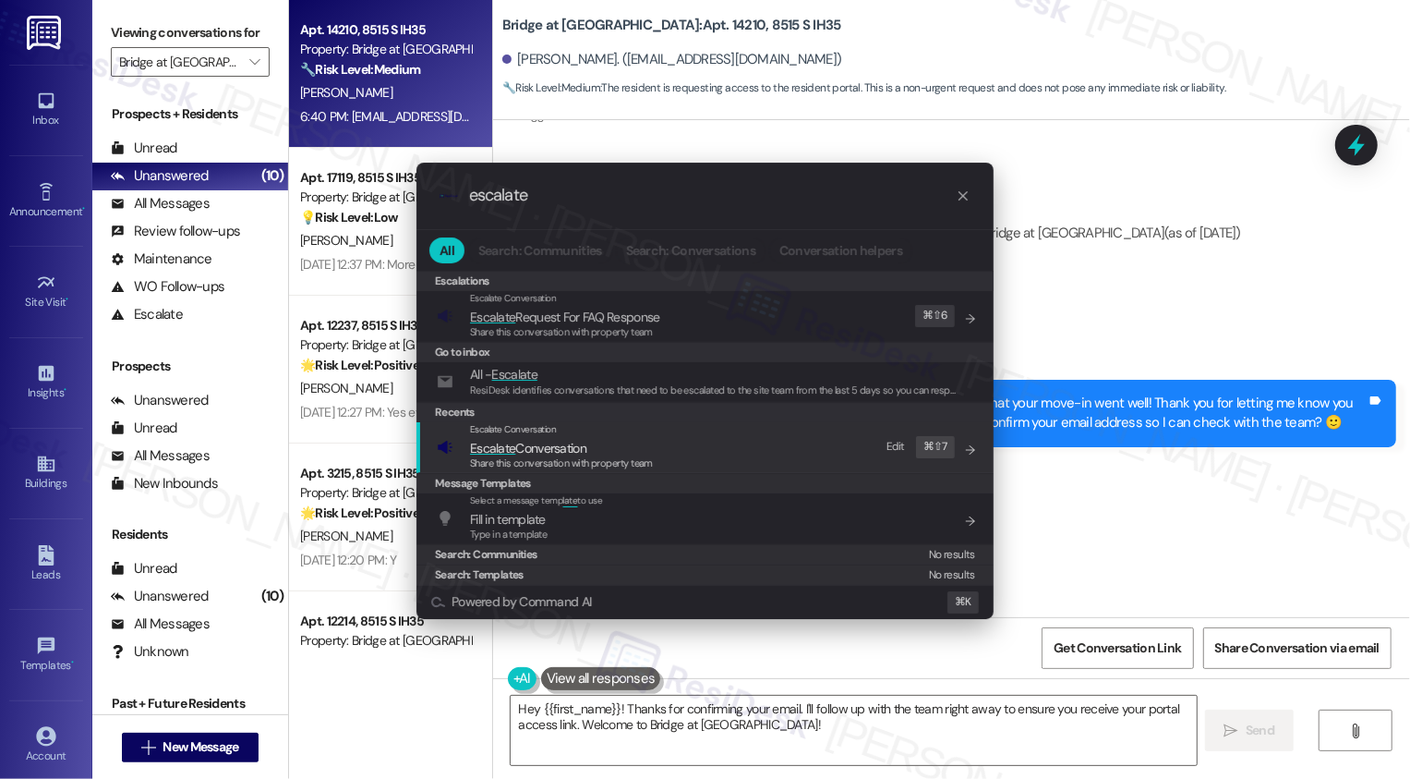
type input "escalate"
click at [572, 453] on span "Escalate Conversation" at bounding box center [528, 448] width 116 height 17
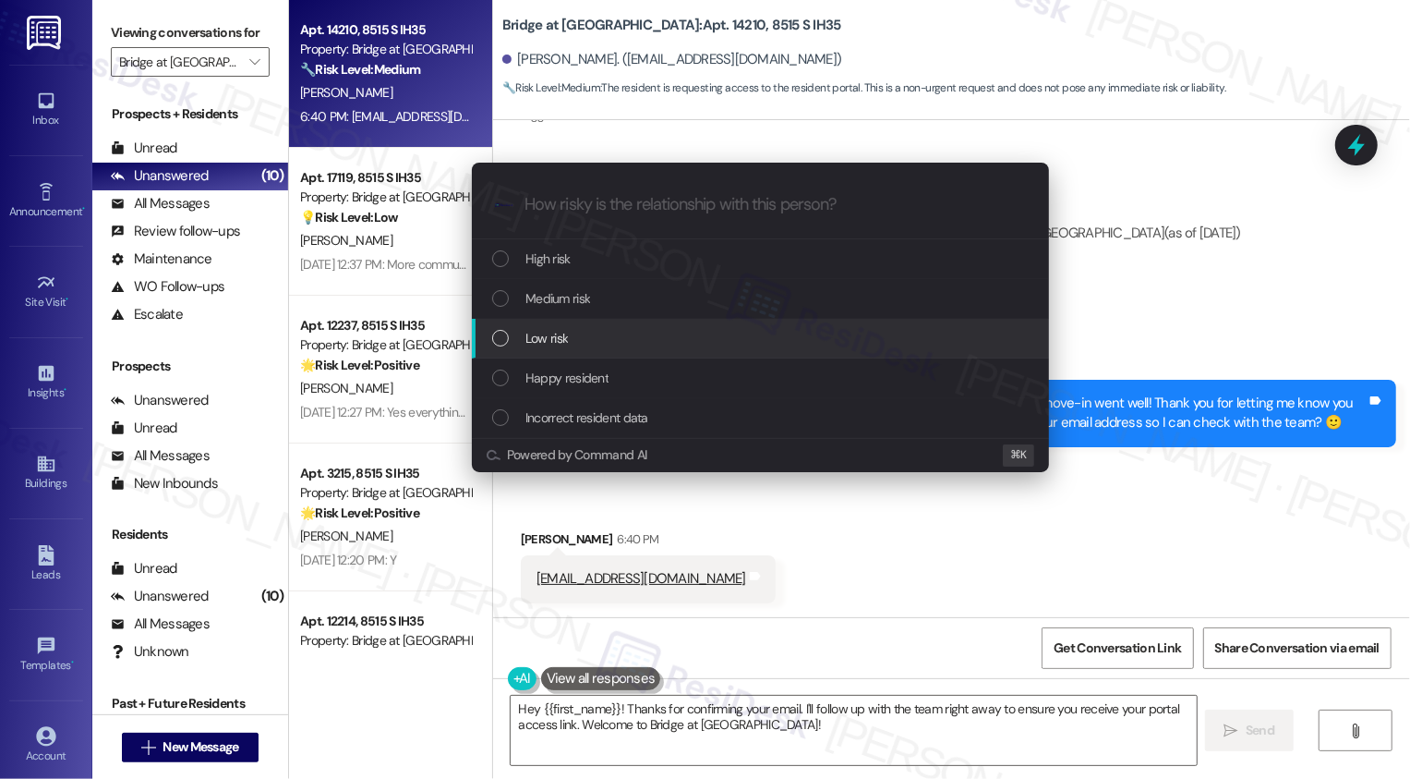
click at [545, 335] on span "Low risk" at bounding box center [547, 338] width 42 height 20
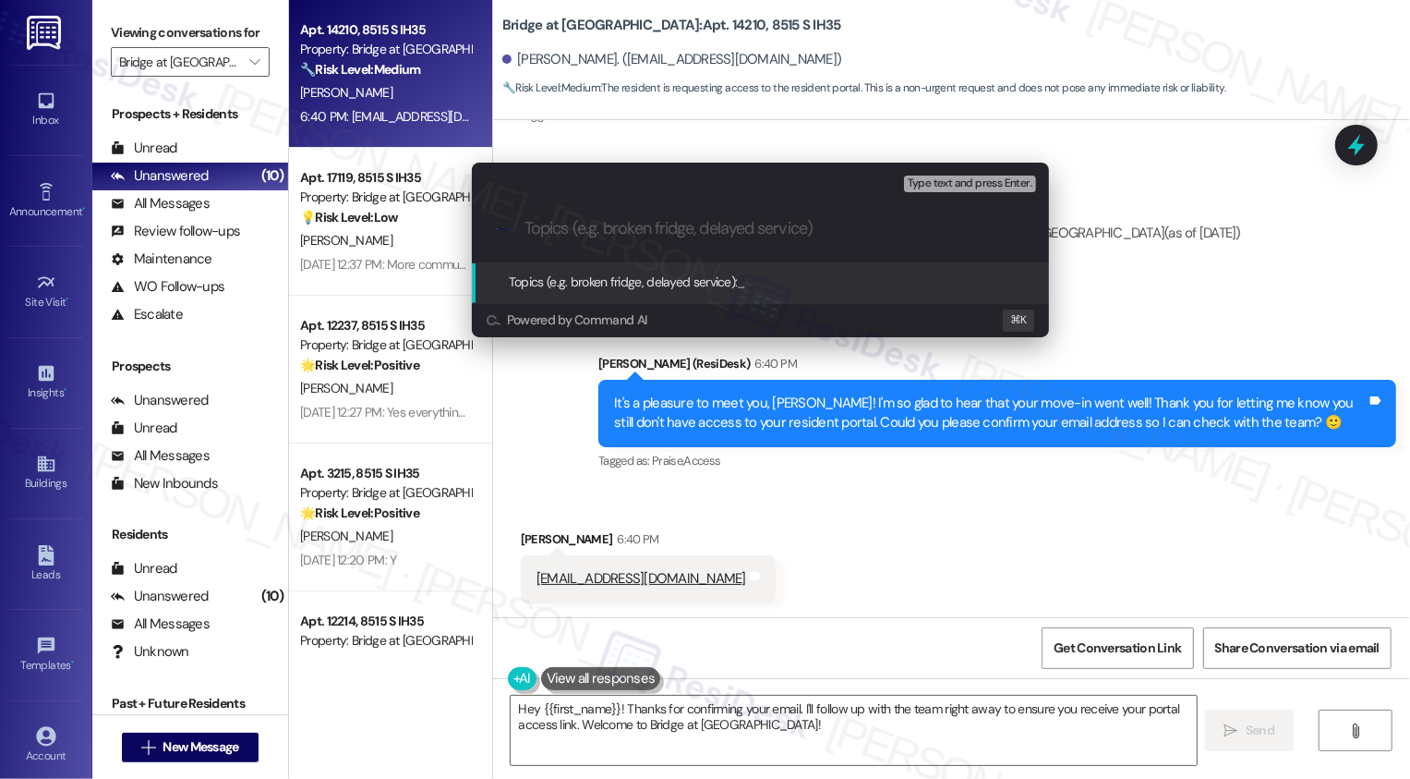
paste input "Resident Portal access"
type input "Resident Portal access"
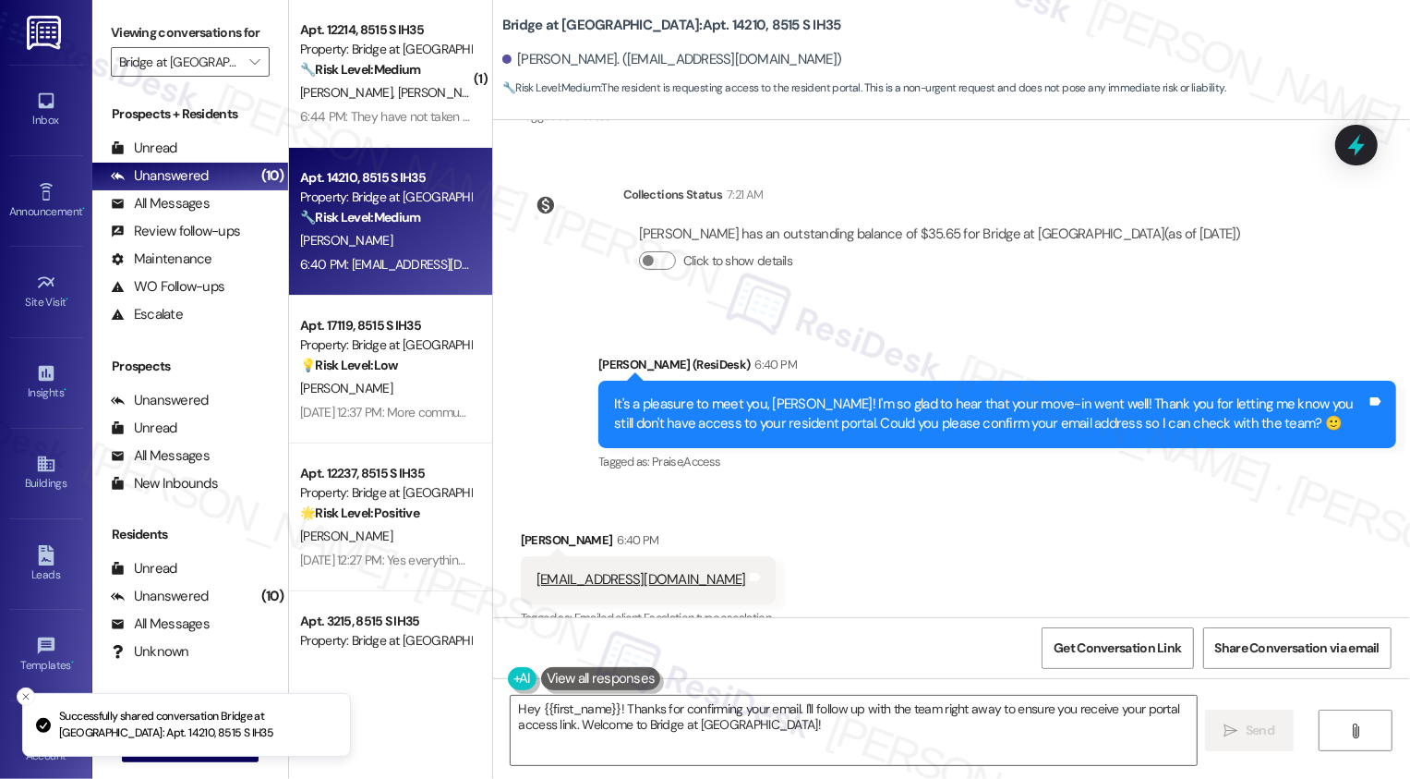
scroll to position [618, 0]
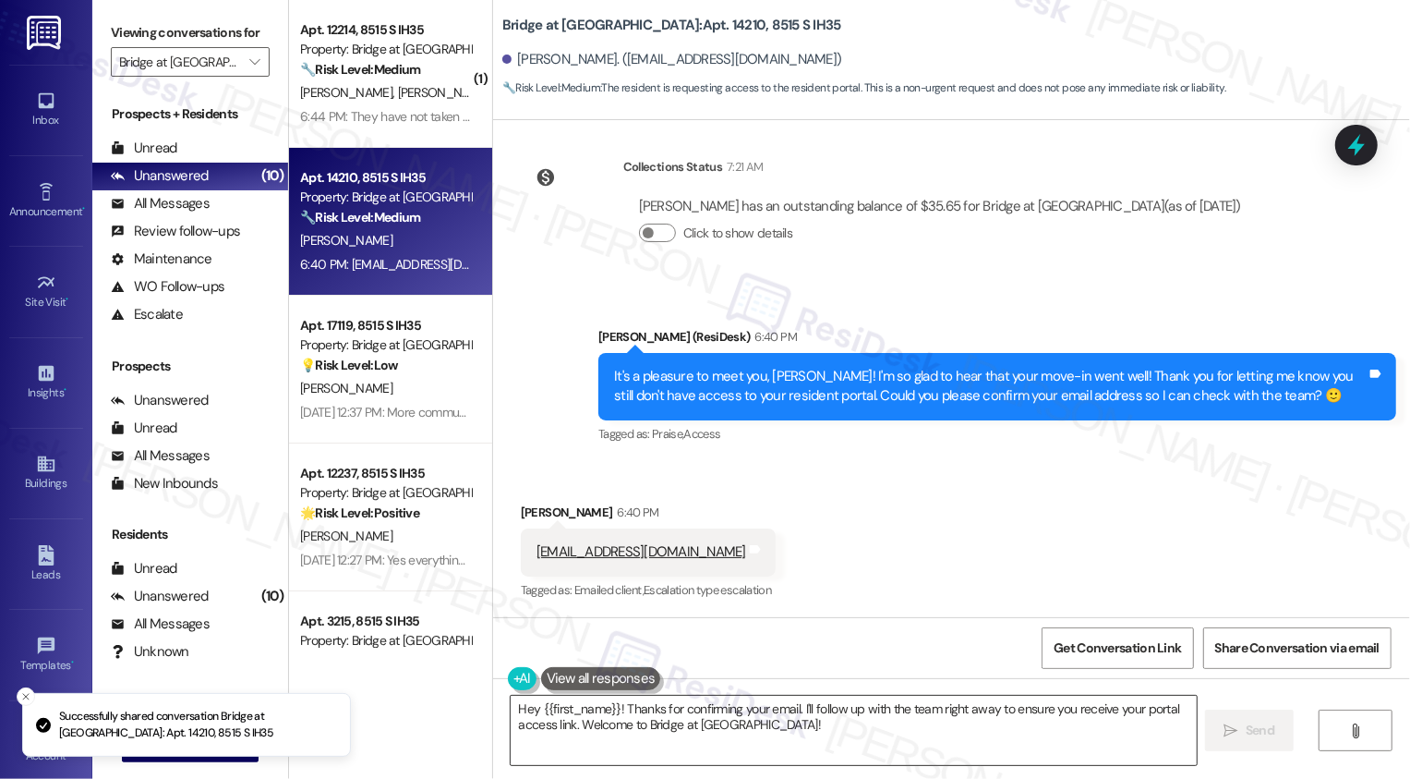
click at [707, 720] on textarea "Hey {{first_name}}! Thanks for confirming your email. I'll follow up with the t…" at bounding box center [854, 729] width 686 height 69
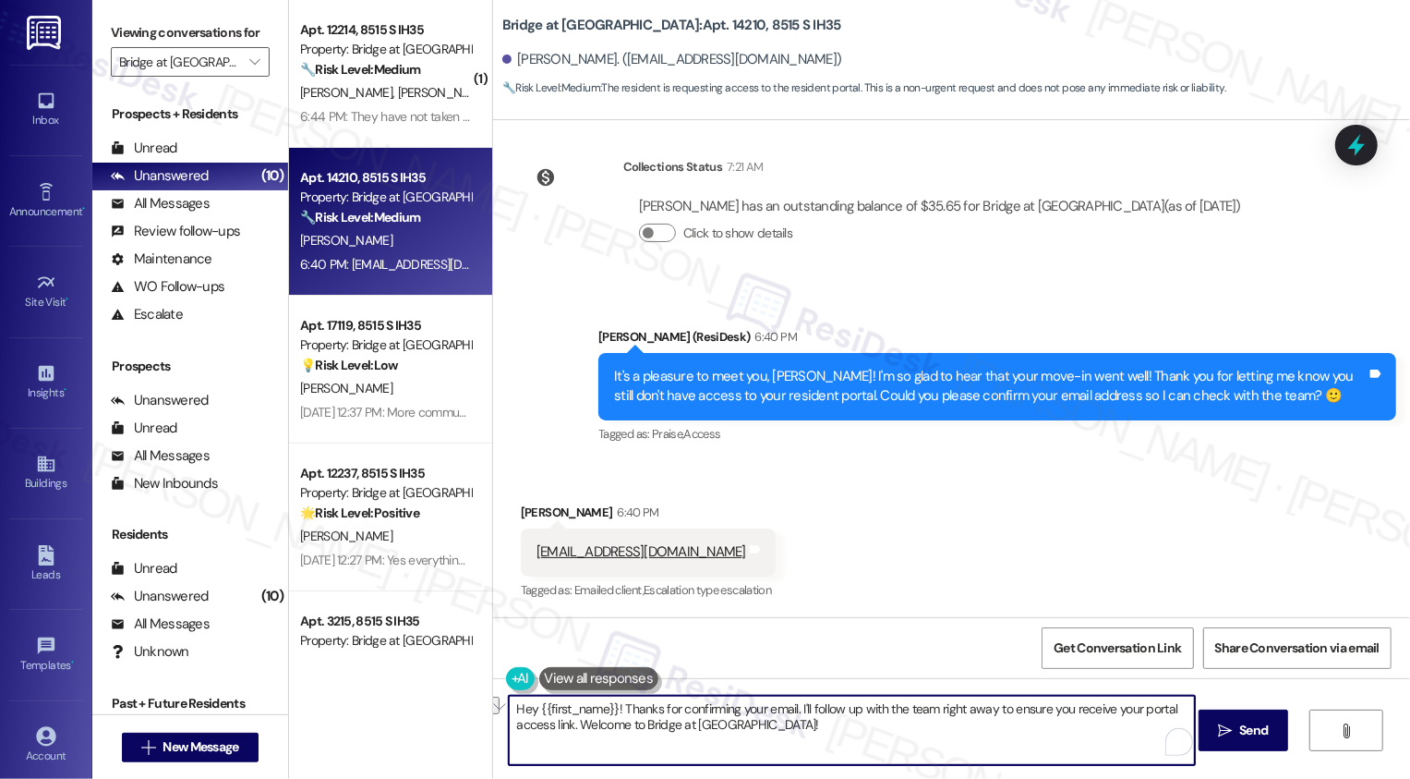
drag, startPoint x: 789, startPoint y: 708, endPoint x: 498, endPoint y: 708, distance: 290.9
click at [493, 708] on div "Hey {{first_name}}! Thanks for confirming your email. I'll follow up with the t…" at bounding box center [951, 747] width 917 height 139
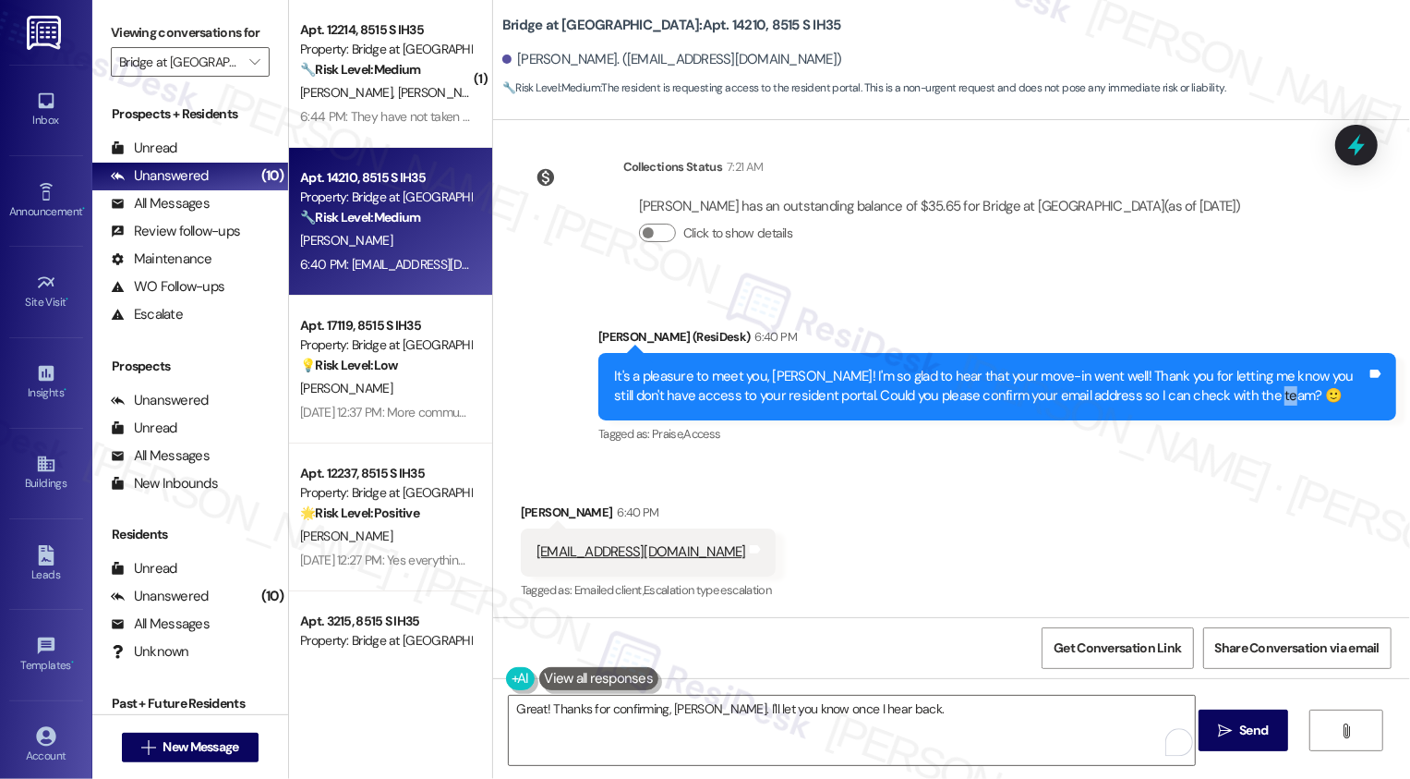
drag, startPoint x: 1220, startPoint y: 393, endPoint x: 1247, endPoint y: 393, distance: 26.8
click at [1247, 393] on div "It's a pleasure to meet you, [PERSON_NAME]! I'm so glad to hear that your move-…" at bounding box center [990, 387] width 753 height 40
copy div "🙂"
click at [946, 720] on textarea "Great! Thanks for confirming, [PERSON_NAME]. I'll let you know once I hear back." at bounding box center [852, 729] width 686 height 69
paste textarea "🙂"
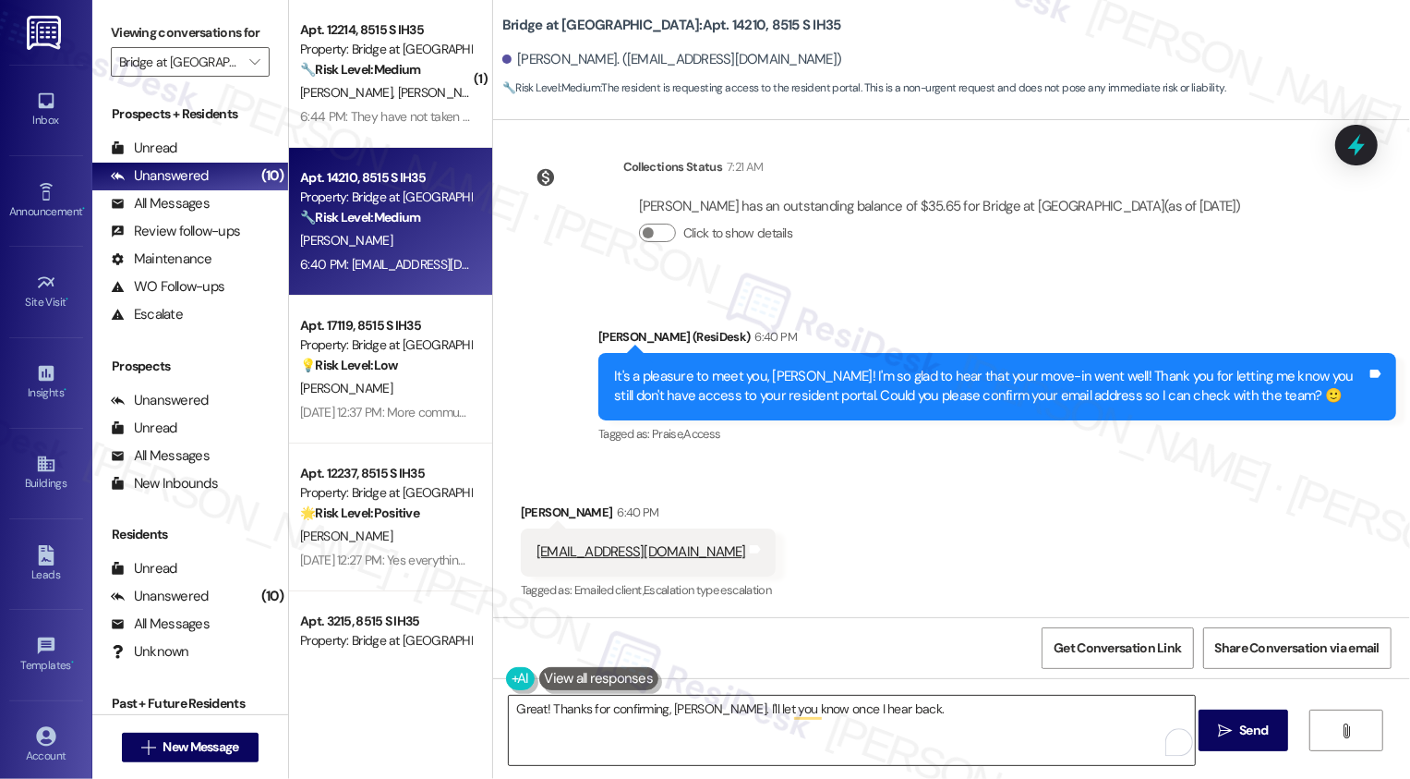
type textarea "Great! Thanks for confirming, [PERSON_NAME]. I'll let you know once I hear back…"
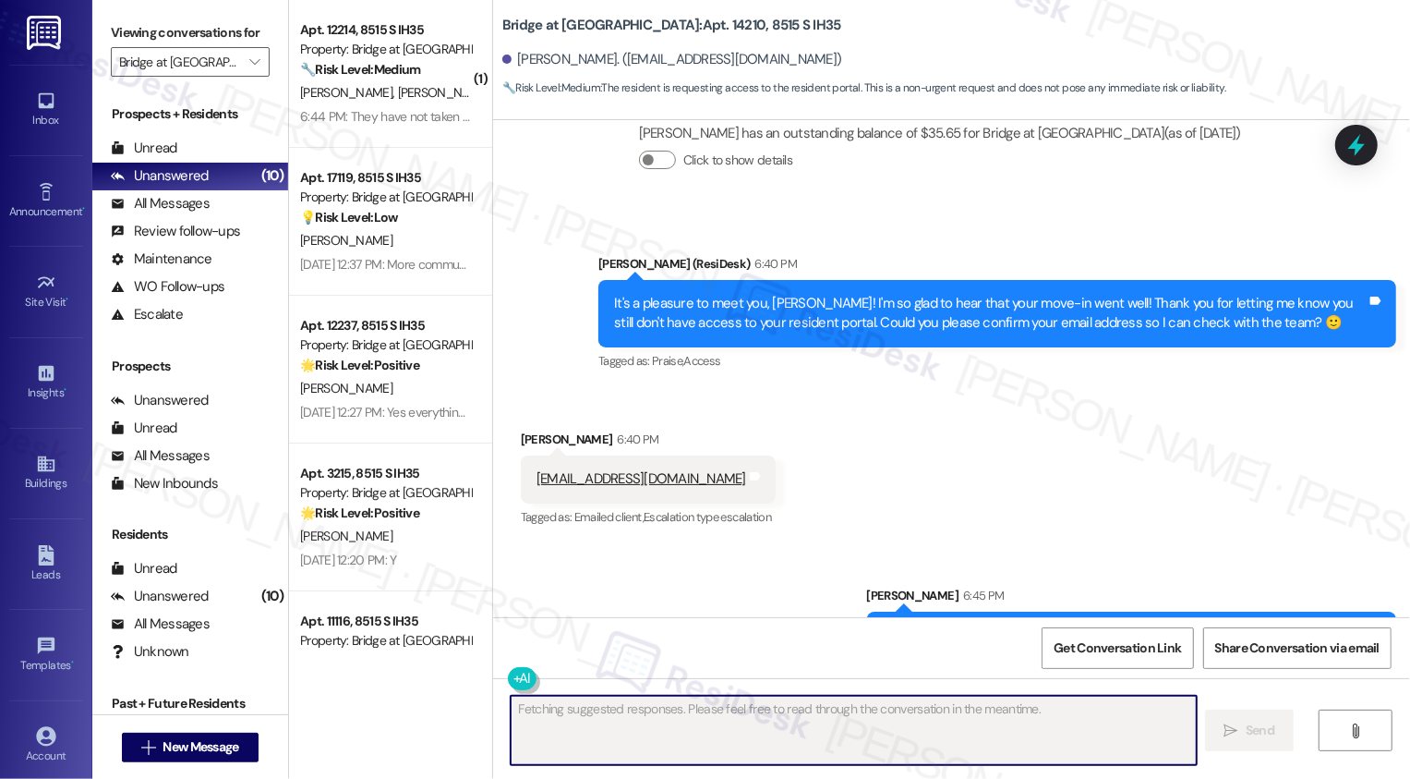
scroll to position [746, 0]
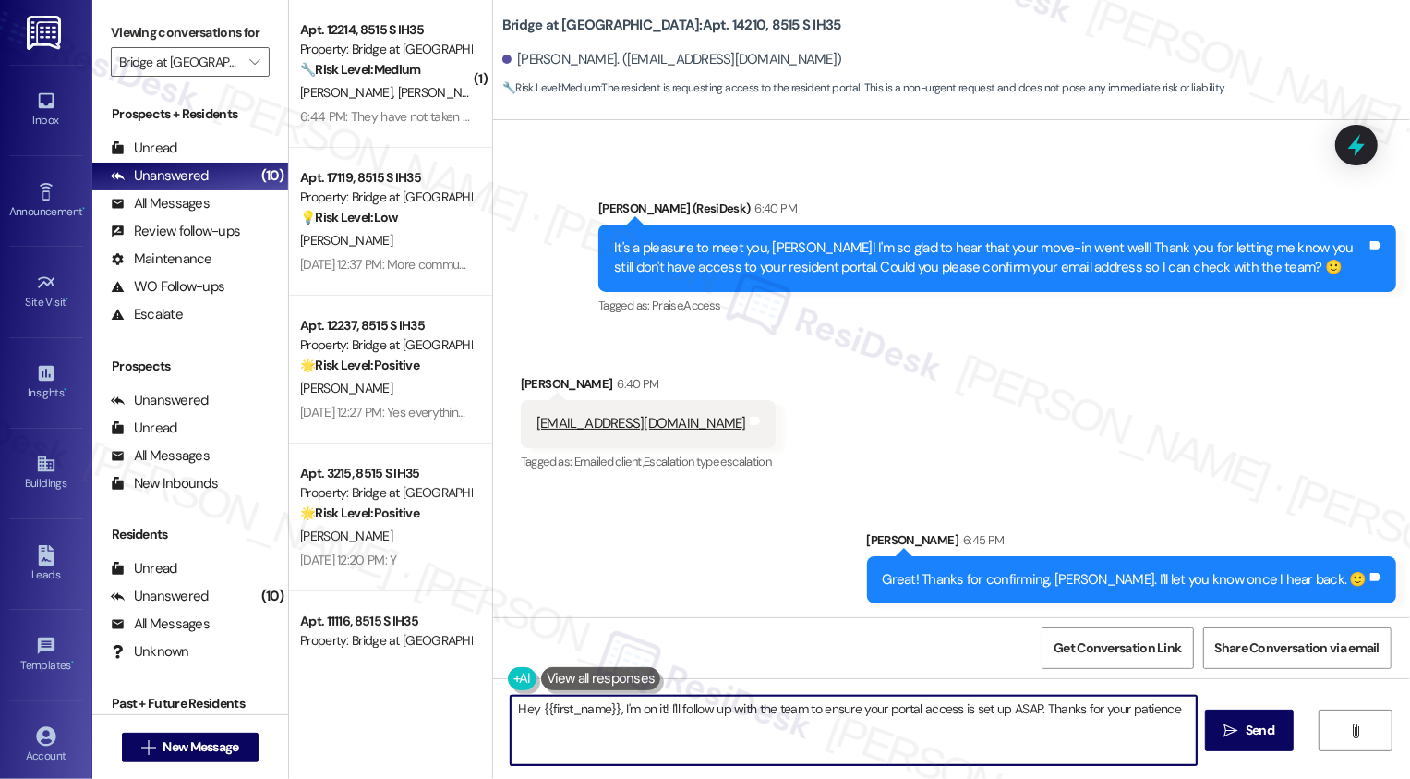
type textarea "Hey {{first_name}}, I'm on it! I'll follow up with the team to ensure your port…"
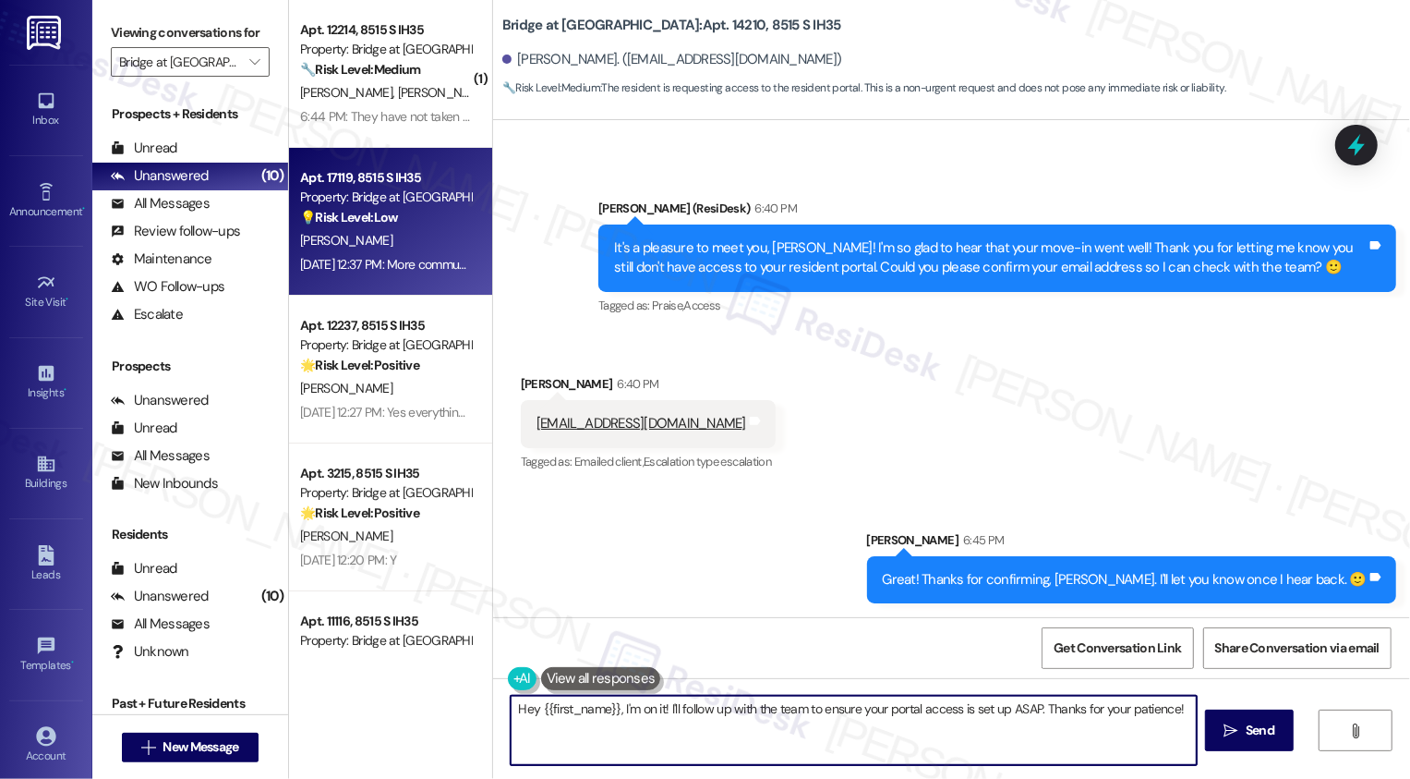
click at [400, 236] on div "[PERSON_NAME]" at bounding box center [385, 240] width 175 height 23
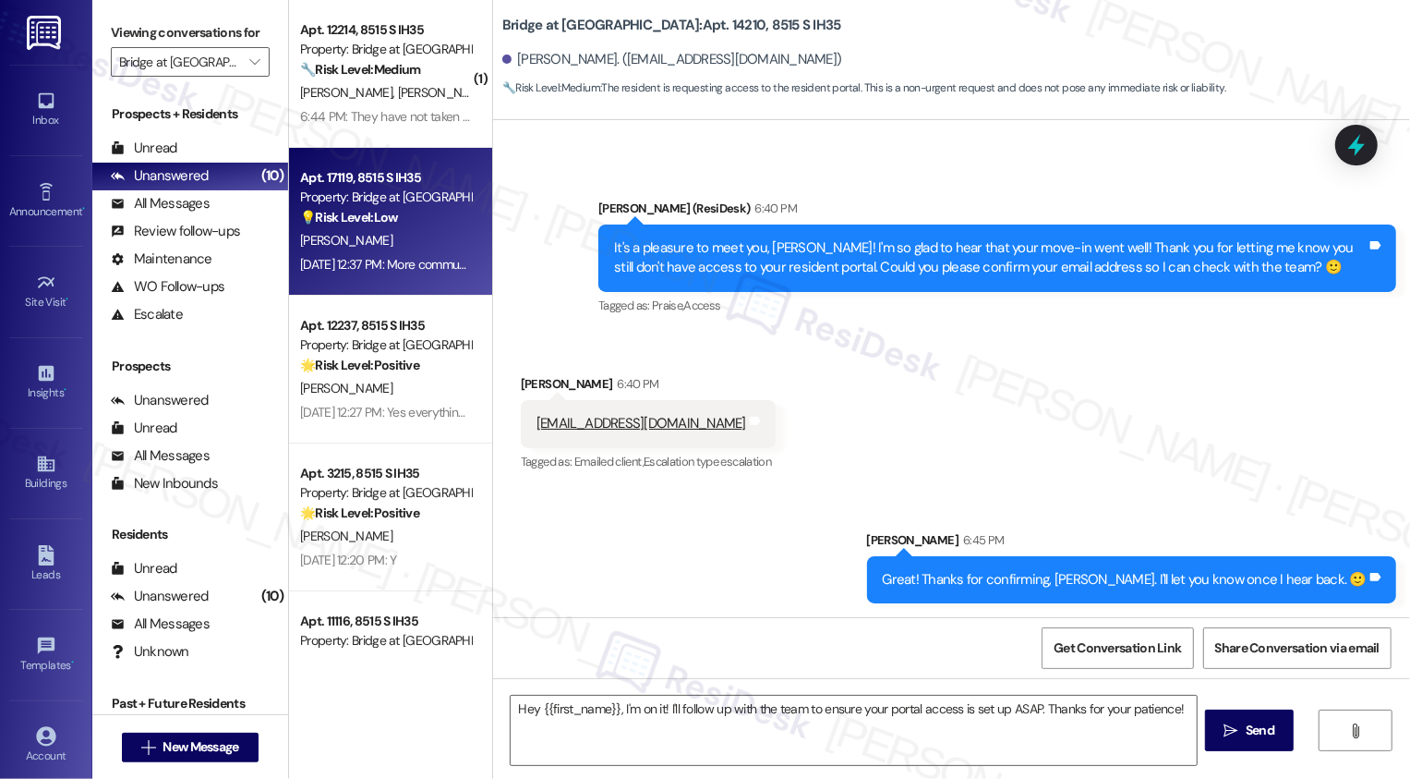
click at [400, 236] on div "[PERSON_NAME]" at bounding box center [385, 240] width 175 height 23
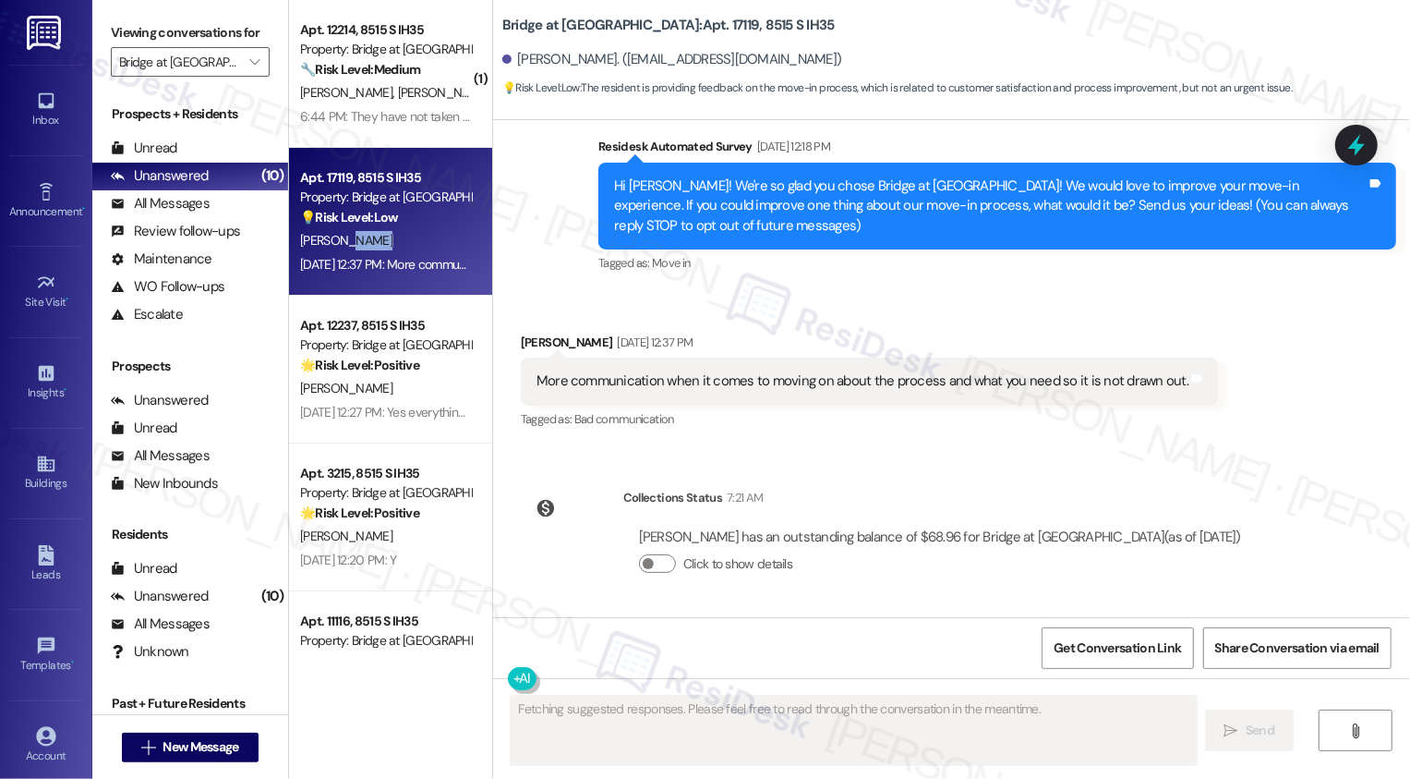
scroll to position [148, 0]
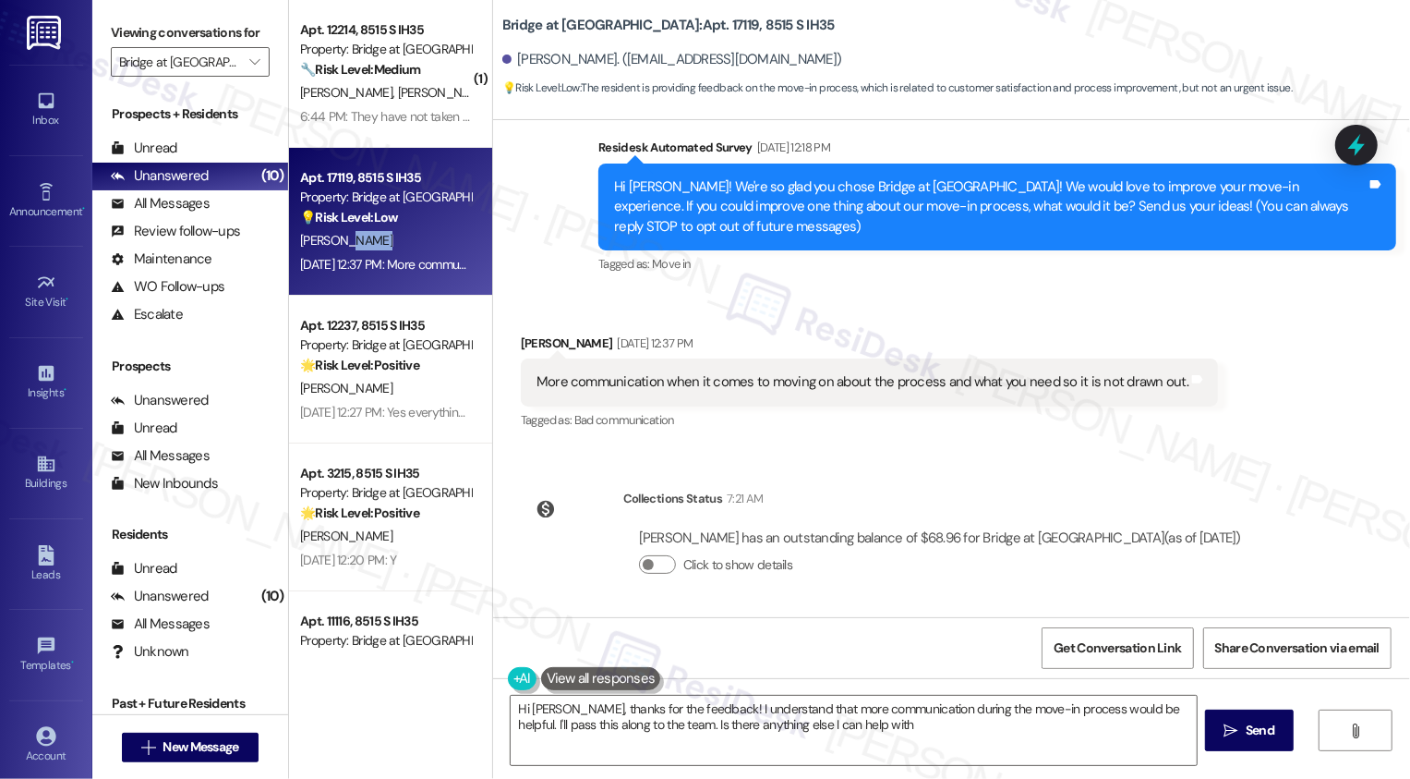
type textarea "Hi [PERSON_NAME], thanks for the feedback! I understand that more communication…"
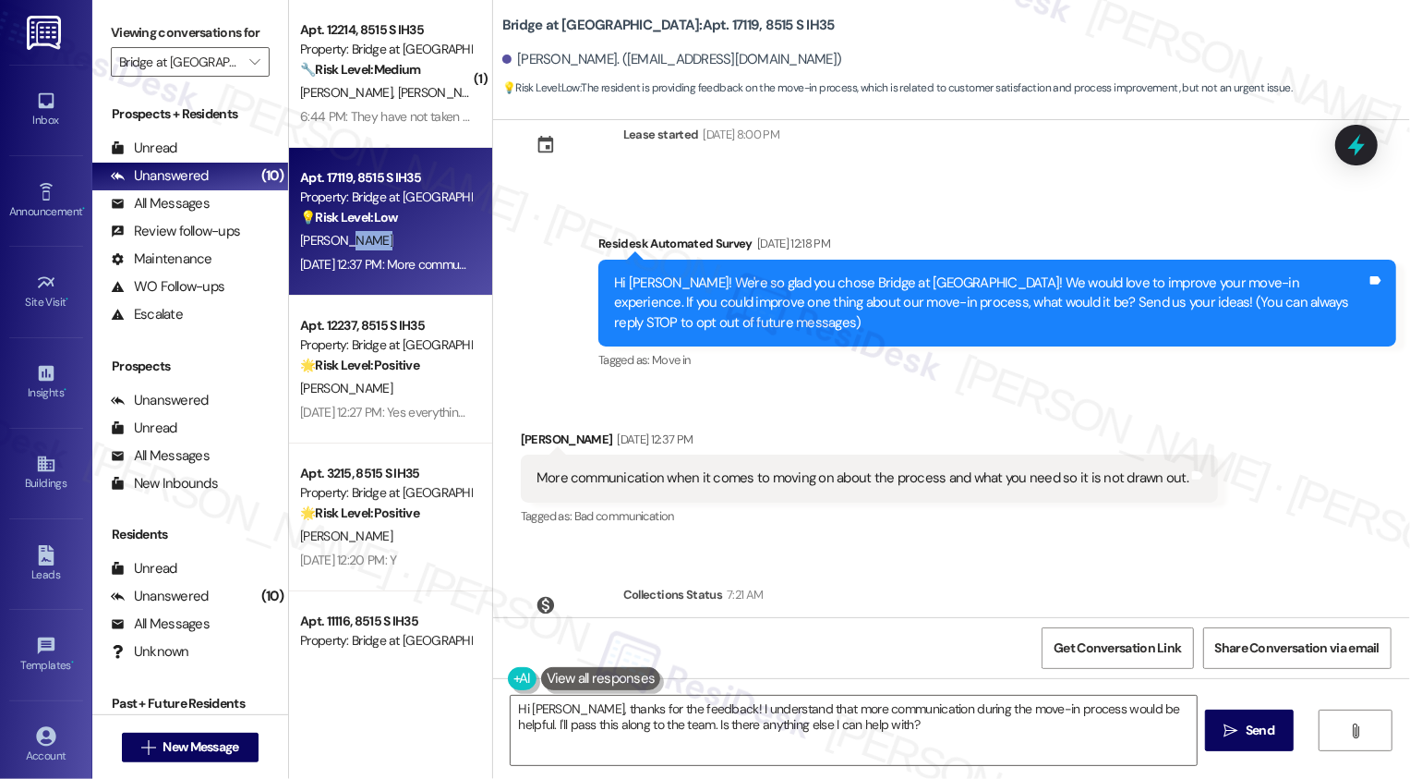
scroll to position [44, 0]
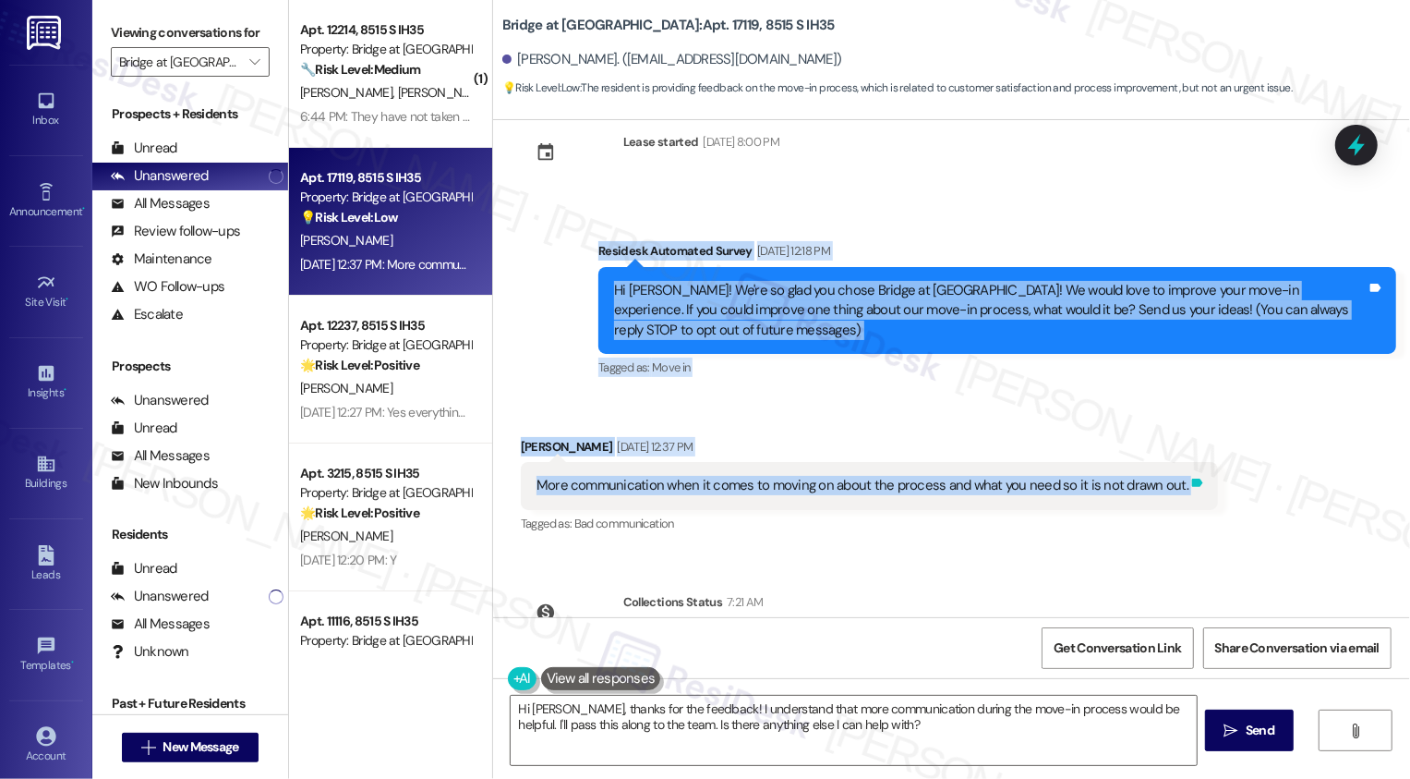
drag, startPoint x: 589, startPoint y: 247, endPoint x: 1171, endPoint y: 494, distance: 632.3
click at [1172, 494] on div "Lease started [DATE] 8:00 PM Survey, sent via SMS Residesk Automated Survey [DA…" at bounding box center [951, 368] width 917 height 497
copy div "Residesk Automated Survey [DATE] 12:18 PM Hi [PERSON_NAME]! We're so glad you c…"
click at [632, 733] on textarea "Hi [PERSON_NAME], thanks for the feedback! I understand that more communication…" at bounding box center [854, 729] width 686 height 69
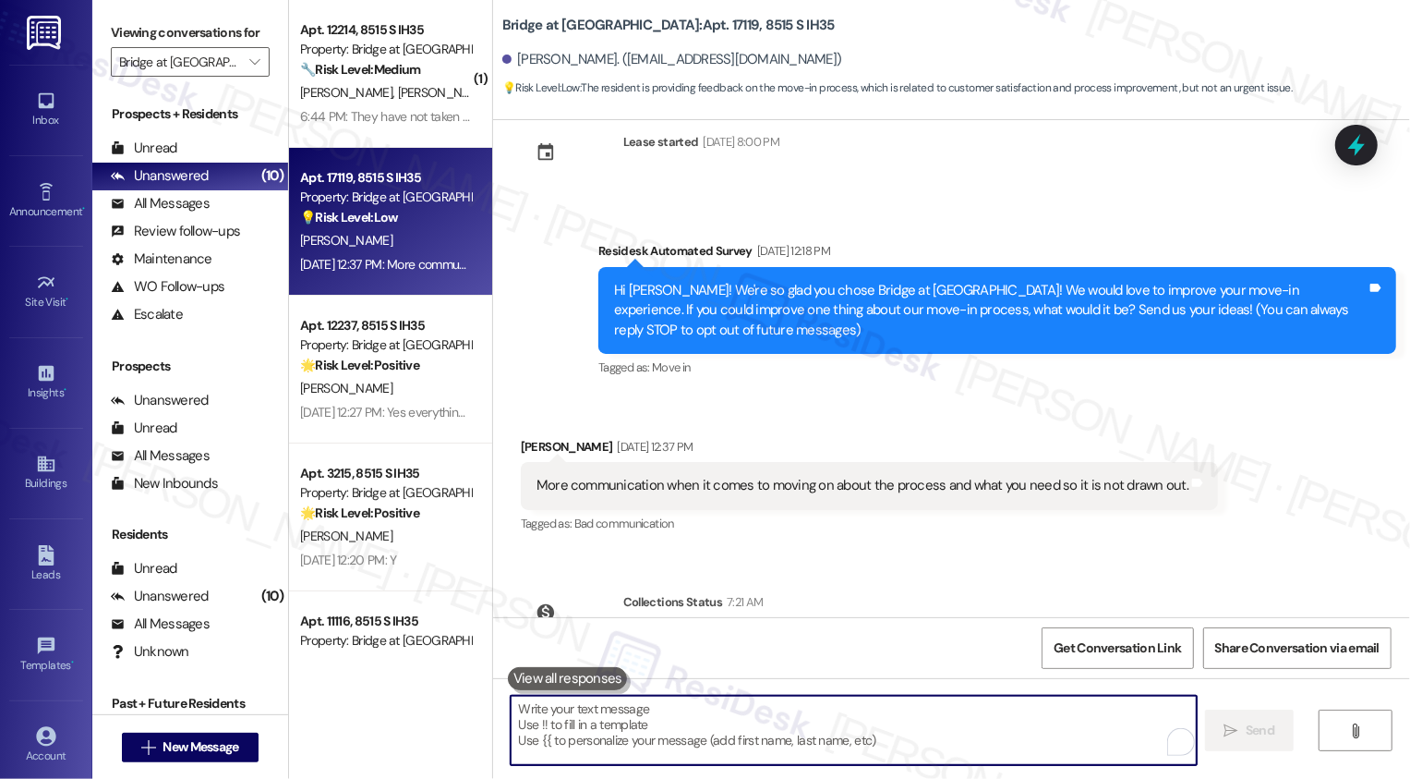
paste textarea "Hi [PERSON_NAME], thank you for sharing that! To help us understand better, cou…"
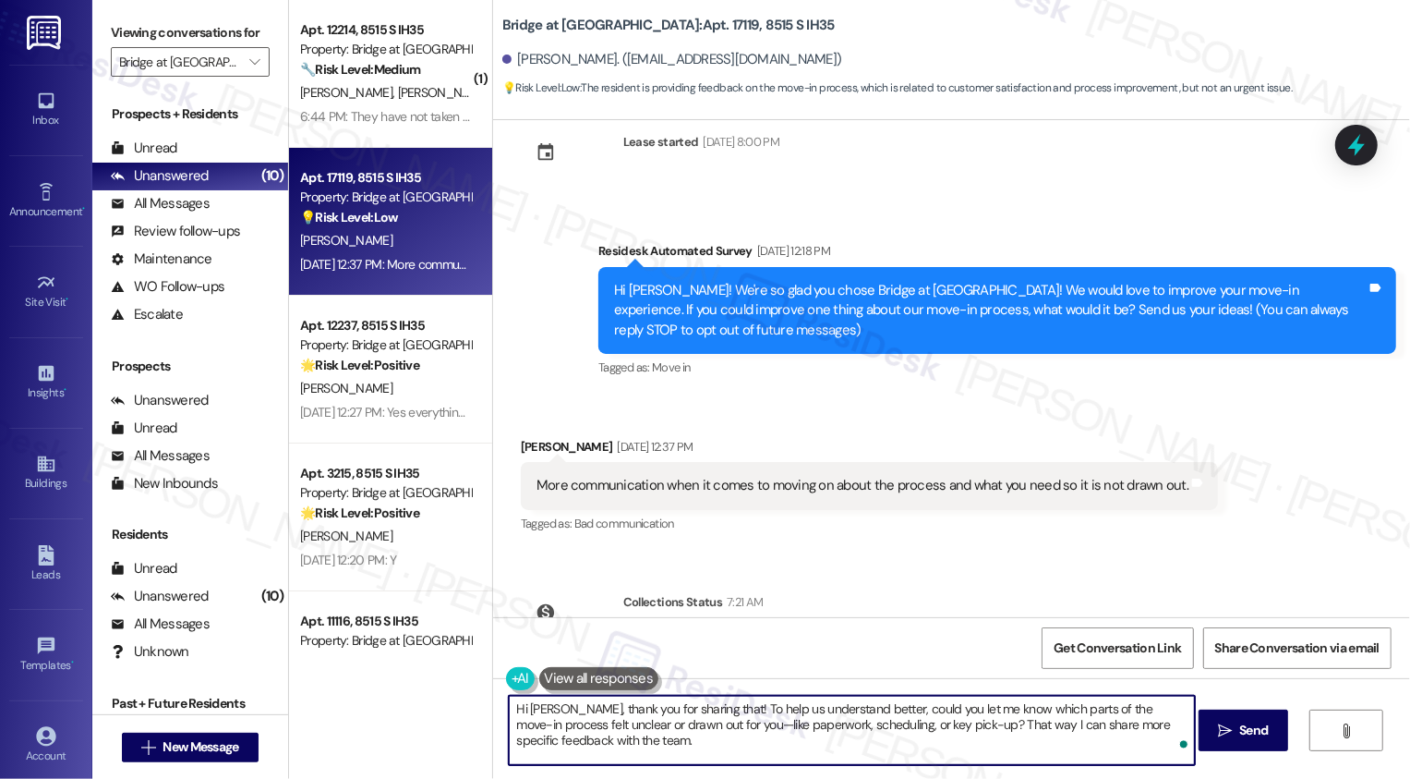
click at [567, 707] on textarea "Hi [PERSON_NAME], thank you for sharing that! To help us understand better, cou…" at bounding box center [852, 729] width 686 height 69
click at [819, 712] on textarea "Hi [PERSON_NAME], it's nice to meet you! Thank you for sharing that! To help us…" at bounding box center [852, 729] width 686 height 69
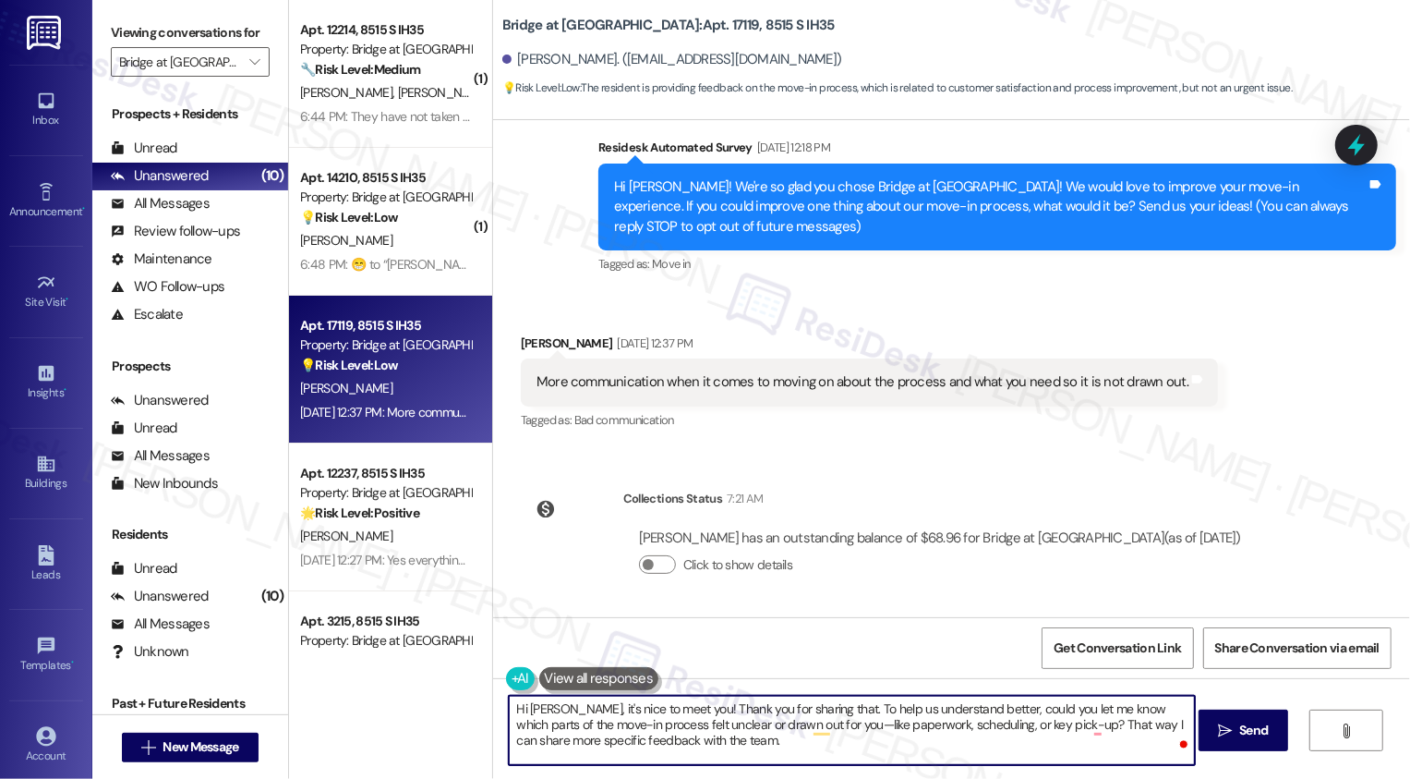
click at [1006, 722] on textarea "Hi [PERSON_NAME], it's nice to meet you! Thank you for sharing that. To help us…" at bounding box center [852, 729] width 686 height 69
drag, startPoint x: 791, startPoint y: 726, endPoint x: 964, endPoint y: 749, distance: 174.2
click at [967, 754] on textarea "Hi [PERSON_NAME], it's nice to meet you! Thank you for sharing that. To help us…" at bounding box center [852, 729] width 686 height 69
type textarea "Hi [PERSON_NAME], it's nice to meet you! Thank you for sharing that. To help us…"
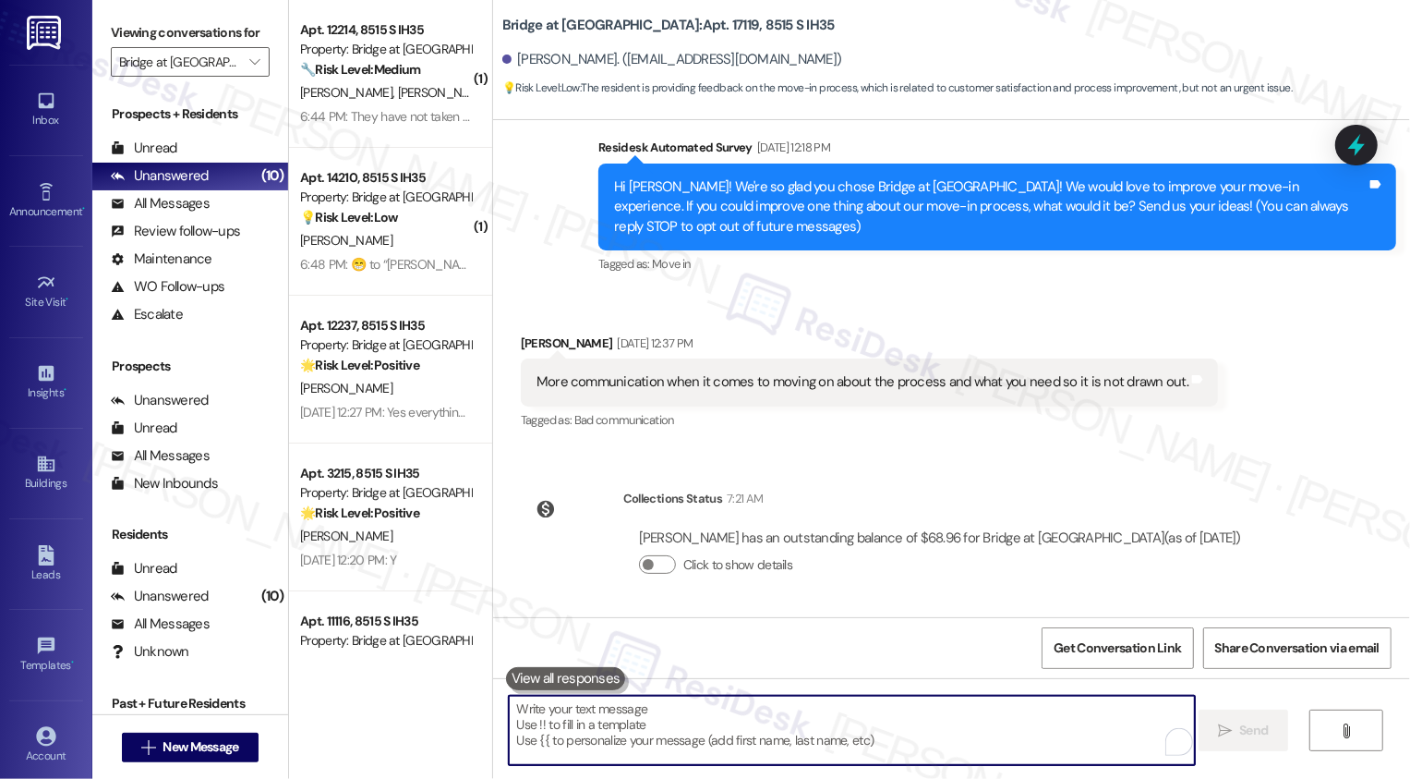
scroll to position [296, 0]
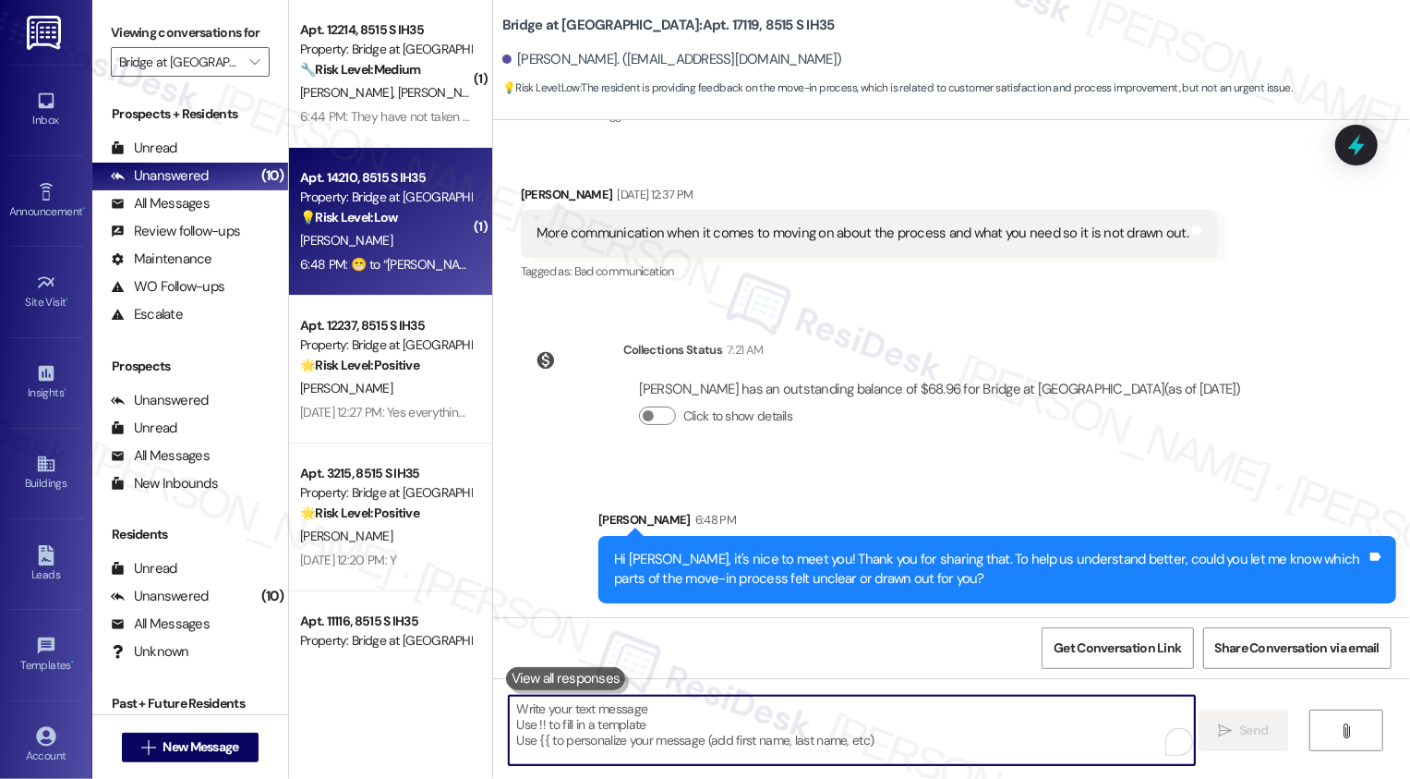
click at [394, 246] on div "[PERSON_NAME]" at bounding box center [385, 240] width 175 height 23
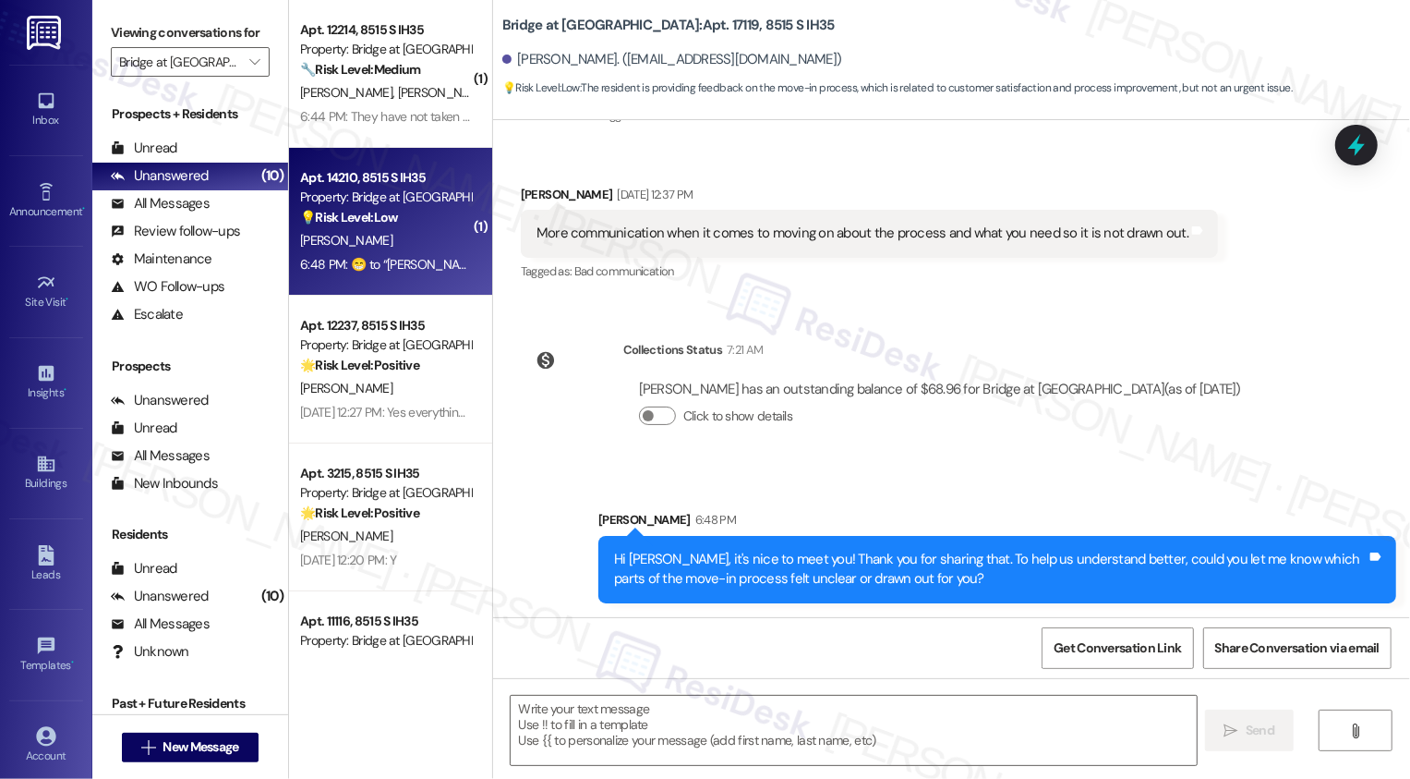
type textarea "Fetching suggested responses. Please feel free to read through the conversation…"
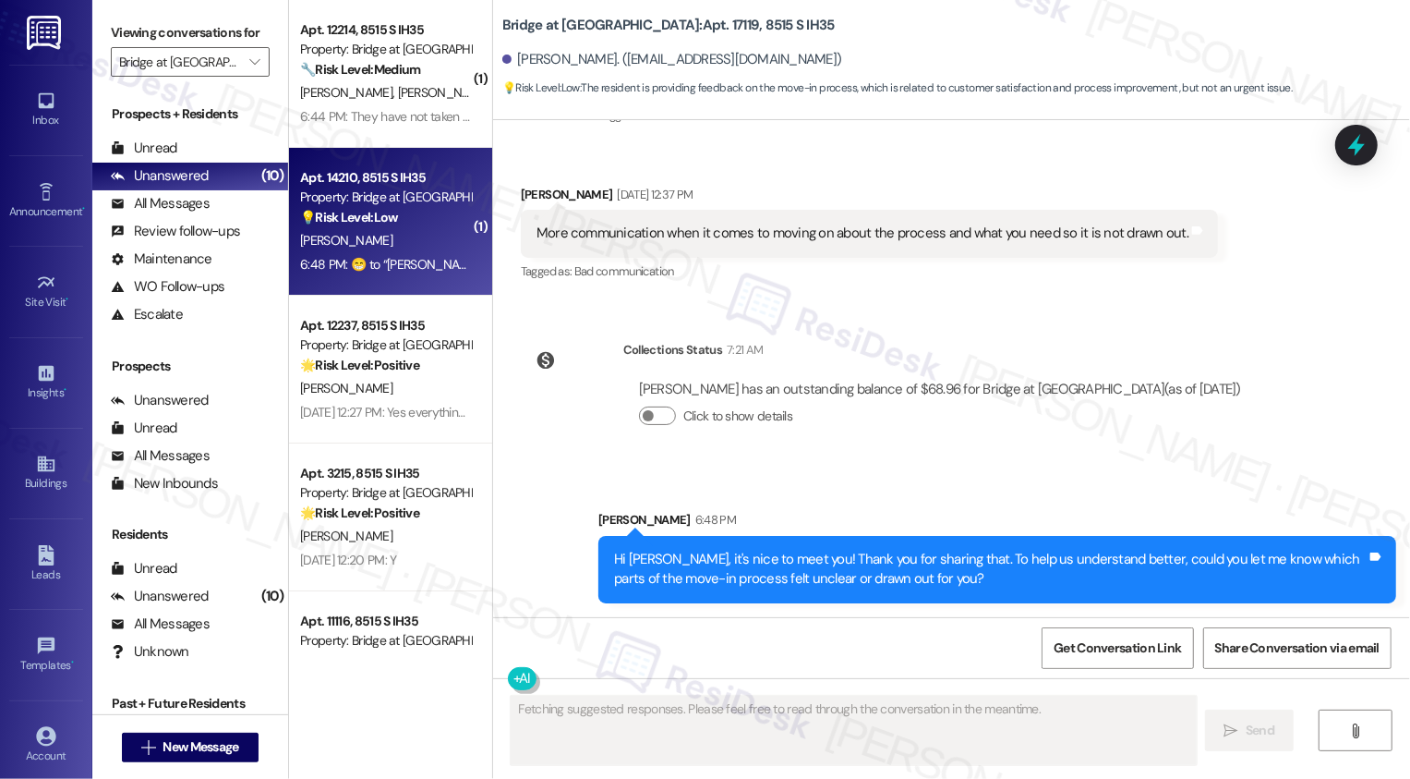
click at [394, 246] on div "[PERSON_NAME]" at bounding box center [385, 240] width 175 height 23
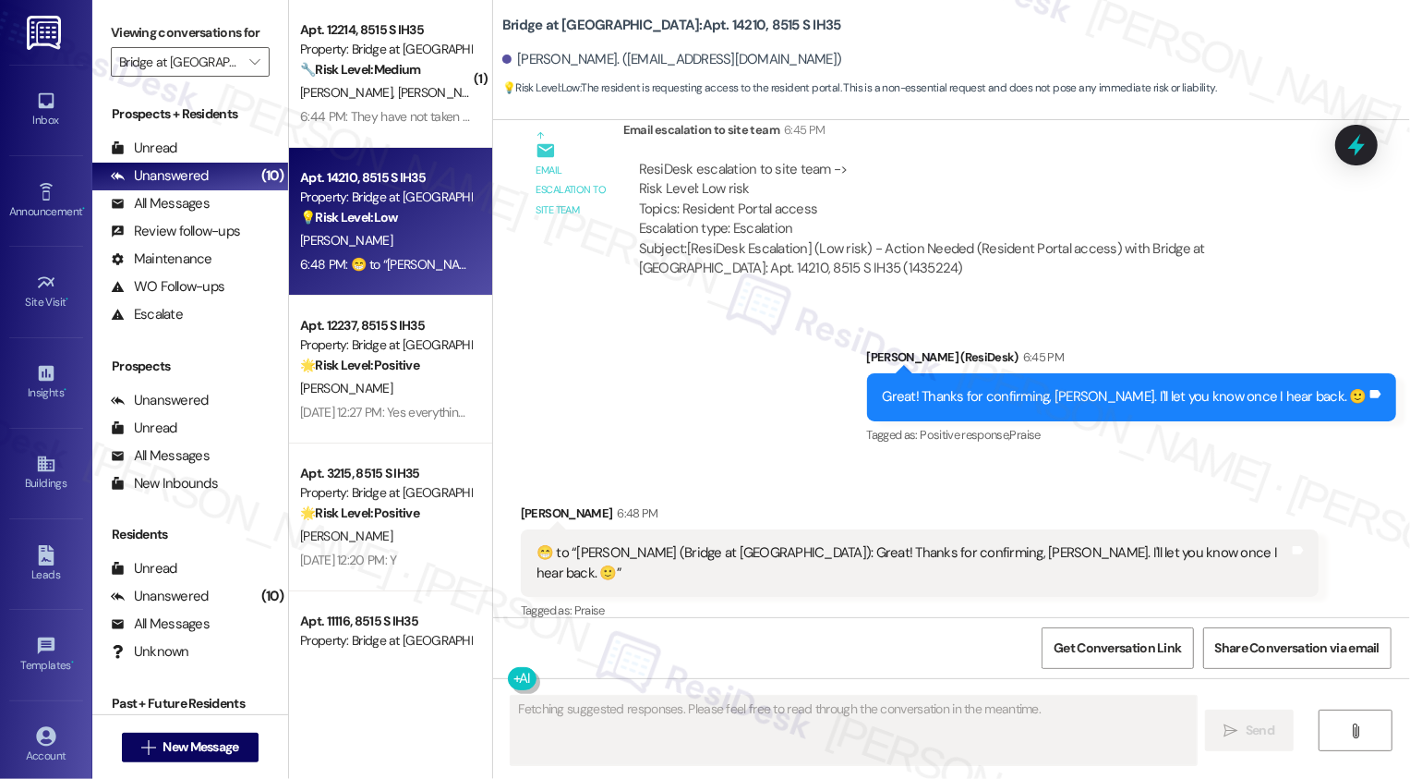
scroll to position [1157, 0]
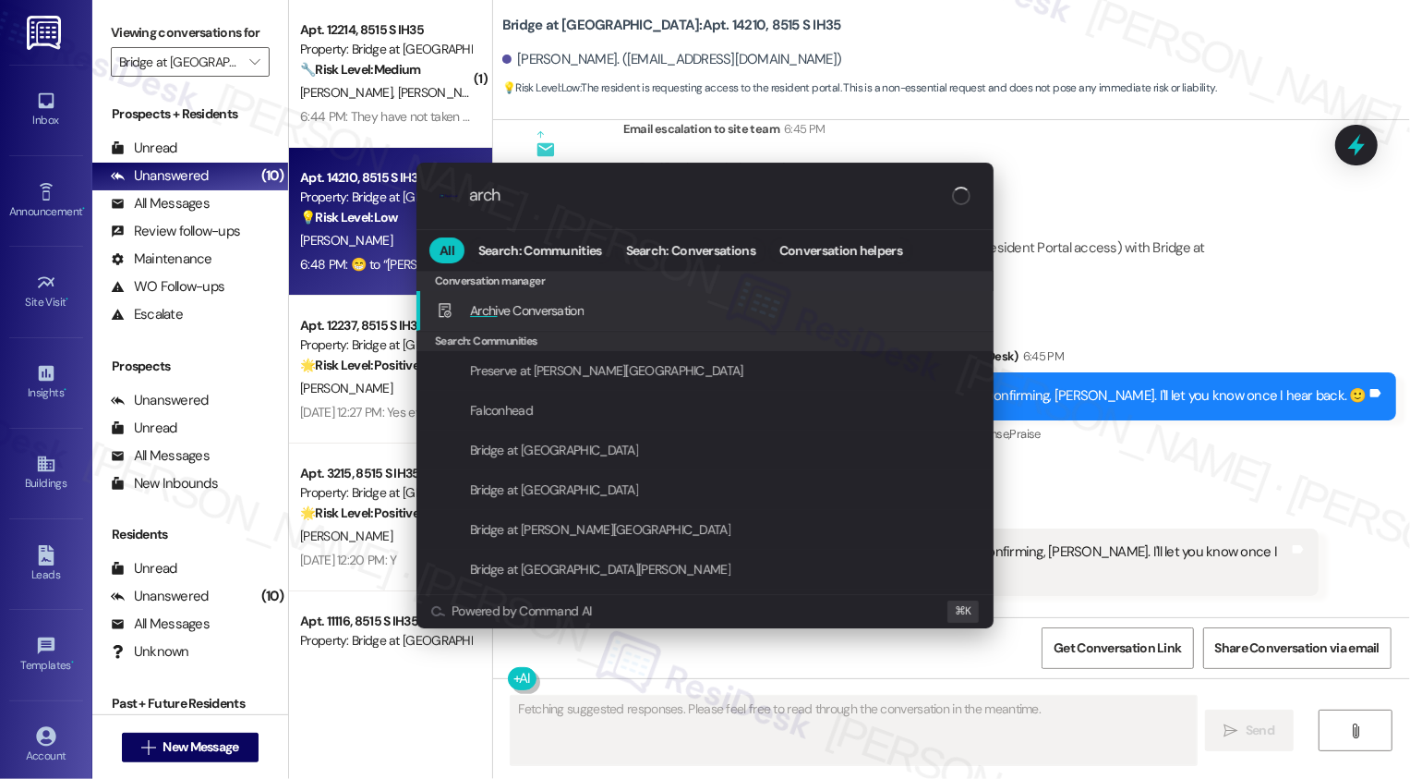
type input "archi"
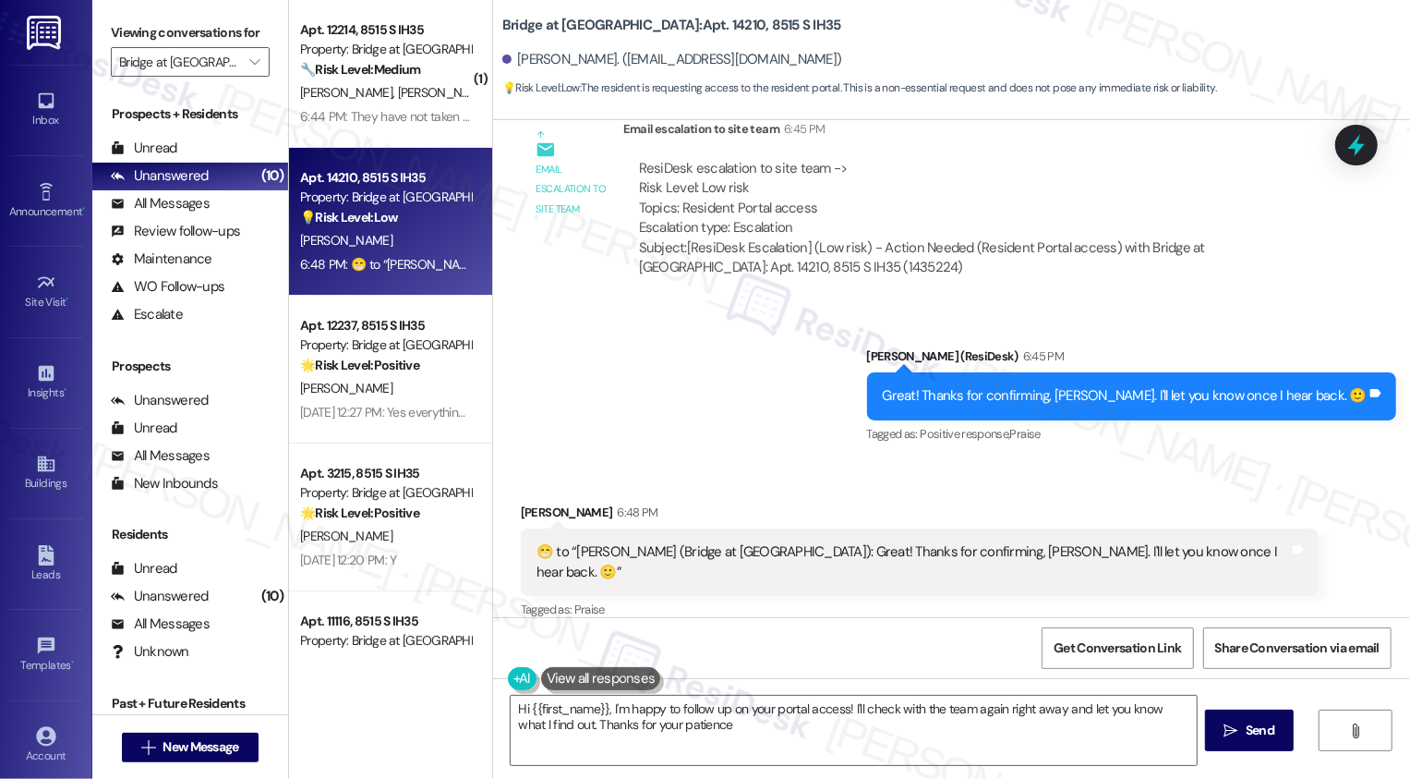
type textarea "Hi {{first_name}}, I'm happy to follow up on your portal access! I'll check wit…"
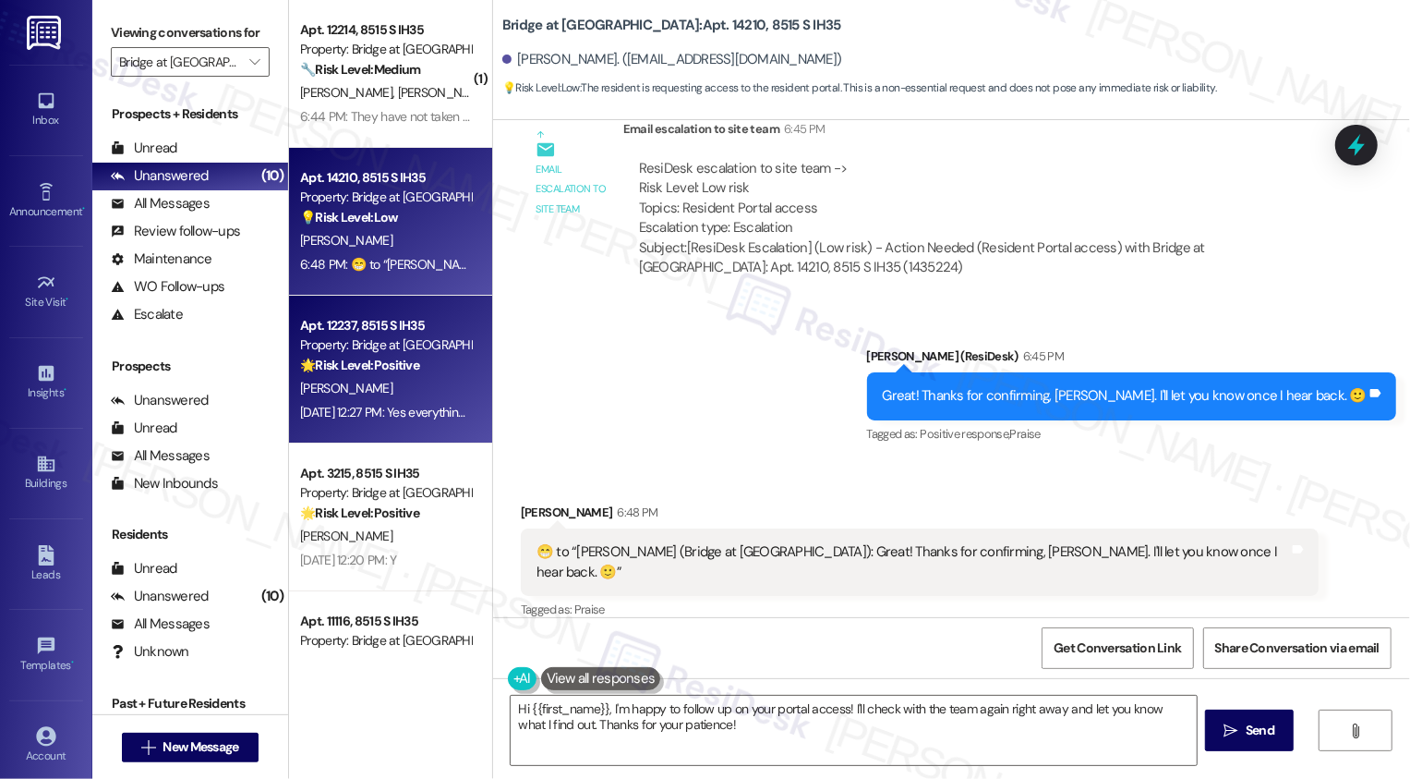
click at [424, 437] on div "Apt. 12237, 8515 S IH35 Property: Bridge at [GEOGRAPHIC_DATA] 🌟 Risk Level: Pos…" at bounding box center [390, 370] width 203 height 148
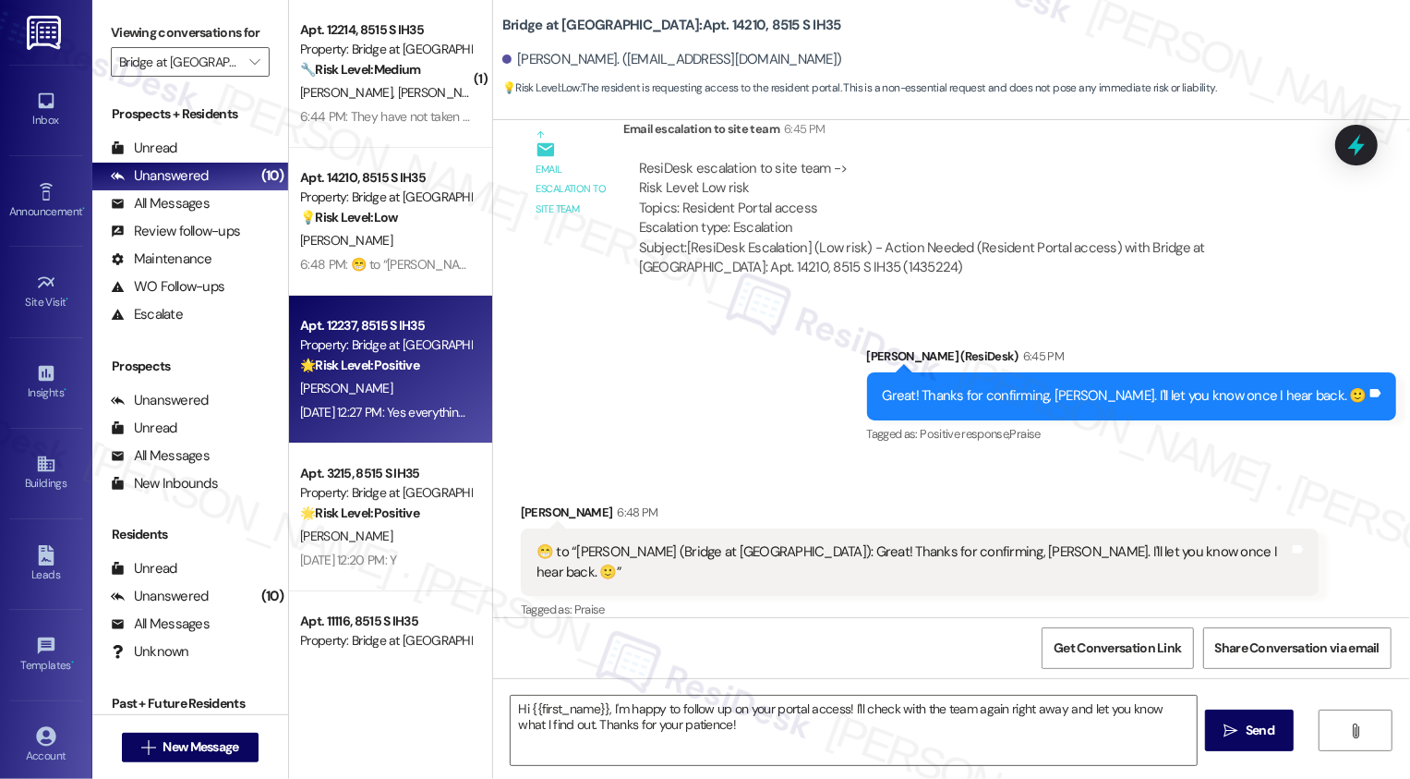
click at [424, 437] on div "Apt. 12237, 8515 S IH35 Property: Bridge at [GEOGRAPHIC_DATA] 🌟 Risk Level: Pos…" at bounding box center [390, 370] width 203 height 148
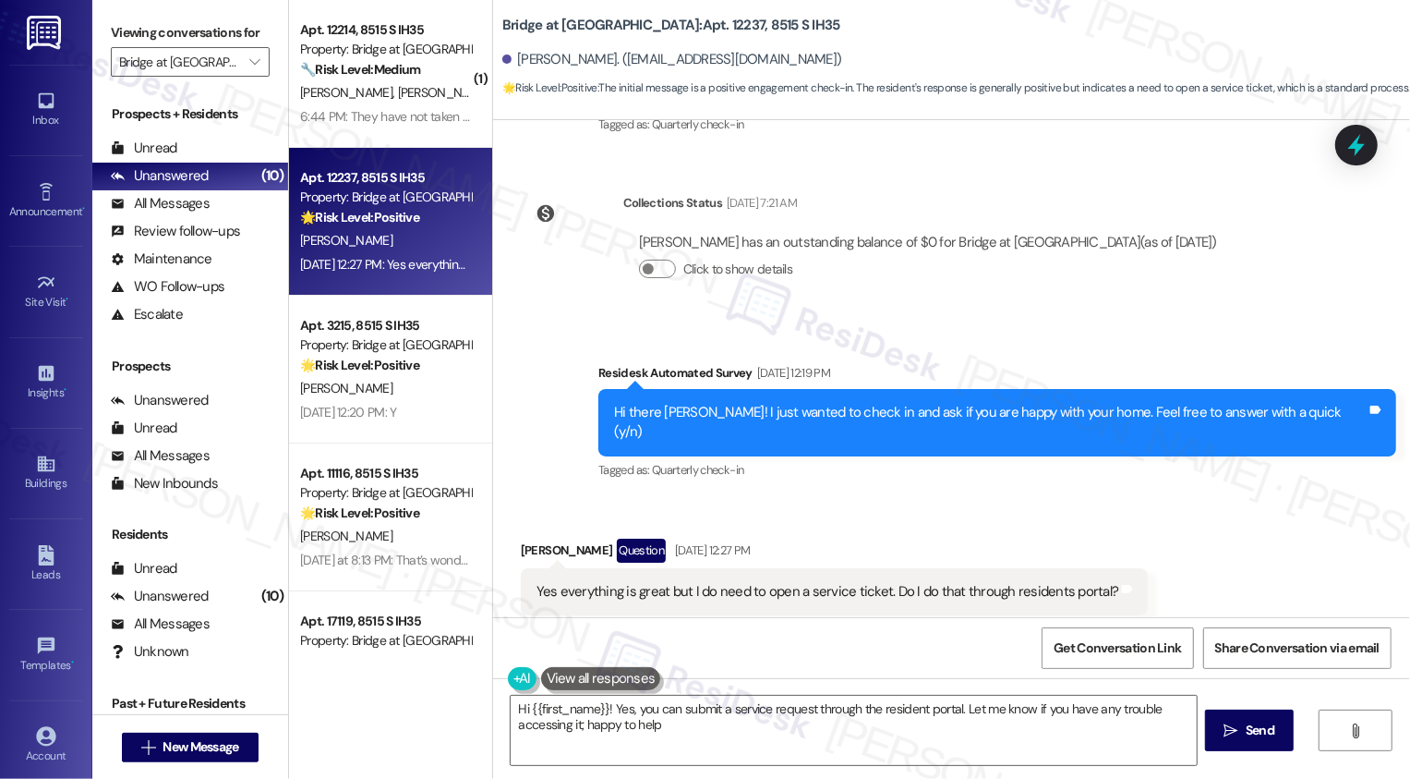
type textarea "Hi {{first_name}}! Yes, you can submit a service request through the resident p…"
